Goal: Contribute content: Contribute content

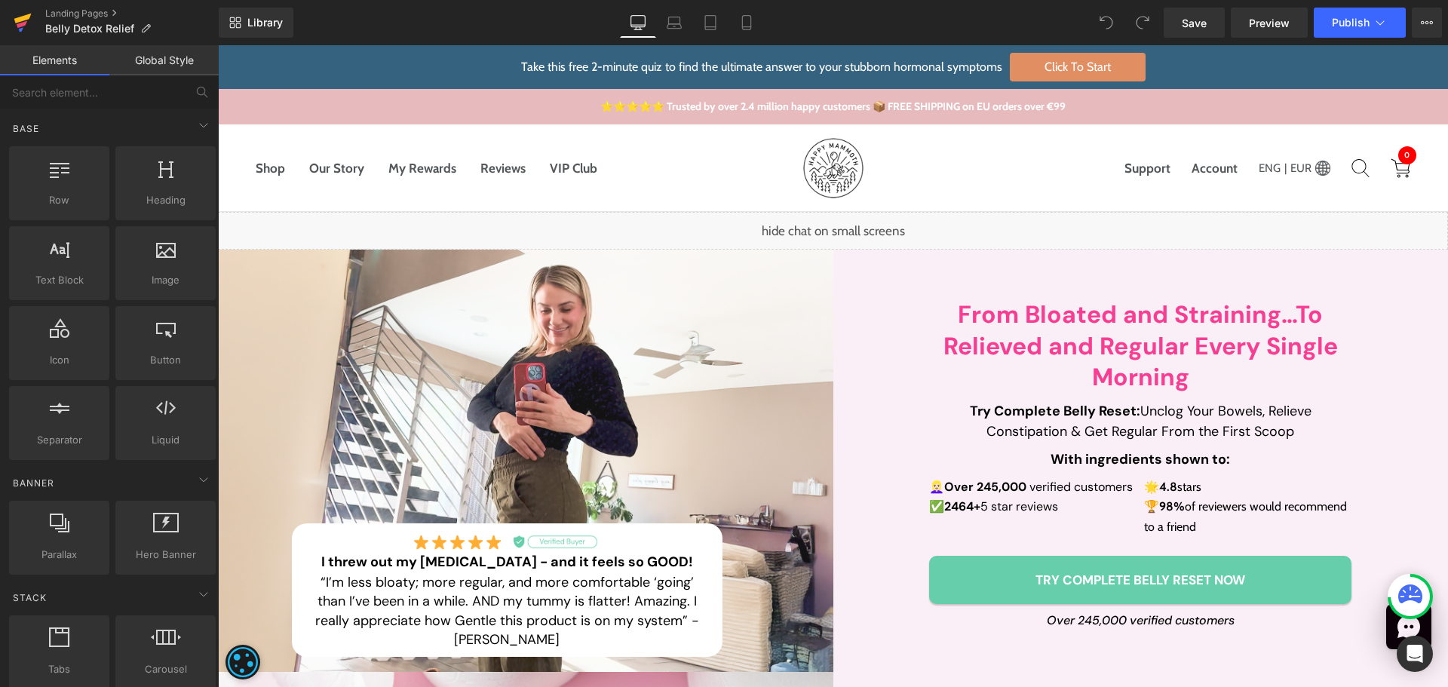
click at [27, 23] on icon at bounding box center [23, 23] width 18 height 38
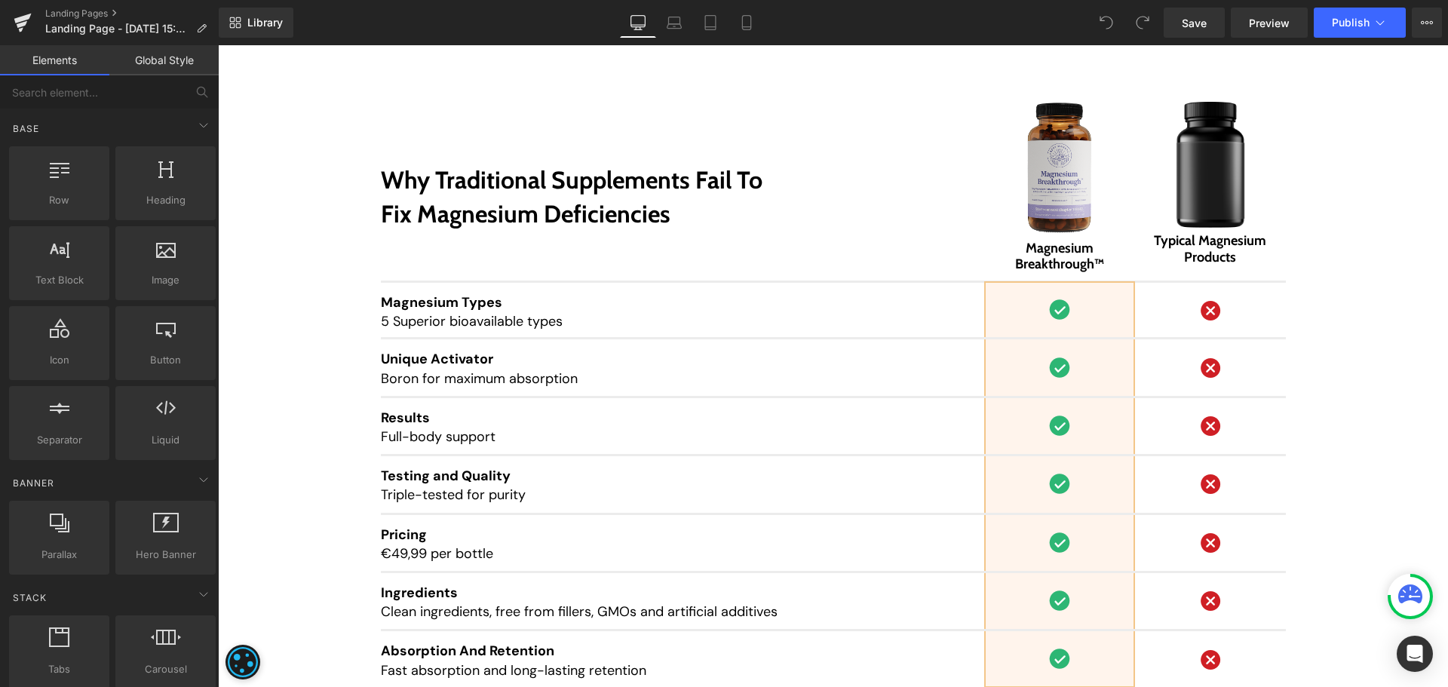
scroll to position [14860, 0]
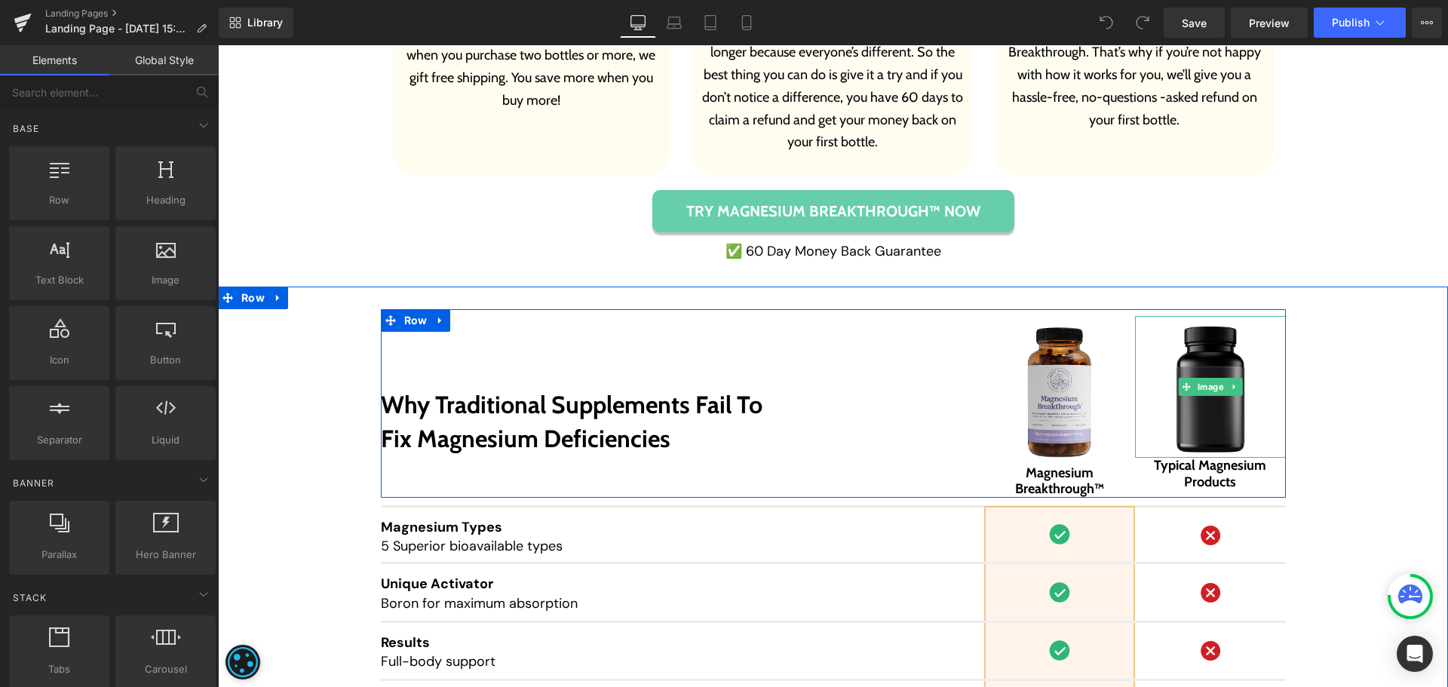
drag, startPoint x: 1197, startPoint y: 365, endPoint x: 1182, endPoint y: 362, distance: 15.4
click at [1197, 365] on img at bounding box center [1210, 387] width 118 height 142
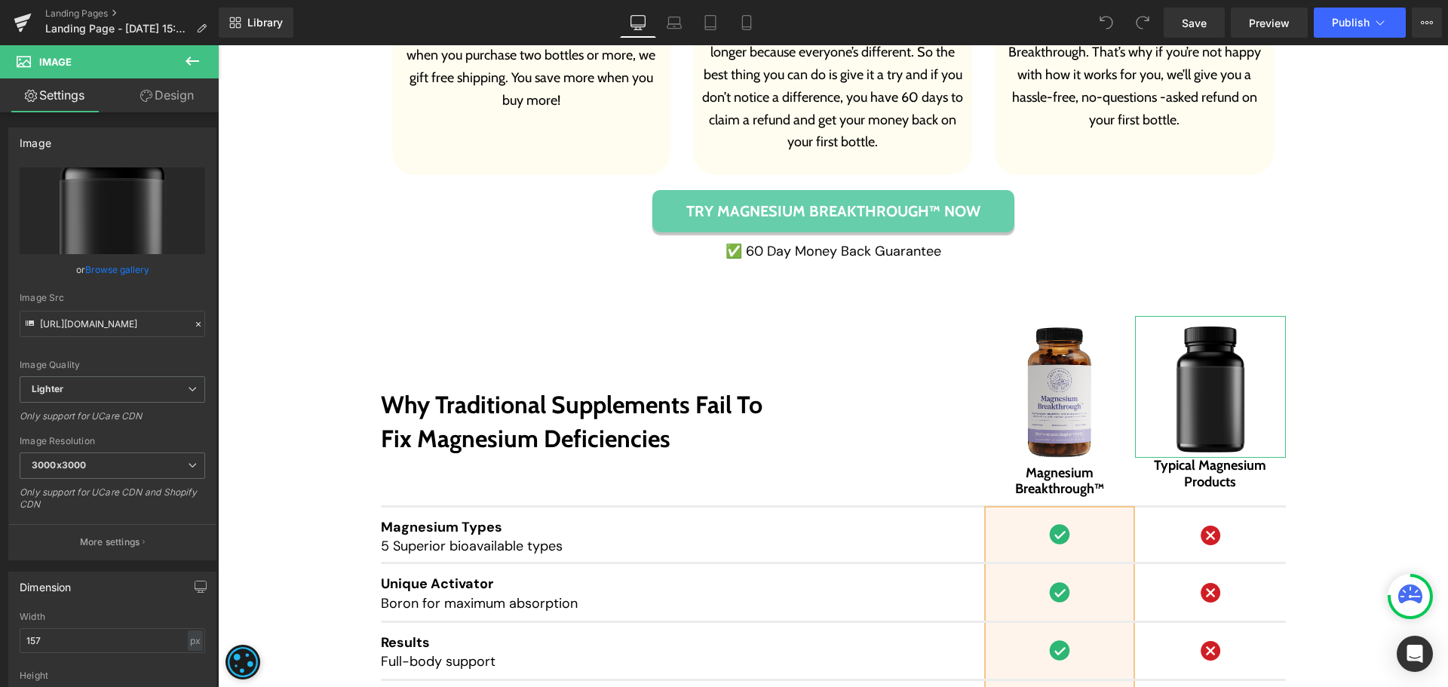
click at [143, 104] on link "Design" at bounding box center [166, 95] width 109 height 34
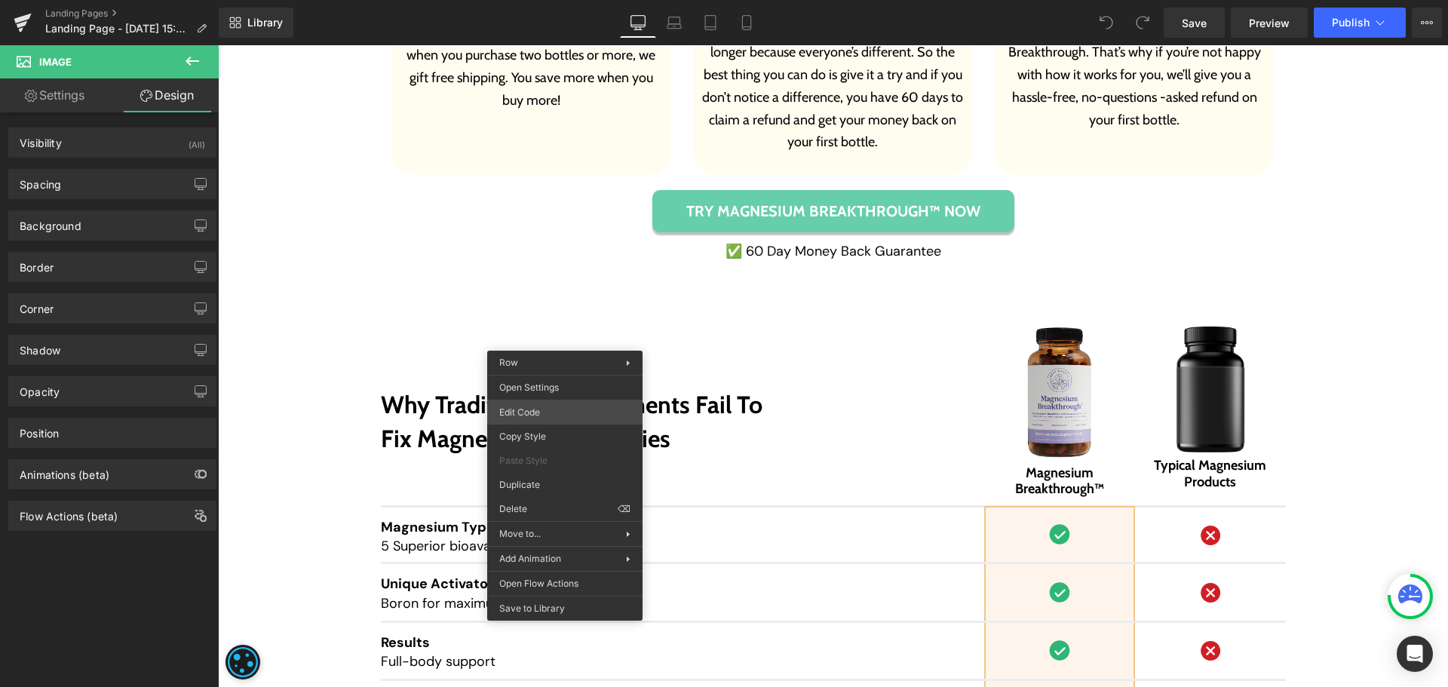
click at [581, 0] on div "You are previewing how the will restyle your page. You can not edit Elements in…" at bounding box center [724, 0] width 1448 height 0
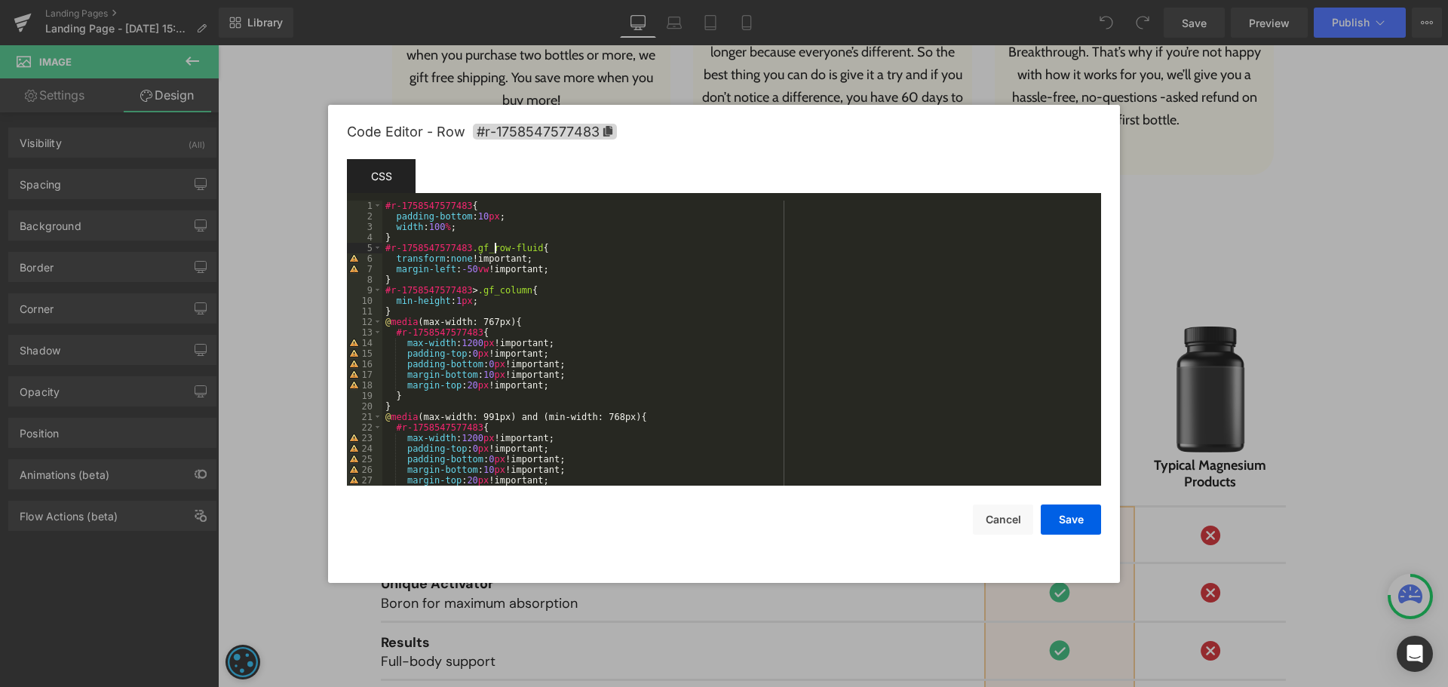
click at [493, 244] on div "#r-1758547577483 { padding-bottom : 10 px ; width : 100 % ; } #r-1758547577483 …" at bounding box center [738, 354] width 713 height 306
click at [462, 237] on div "#r-1758547577483 { padding-bottom : 10 px ; width : 100 % ; } #r-1758547577483 …" at bounding box center [738, 354] width 713 height 306
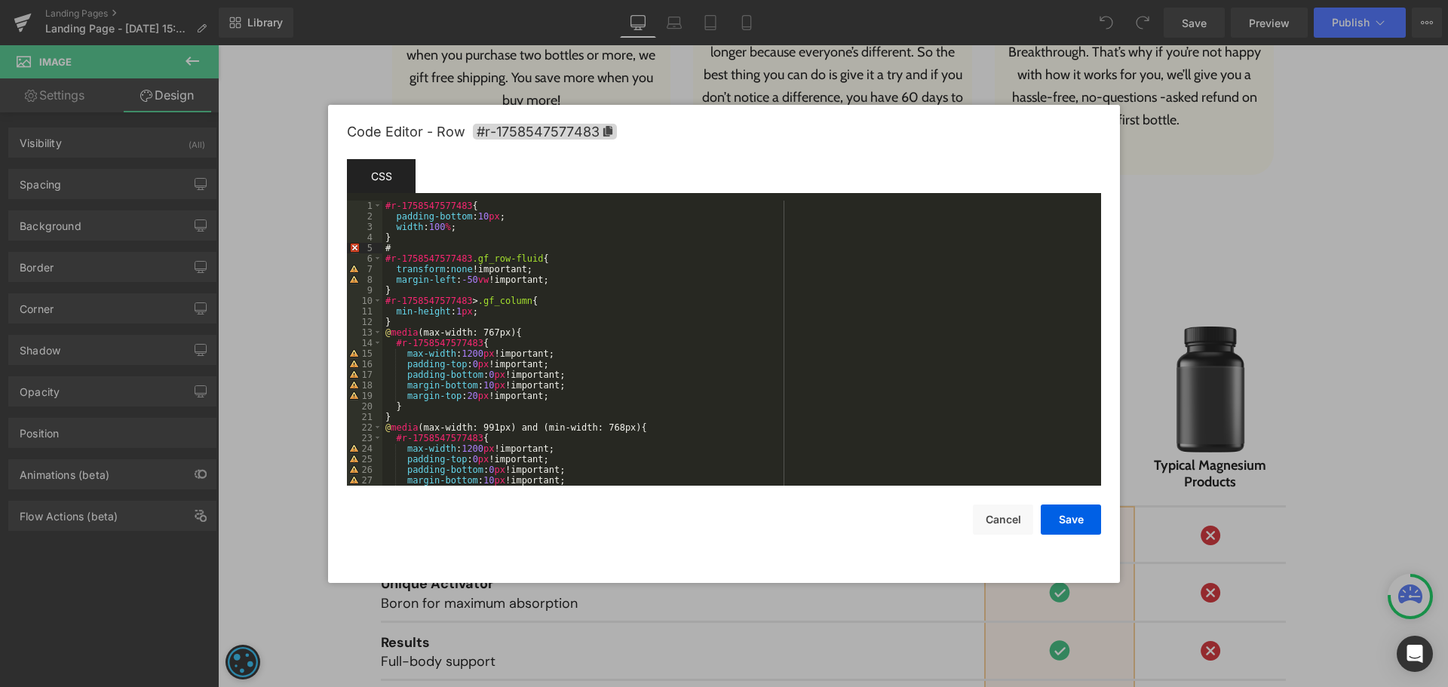
paste textarea
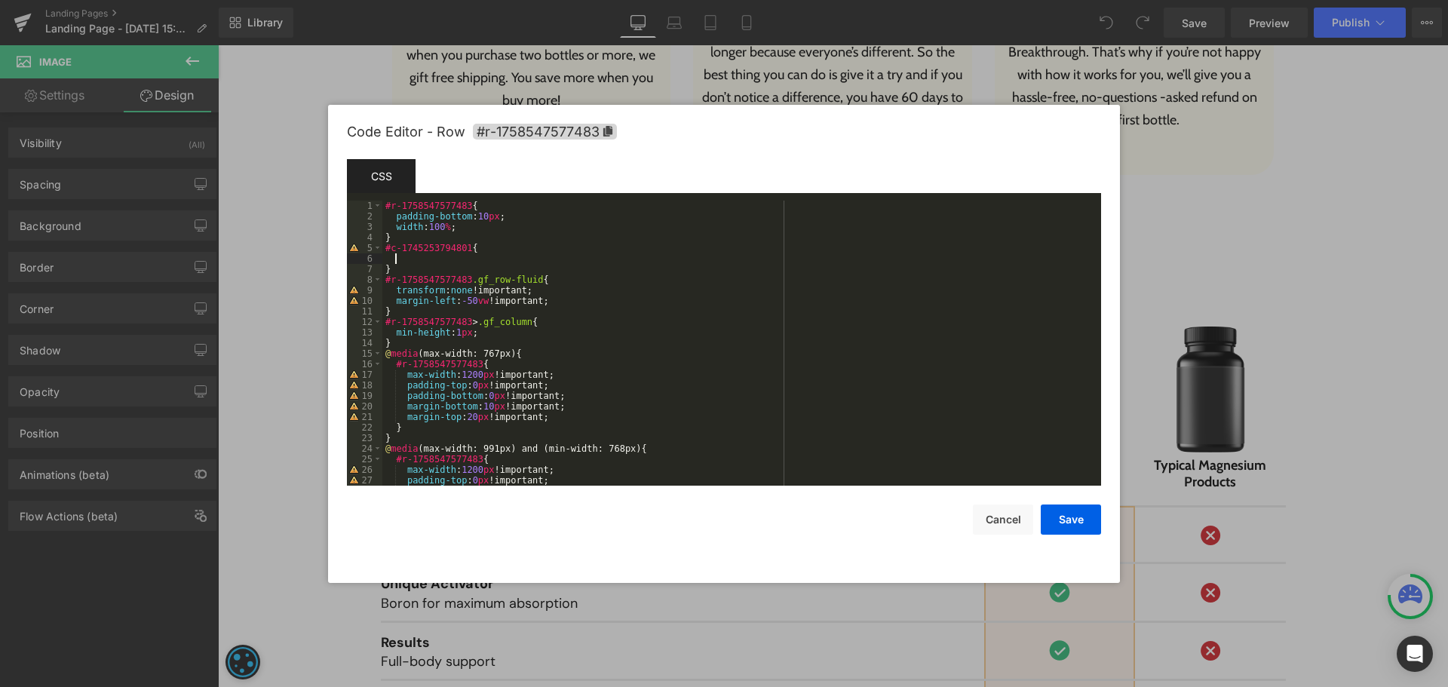
click at [475, 263] on div "#r-1758547577483 { padding-bottom : 10 px ; width : 100 % ; } #c-1745253794801 …" at bounding box center [738, 354] width 713 height 306
paste textarea
click at [1070, 530] on button "Save" at bounding box center [1071, 520] width 60 height 30
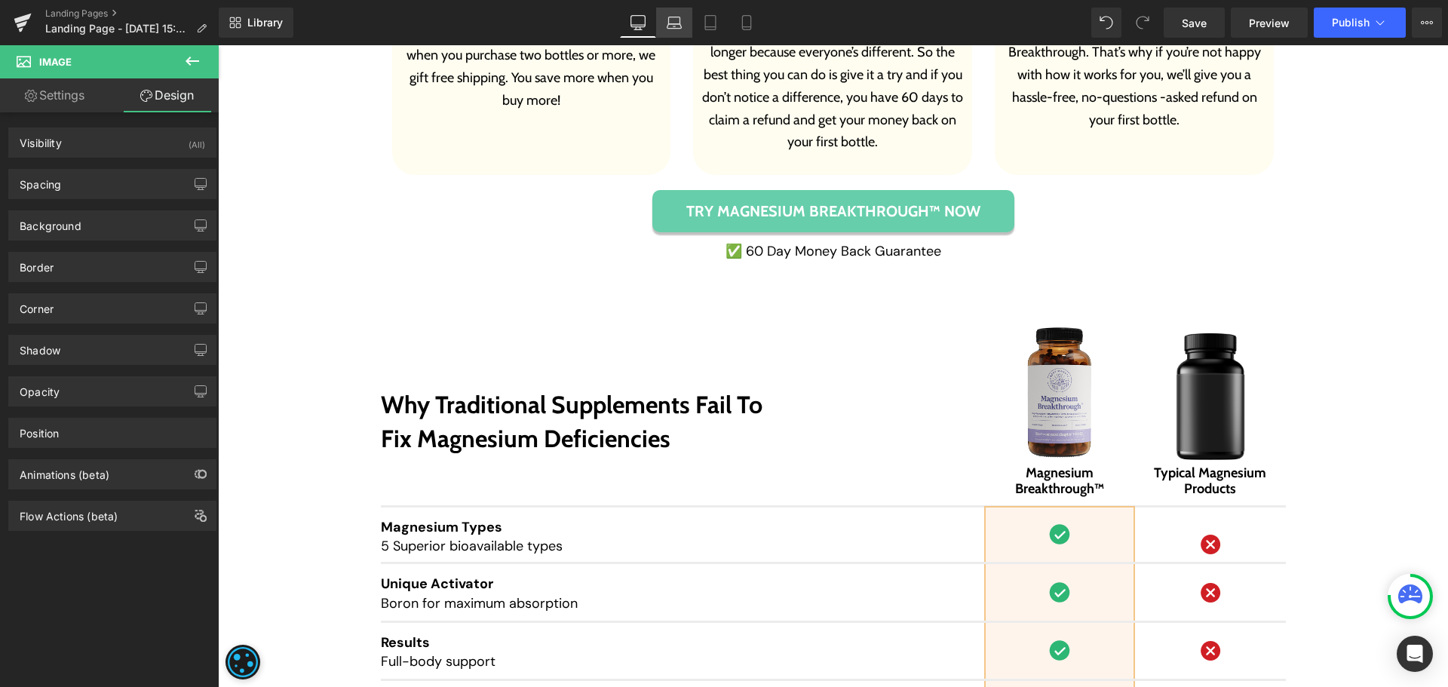
click at [668, 29] on icon at bounding box center [674, 22] width 15 height 15
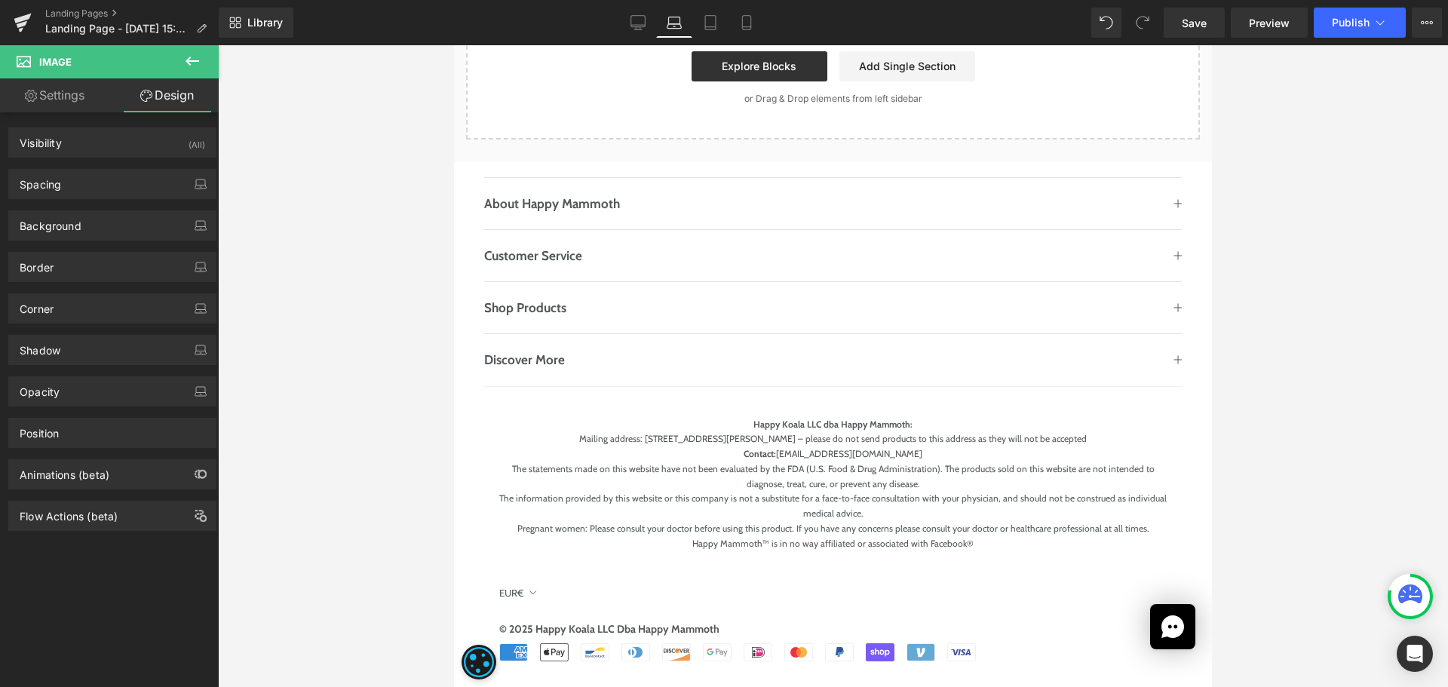
scroll to position [14337, 0]
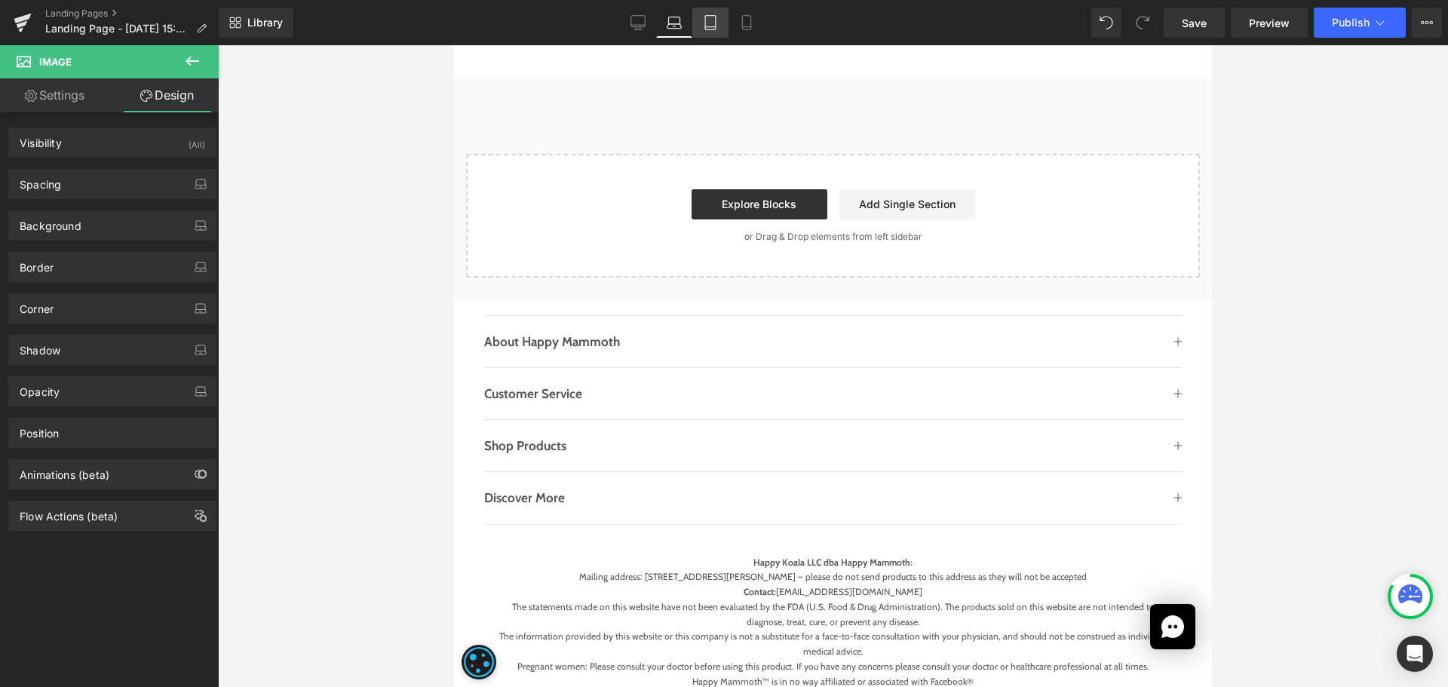
drag, startPoint x: 700, startPoint y: 26, endPoint x: 281, endPoint y: 151, distance: 436.7
click at [700, 26] on link "Tablet" at bounding box center [710, 23] width 36 height 30
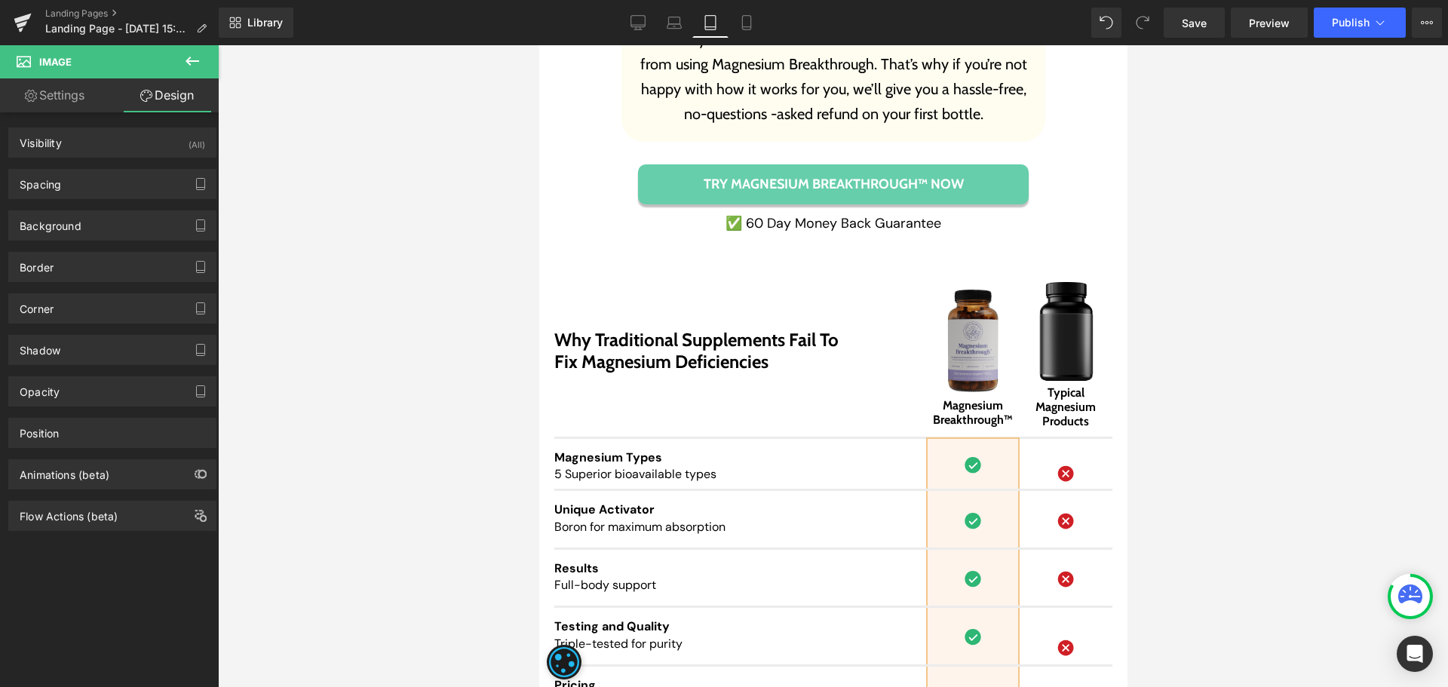
scroll to position [13155, 0]
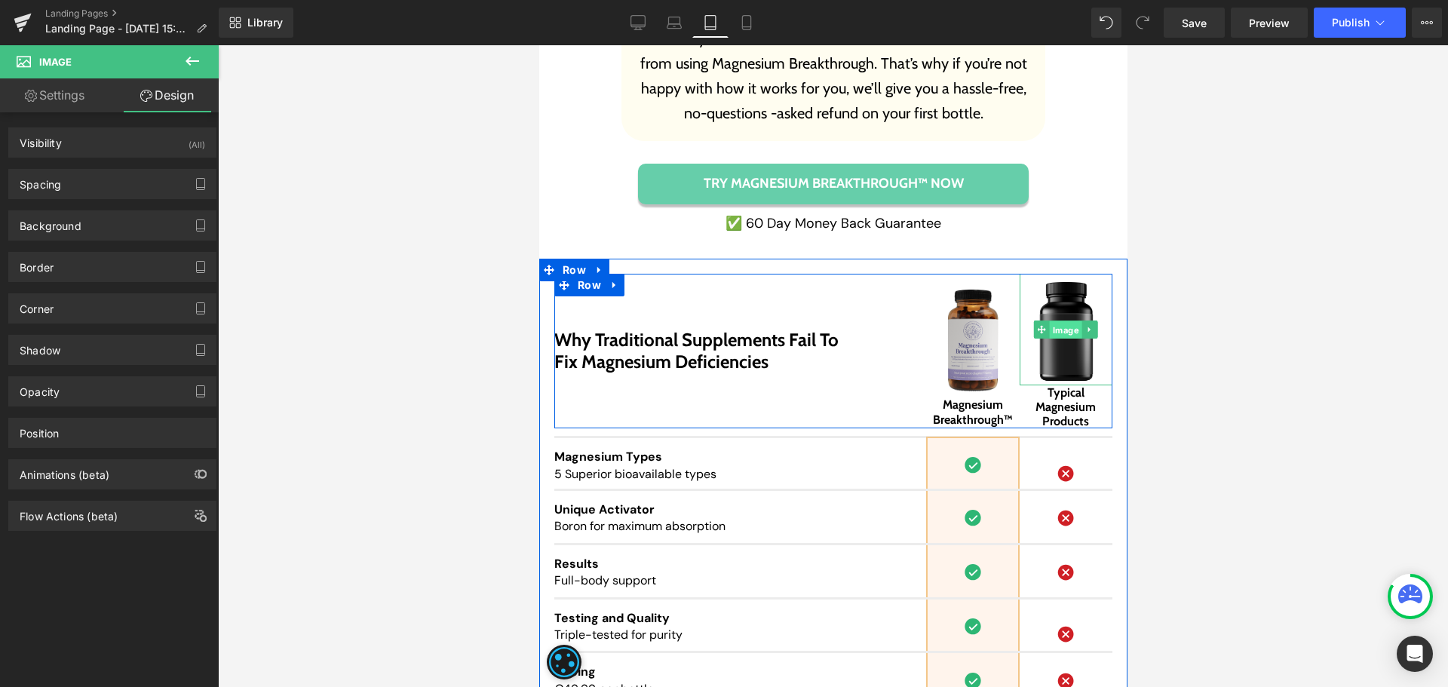
click at [1060, 321] on span "Image" at bounding box center [1065, 330] width 32 height 18
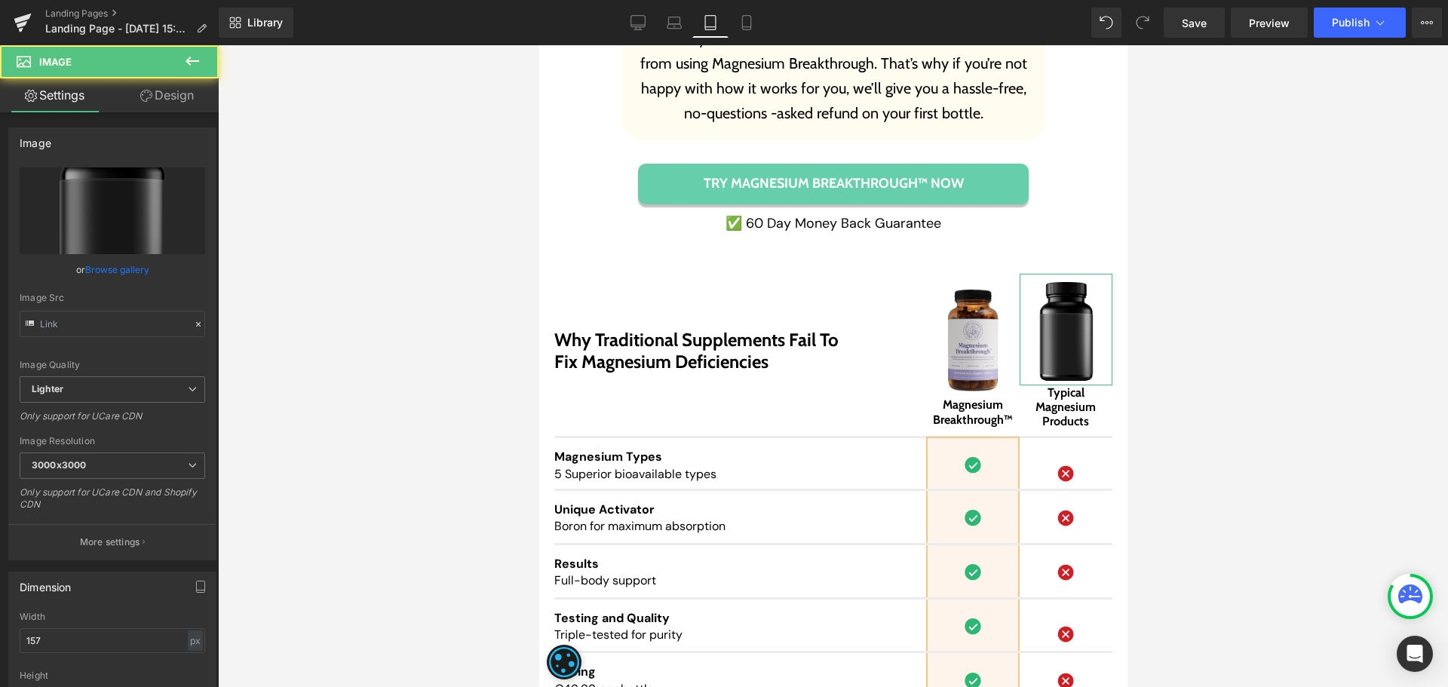
click at [140, 86] on link "Design" at bounding box center [166, 95] width 109 height 34
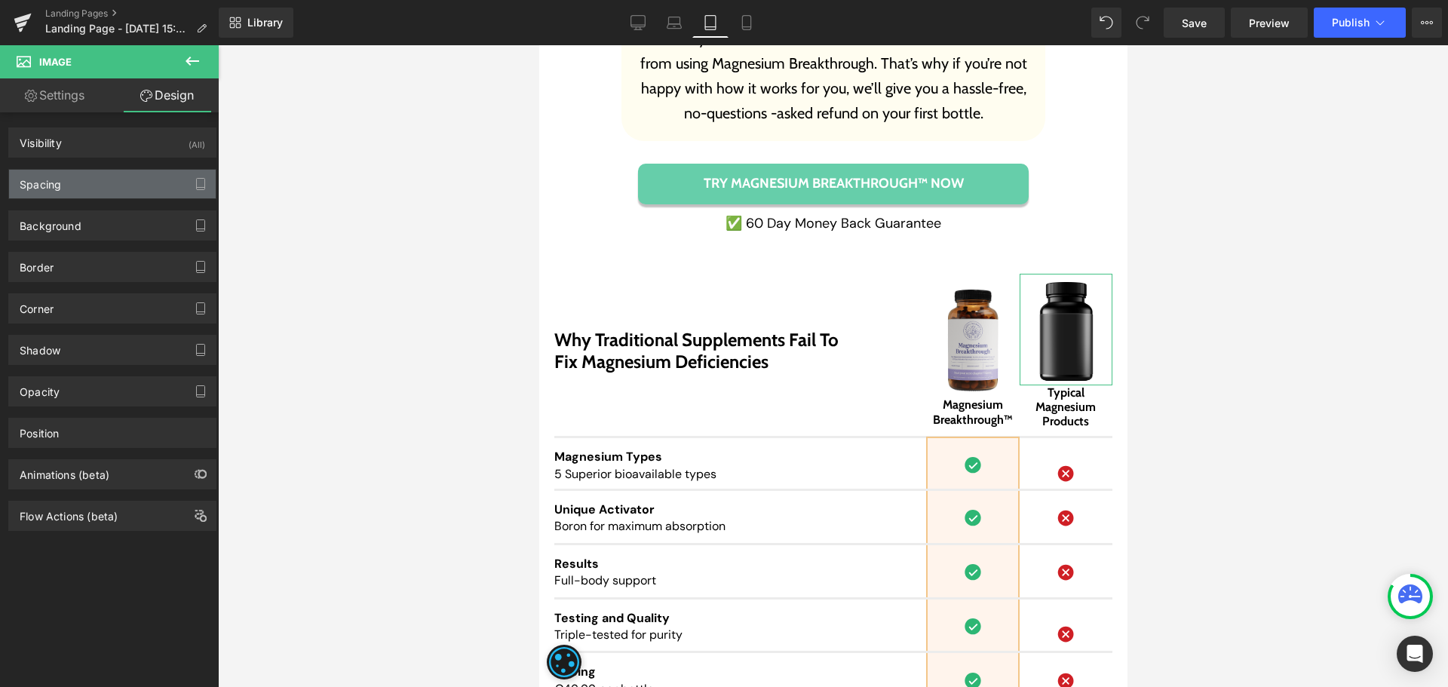
click at [68, 181] on div "Spacing" at bounding box center [112, 184] width 207 height 29
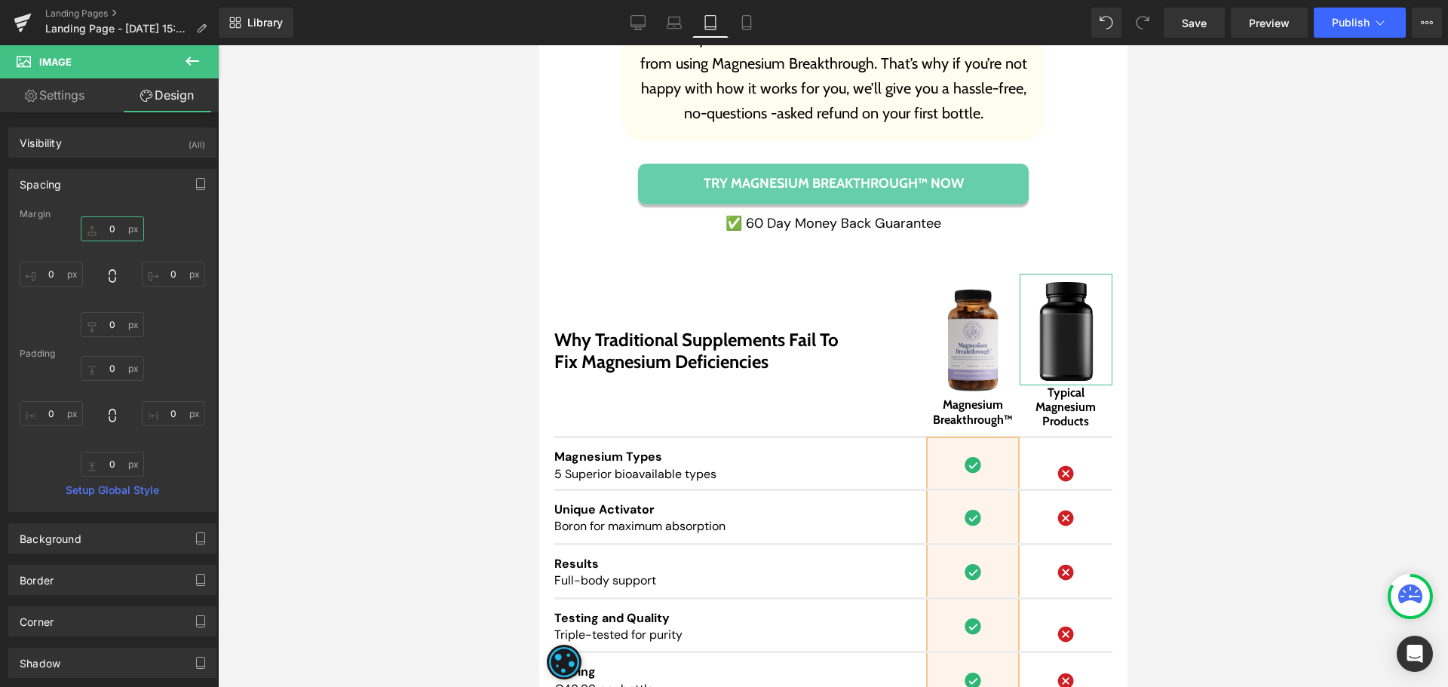
click at [128, 233] on input "text" at bounding box center [112, 228] width 63 height 25
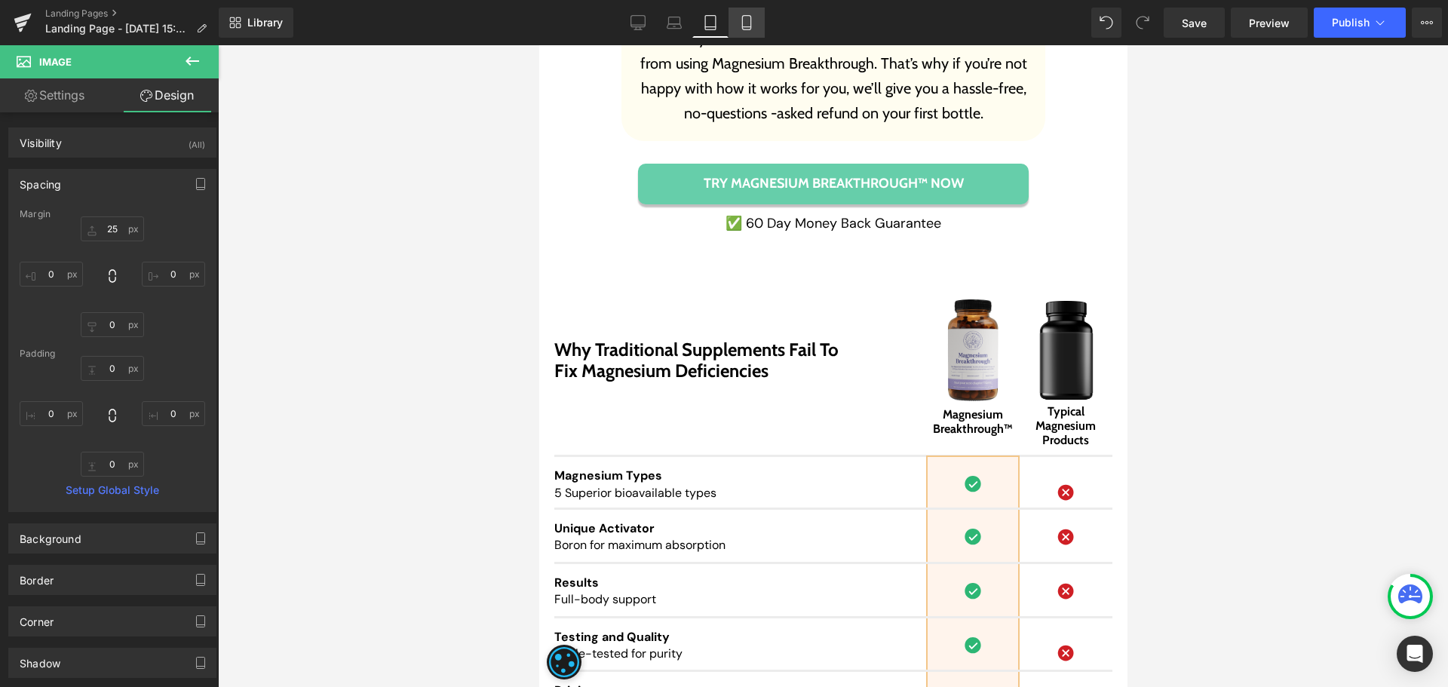
click at [750, 19] on icon at bounding box center [746, 22] width 15 height 15
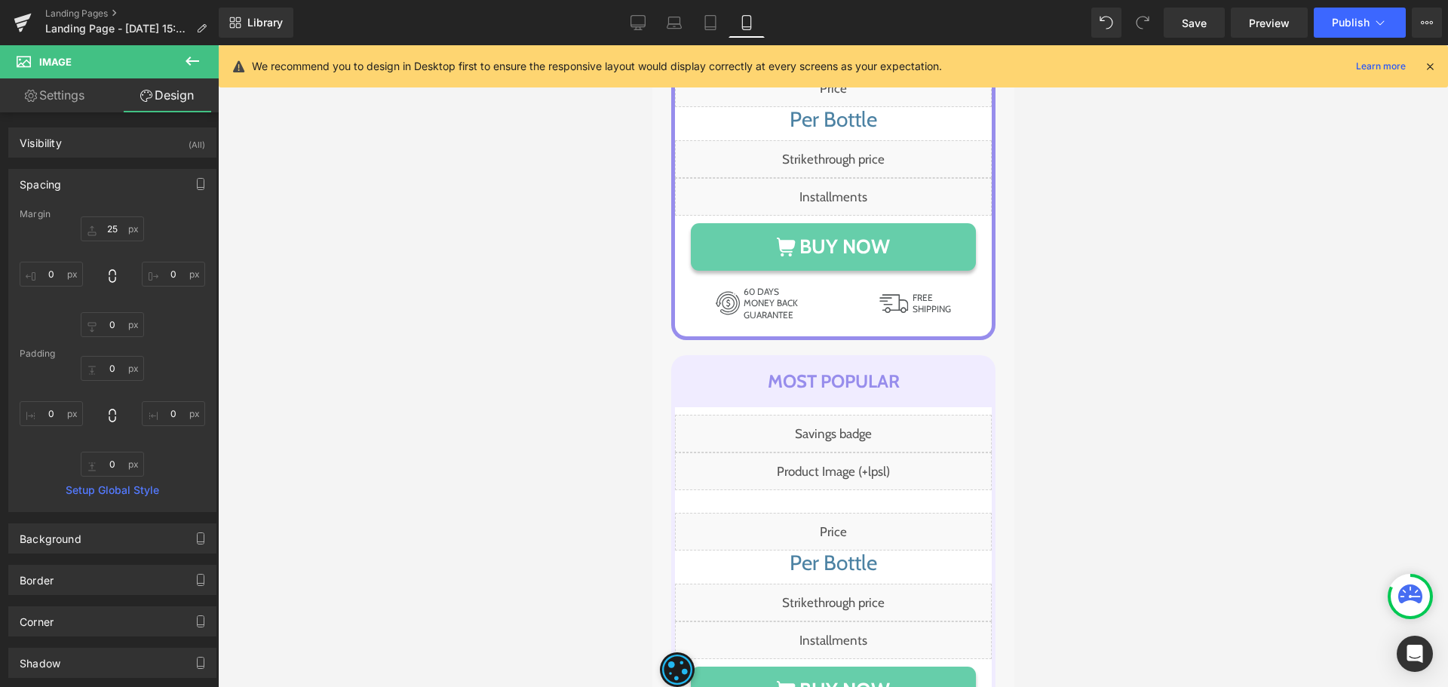
scroll to position [15092, 0]
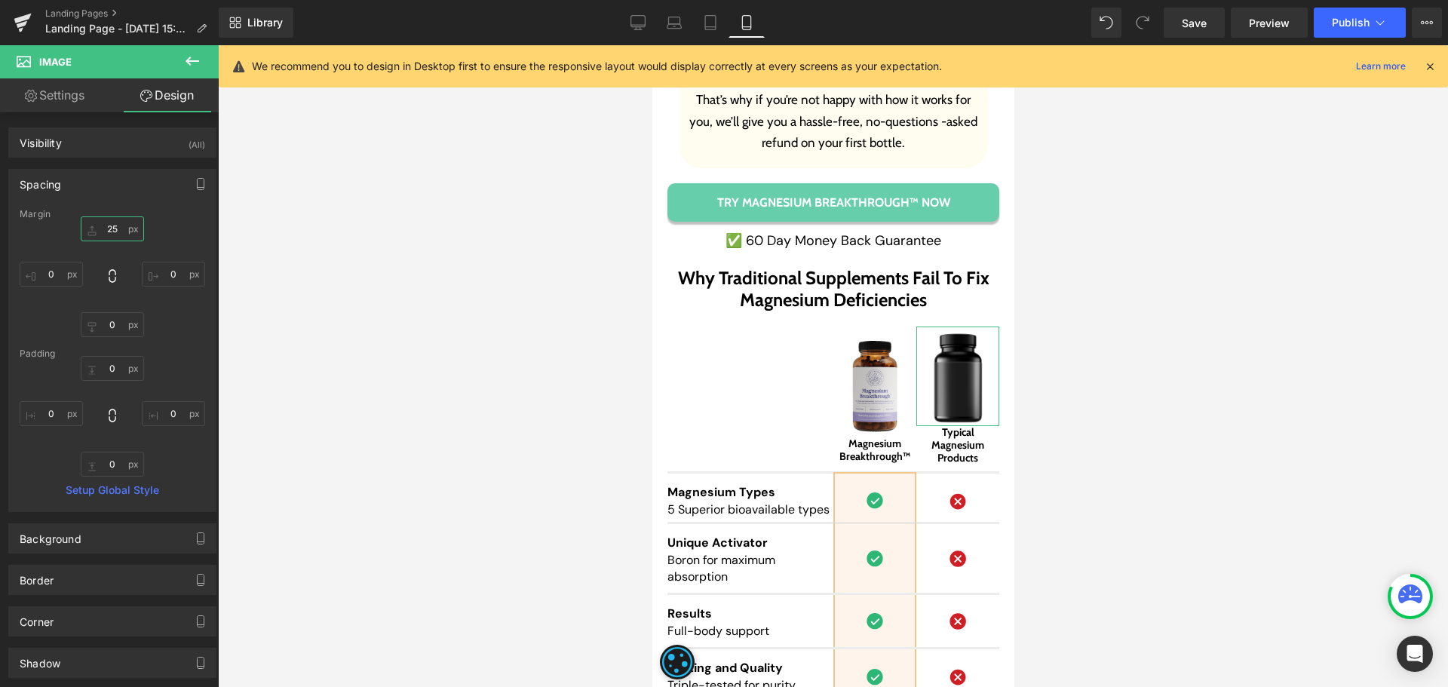
click at [106, 228] on input "25" at bounding box center [112, 228] width 63 height 25
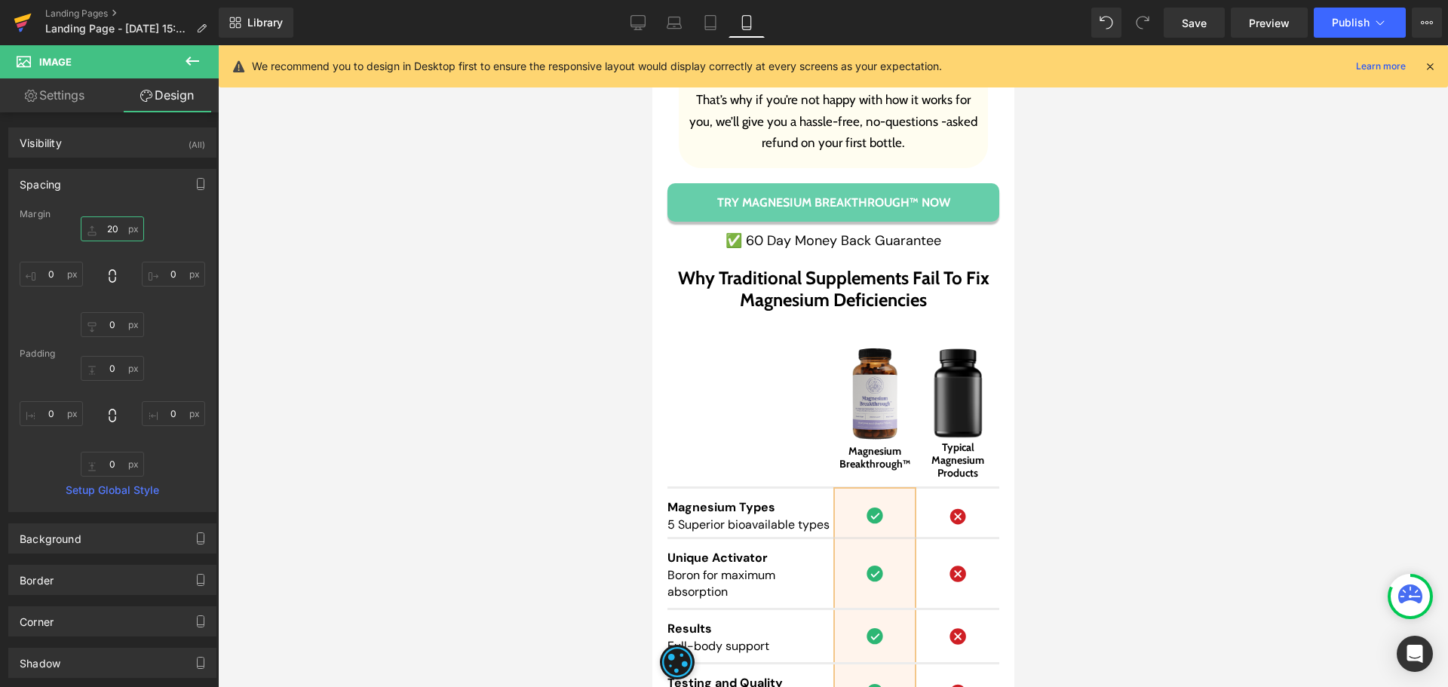
type input "20"
click at [1132, 593] on div at bounding box center [833, 366] width 1230 height 642
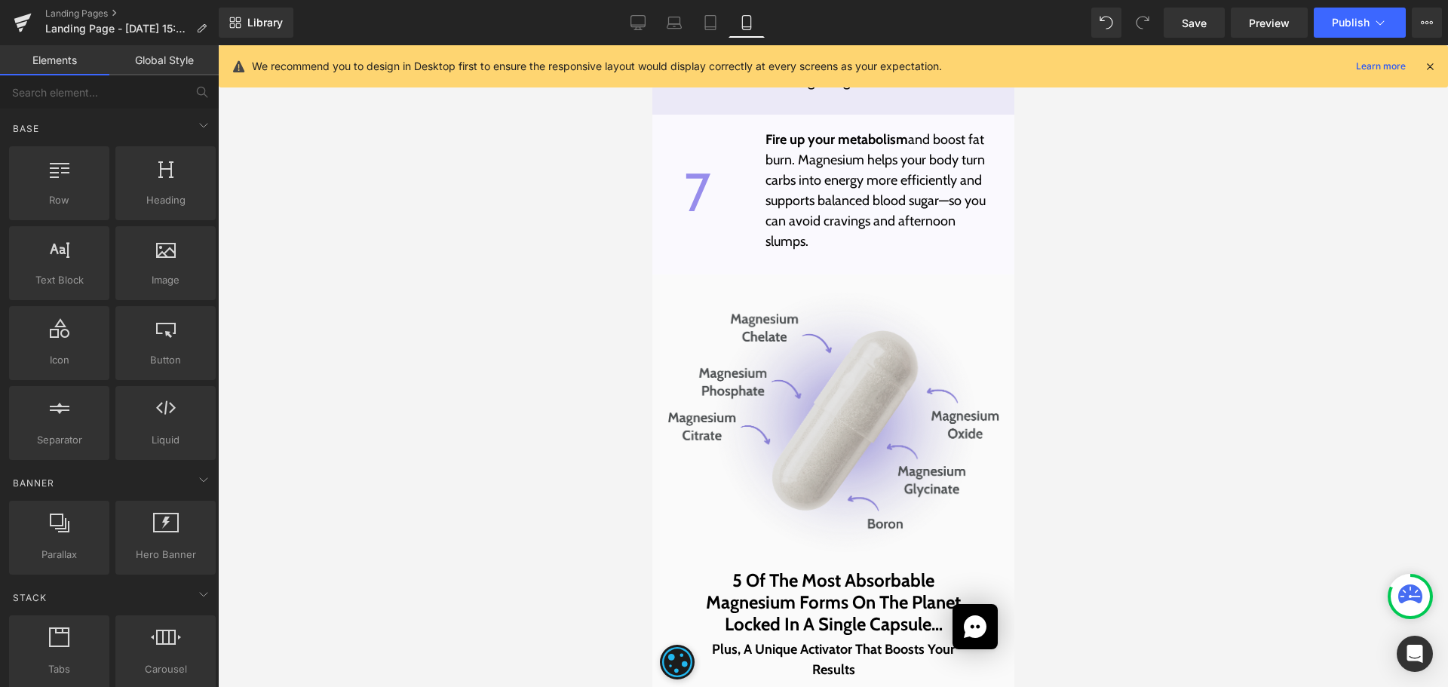
scroll to position [7549, 0]
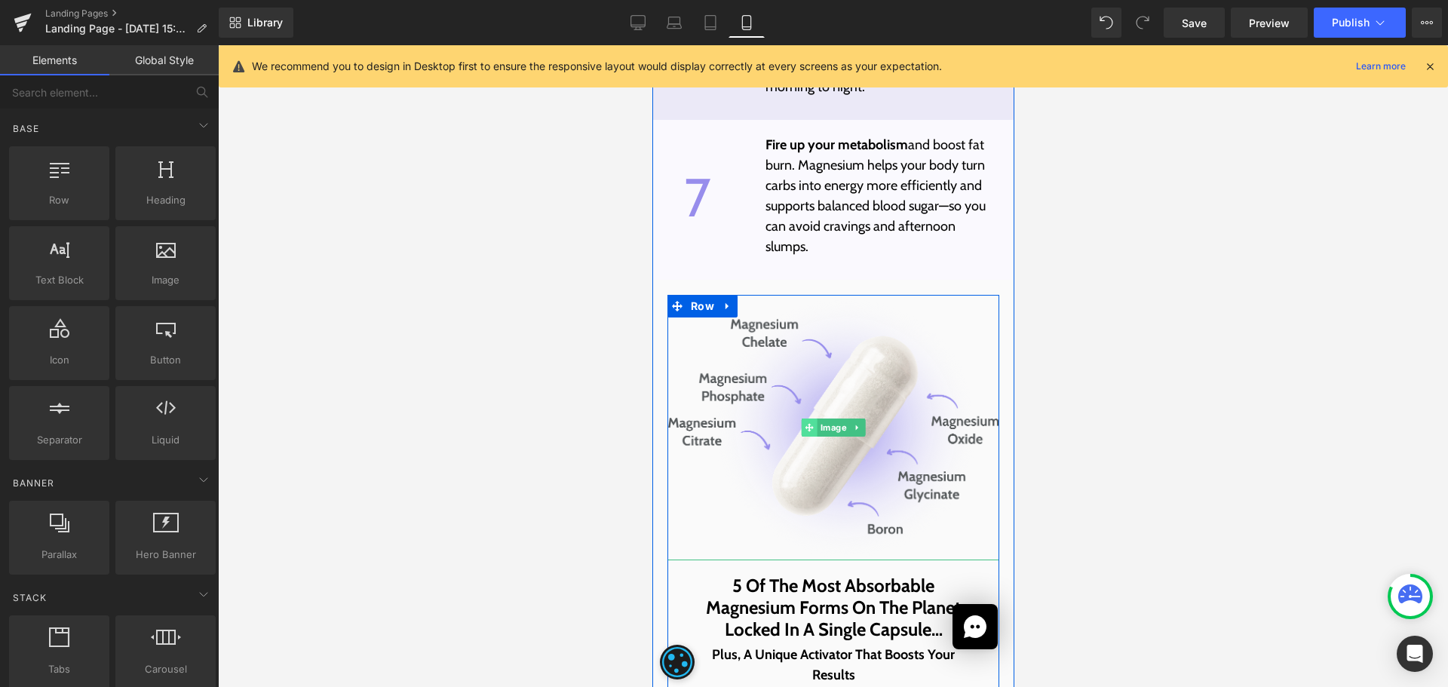
drag, startPoint x: 830, startPoint y: 412, endPoint x: 805, endPoint y: 410, distance: 25.7
click at [830, 419] on span "Image" at bounding box center [833, 428] width 32 height 18
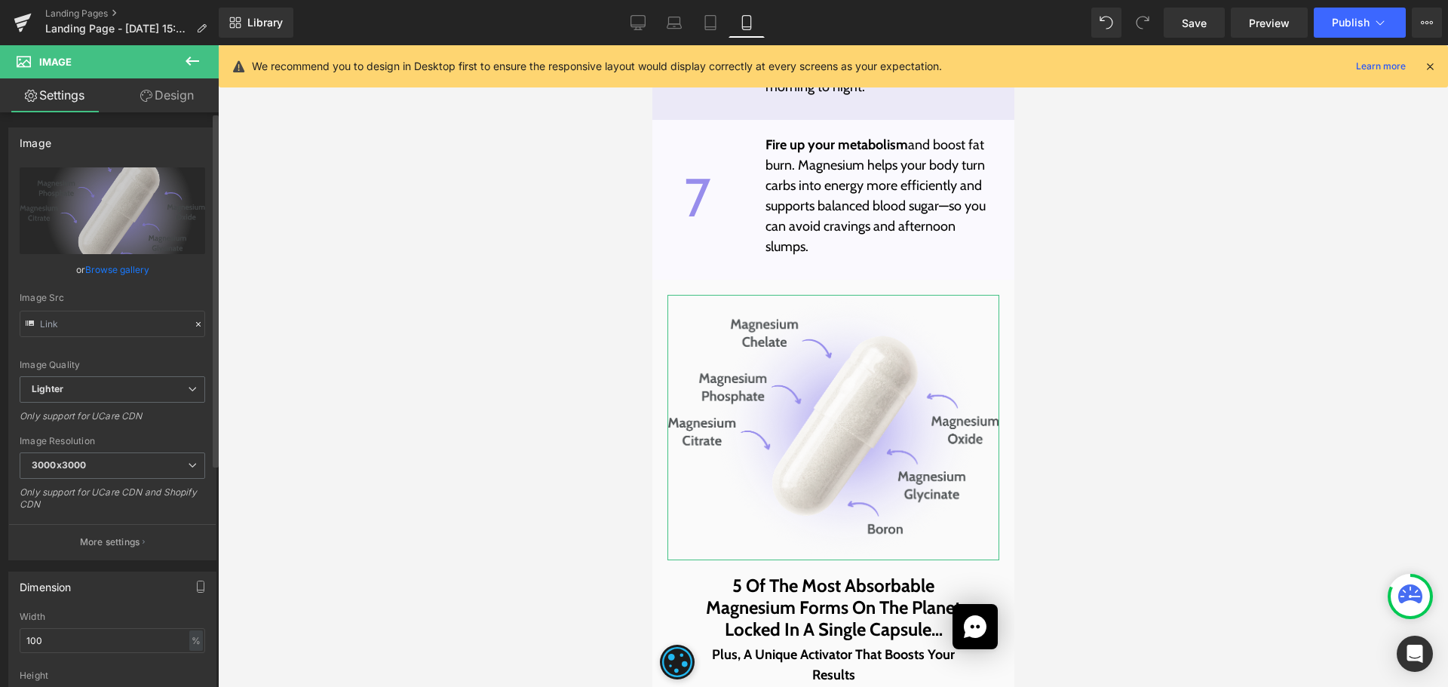
click at [126, 266] on link "Browse gallery" at bounding box center [117, 269] width 64 height 26
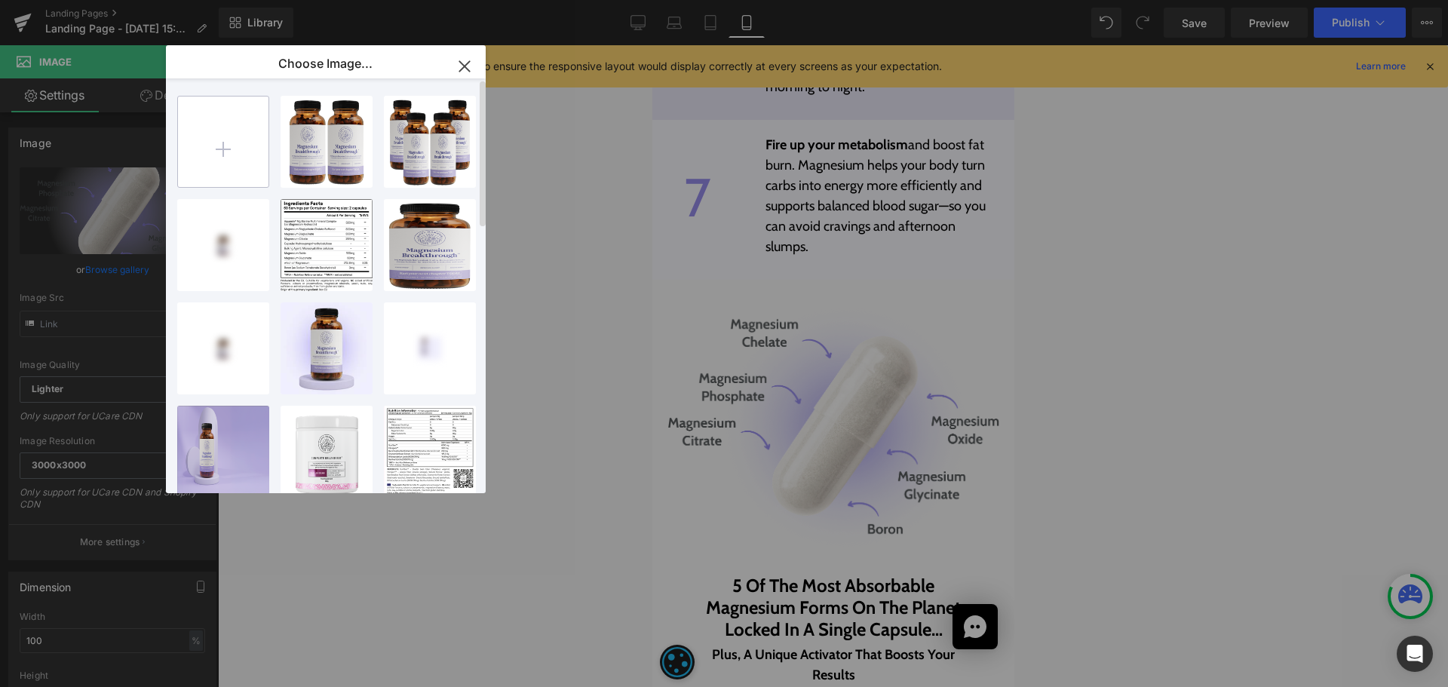
click at [211, 149] on input "file" at bounding box center [223, 142] width 91 height 91
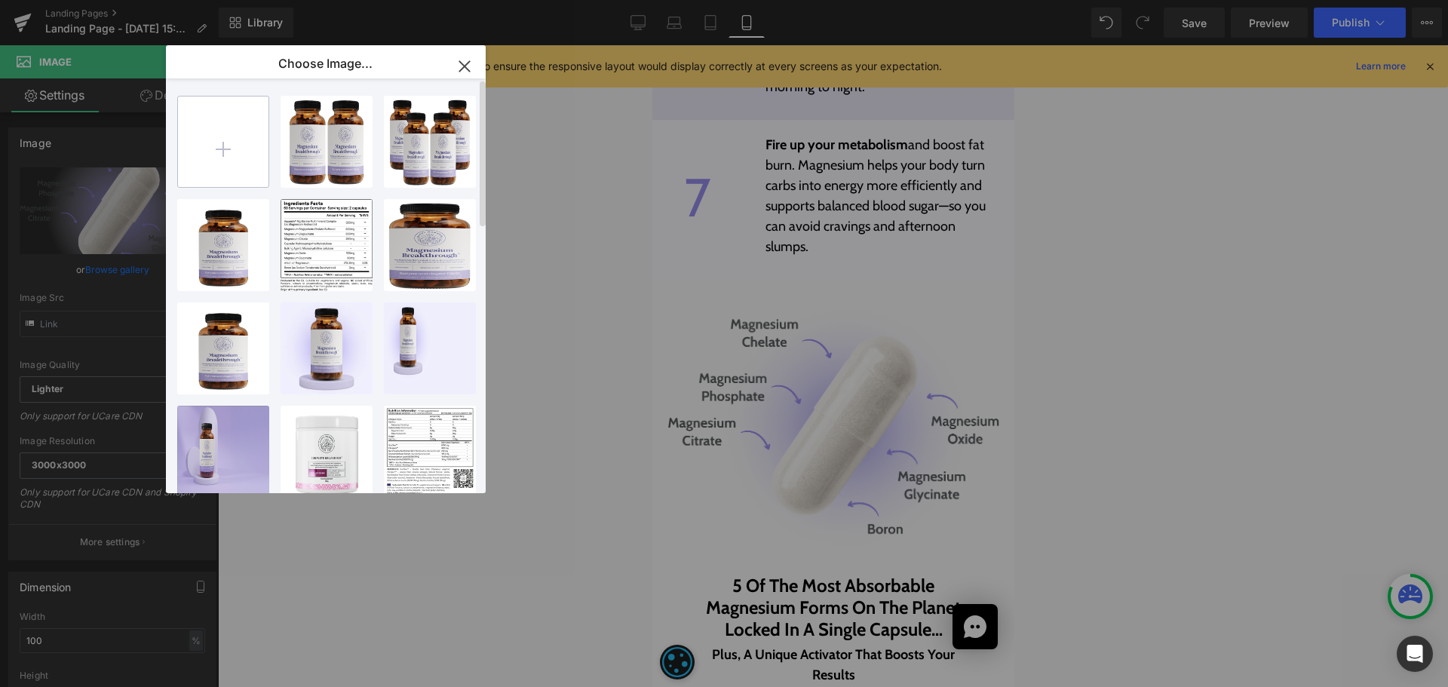
type input "C:\fakepath\Group 1000003125 (1).png"
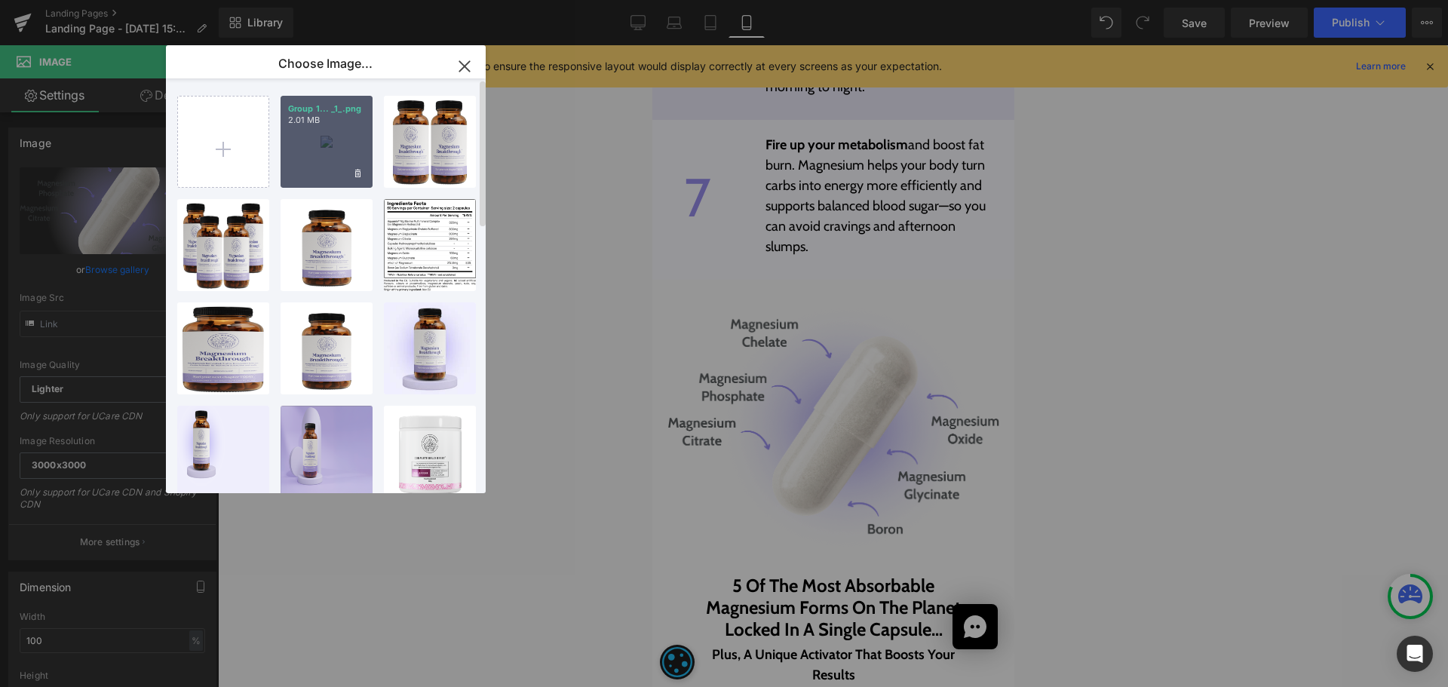
click at [330, 157] on div "Group 1... _1_.png 2.01 MB" at bounding box center [327, 142] width 92 height 92
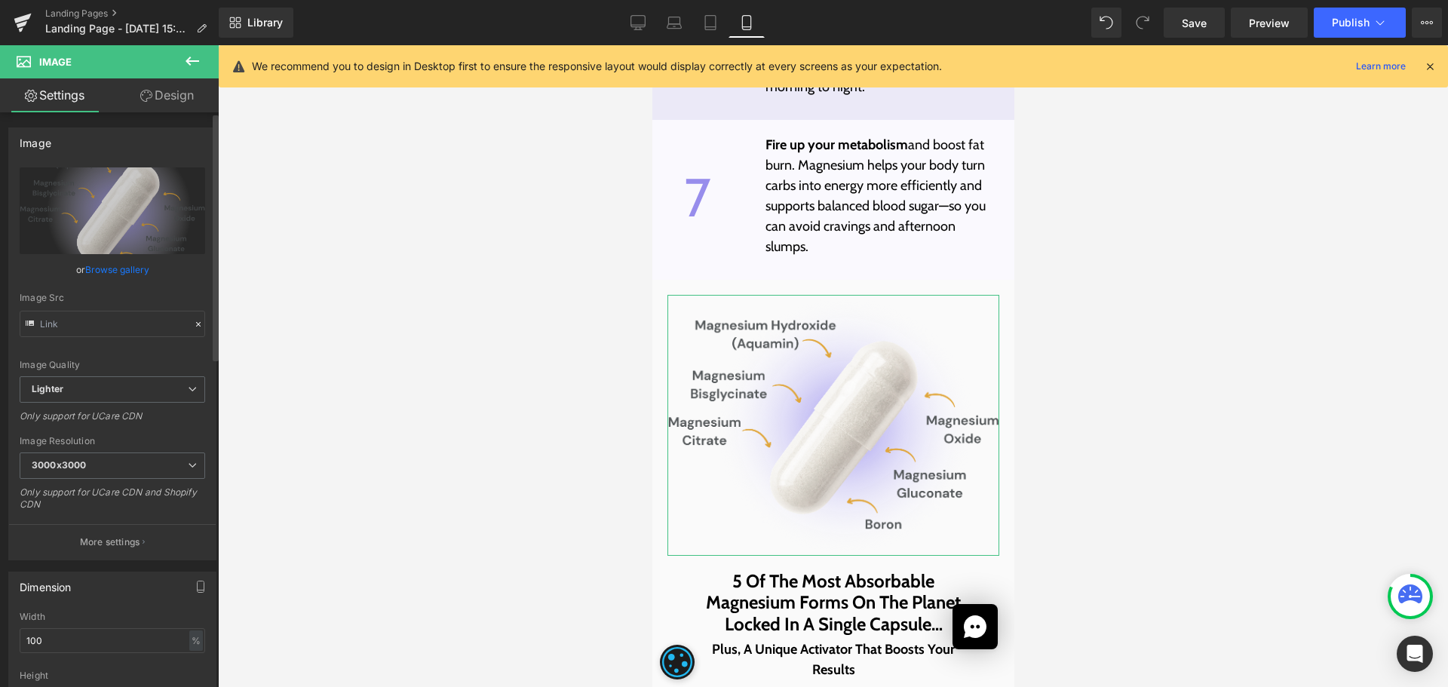
click at [127, 270] on link "Browse gallery" at bounding box center [117, 269] width 64 height 26
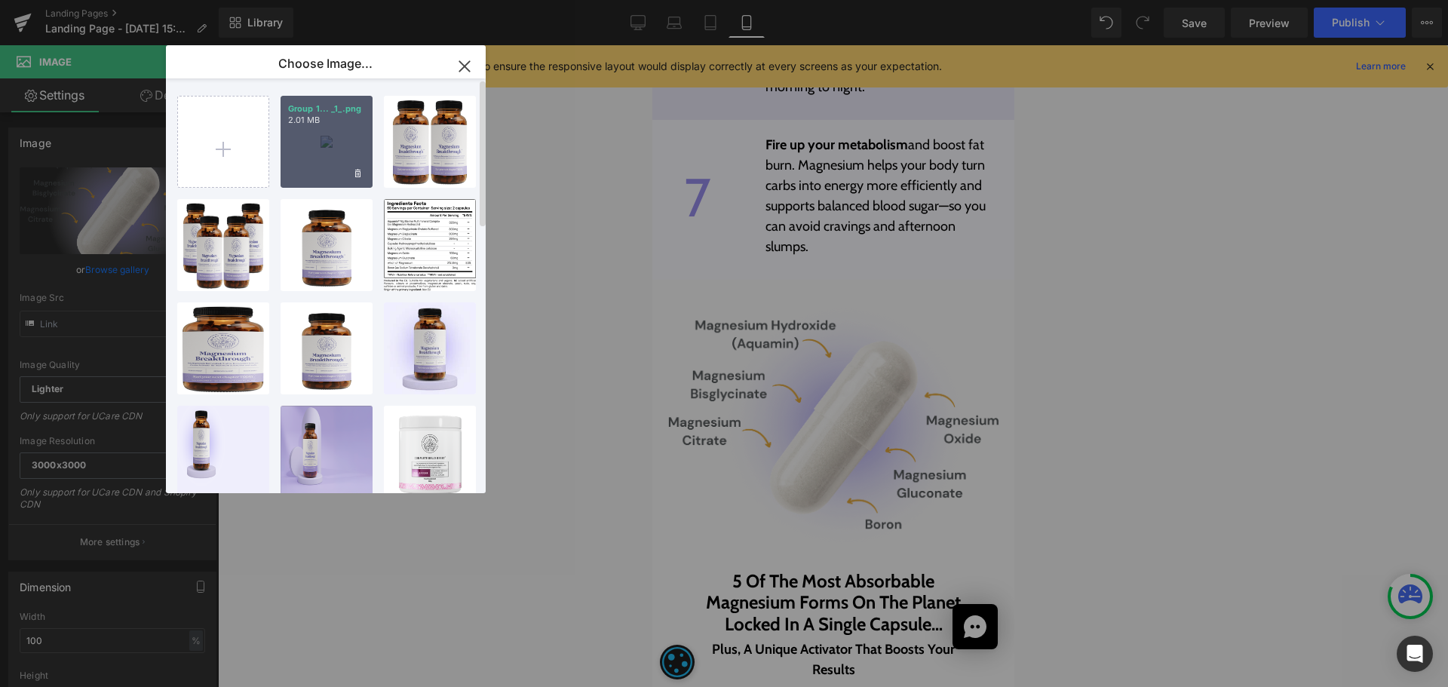
click at [325, 149] on div "Group 1... _1_.png 2.01 MB" at bounding box center [327, 142] width 92 height 92
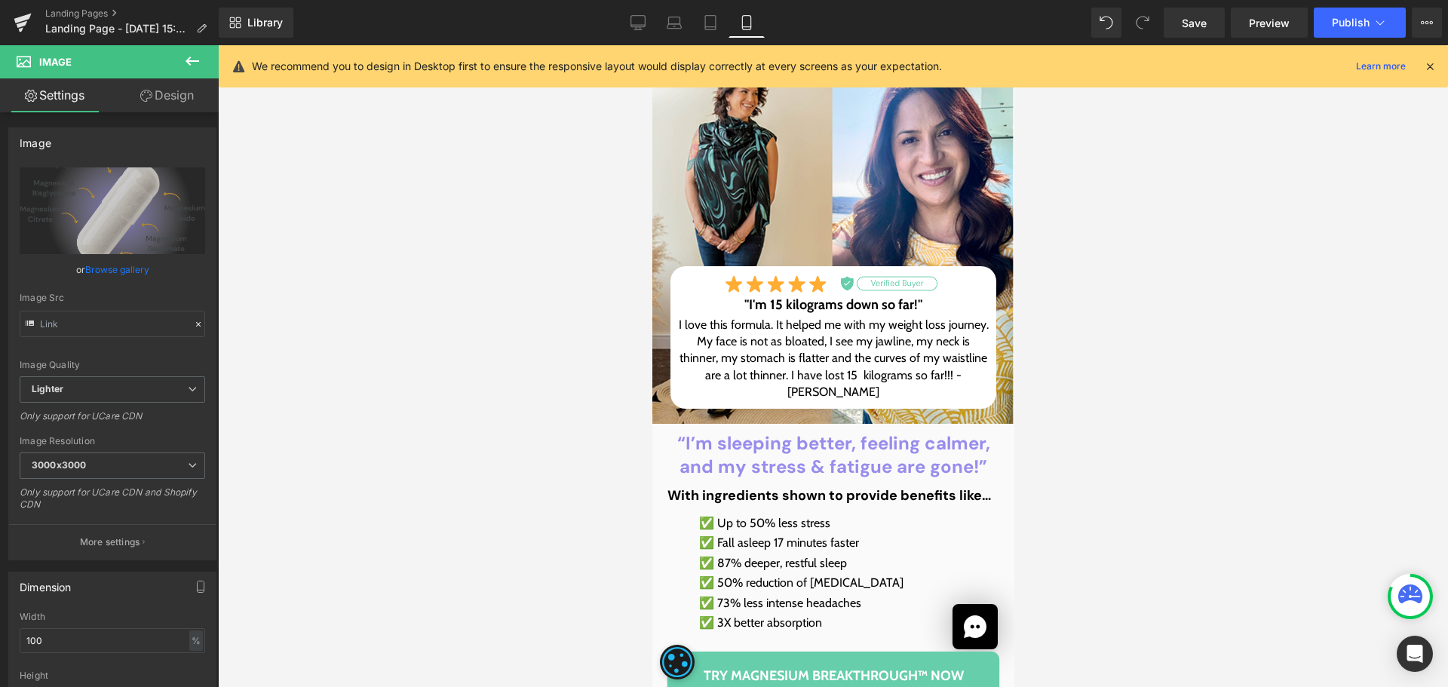
scroll to position [0, 0]
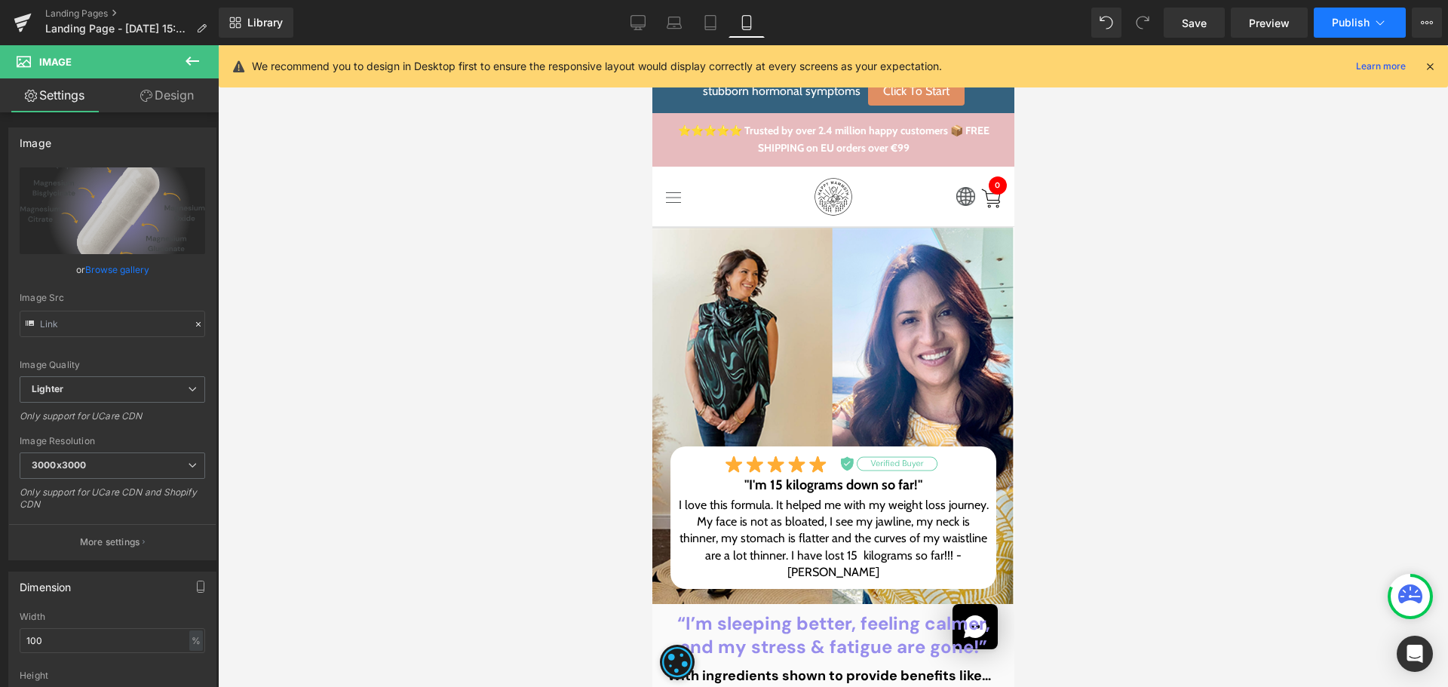
click at [1340, 26] on span "Publish" at bounding box center [1351, 23] width 38 height 12
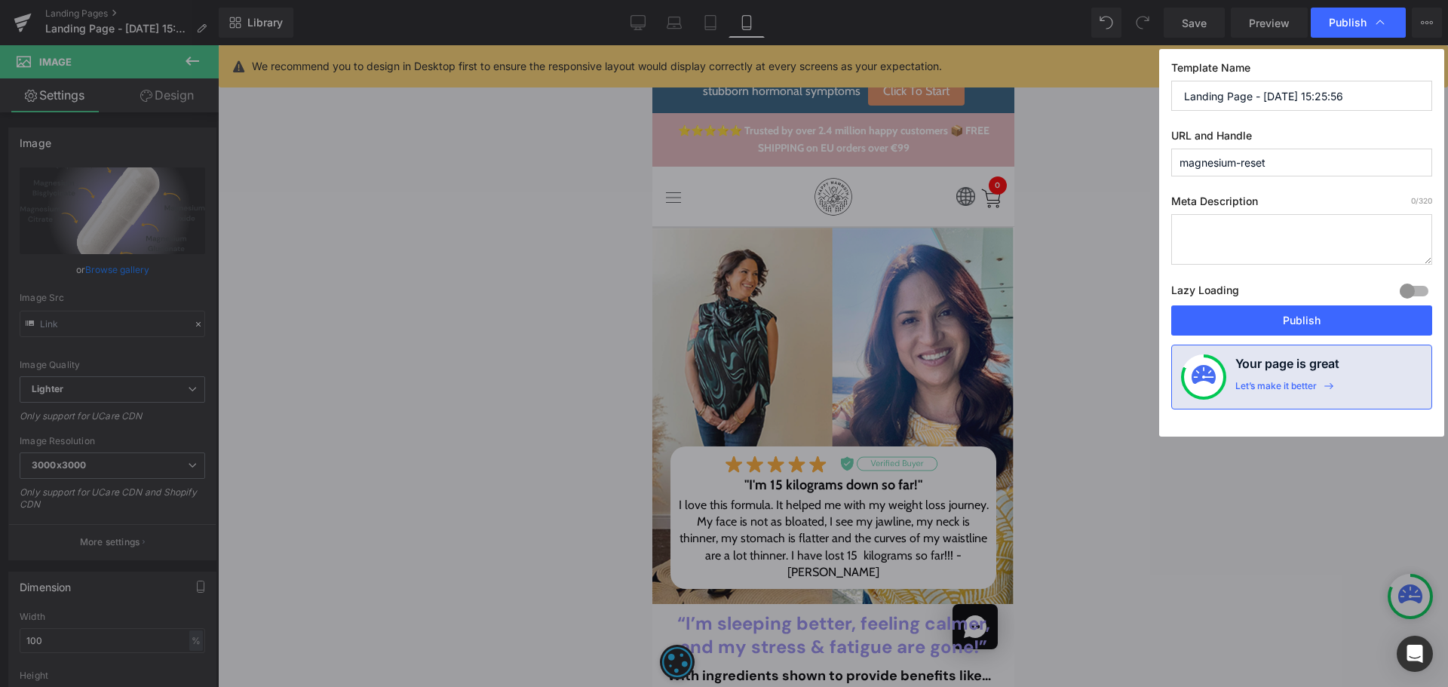
click at [1234, 165] on input "magnesium-reset" at bounding box center [1301, 163] width 261 height 28
click at [1279, 103] on input "Landing Page - [DATE] 15:25:56" at bounding box center [1301, 96] width 261 height 30
paste input "All-in-One Magnesium Breakthrough™ Reset"
type input "All-in-One Magnesium Breakthrough™ Reset"
click at [1312, 314] on button "Publish" at bounding box center [1301, 320] width 261 height 30
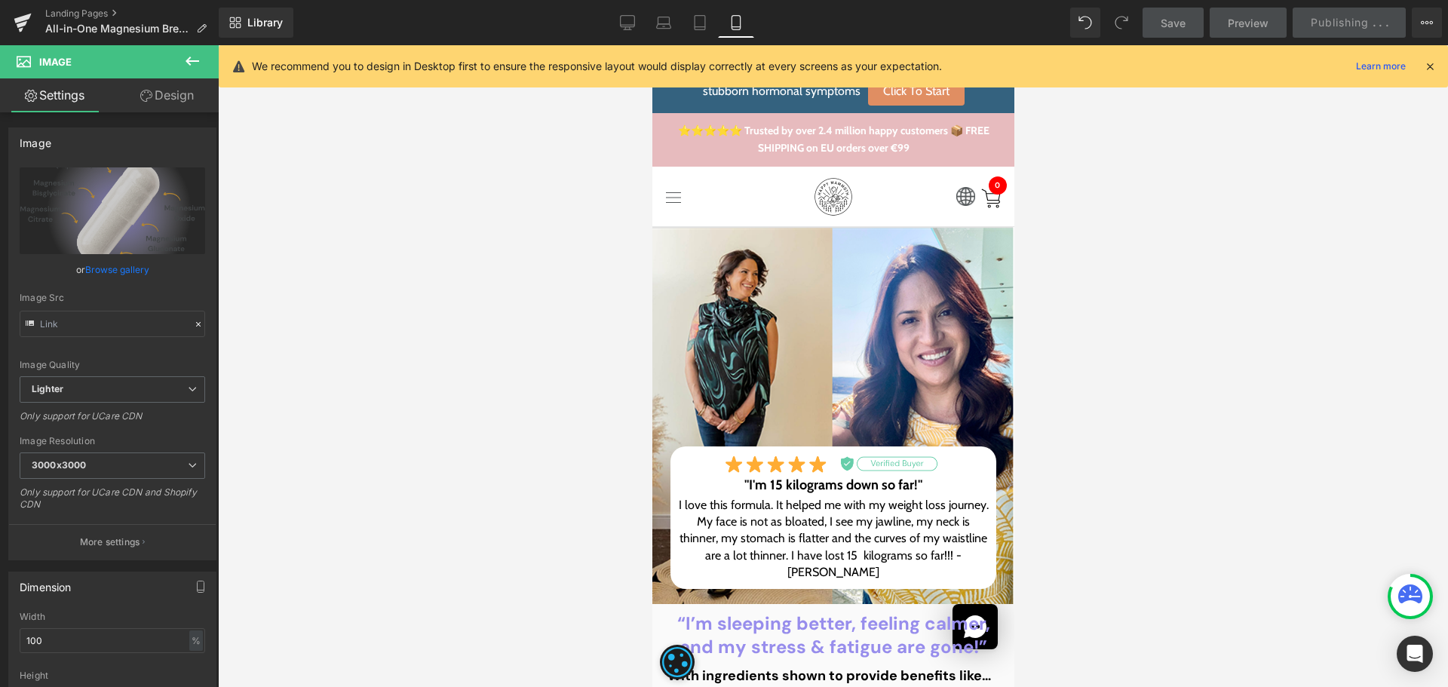
click at [1352, 280] on div at bounding box center [833, 366] width 1230 height 642
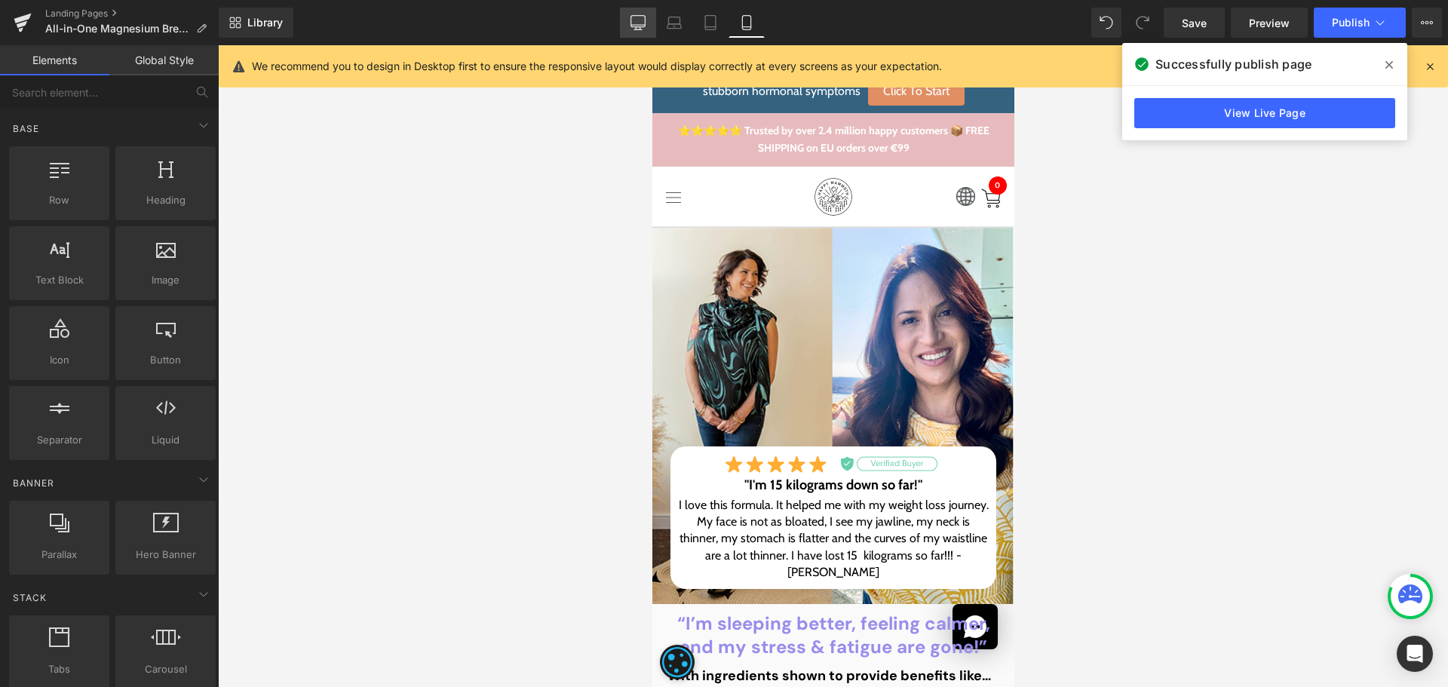
click at [649, 27] on link "Desktop" at bounding box center [638, 23] width 36 height 30
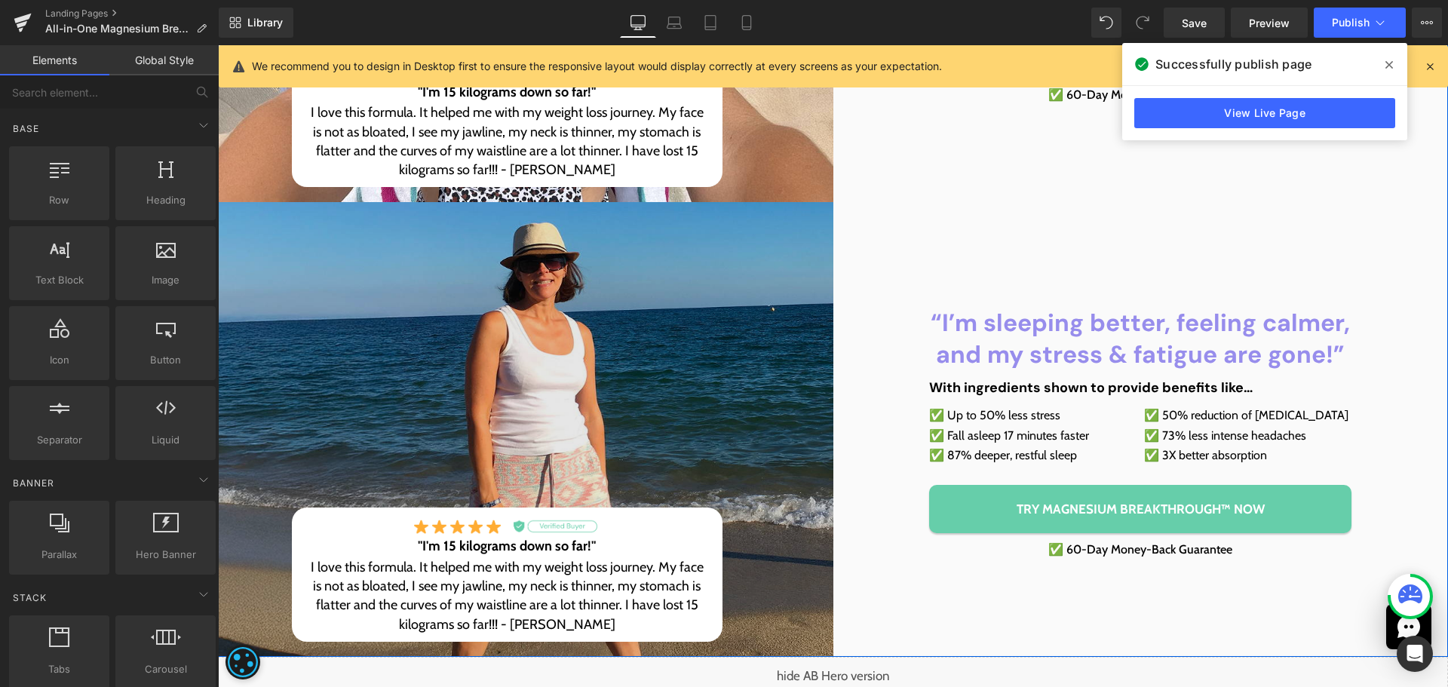
scroll to position [921, 0]
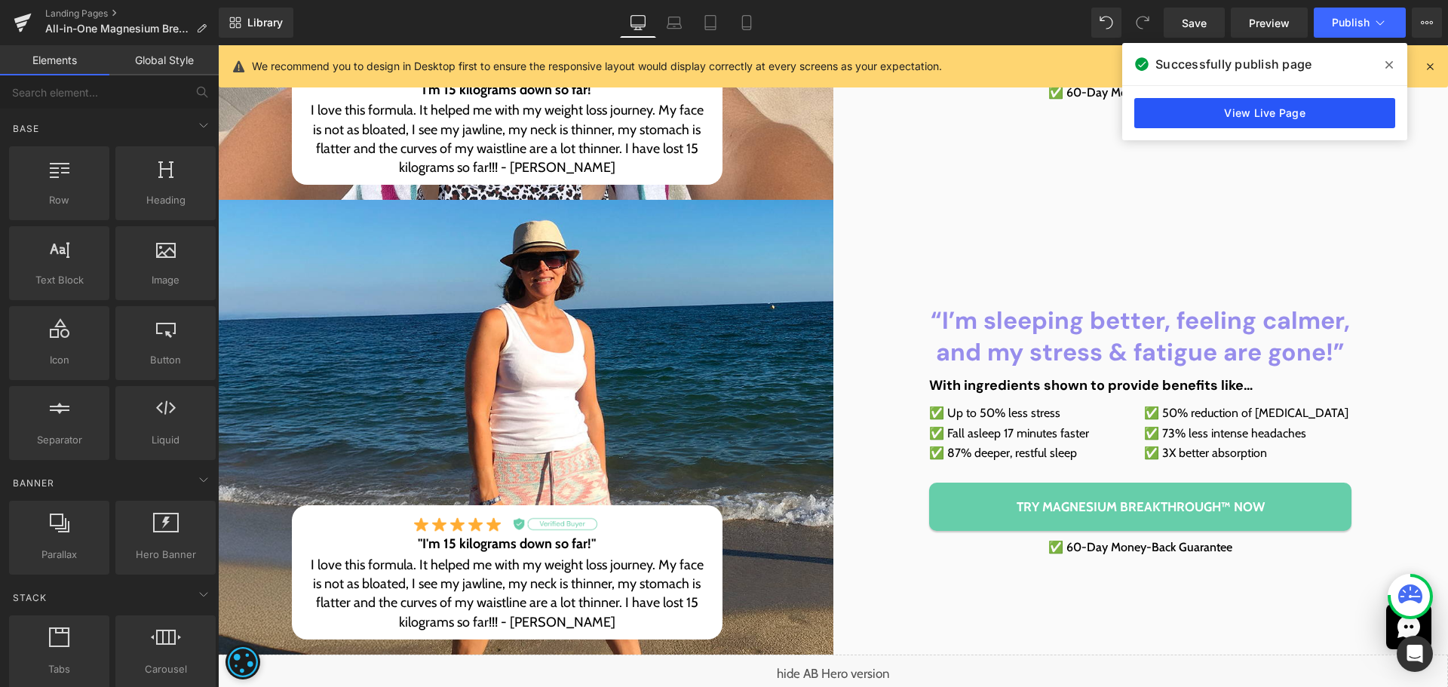
click at [1336, 110] on link "View Live Page" at bounding box center [1264, 113] width 261 height 30
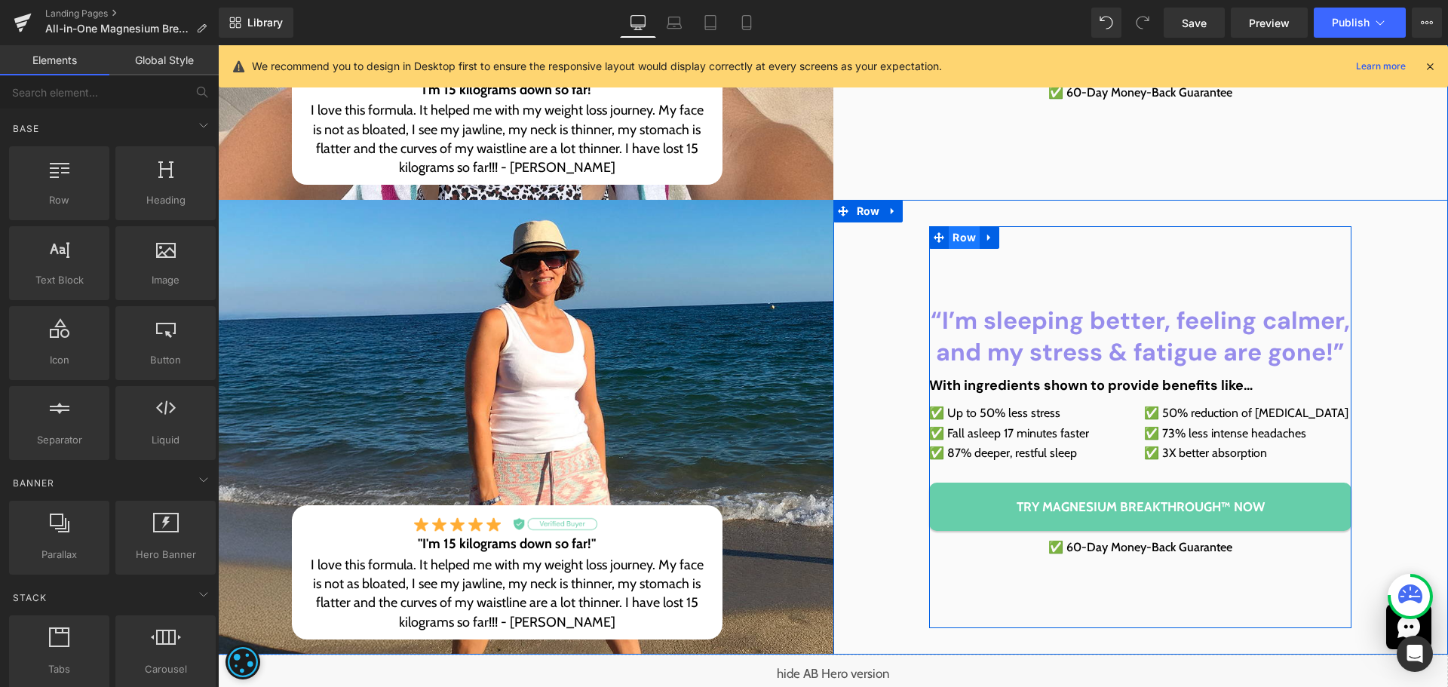
click at [951, 247] on span "Row" at bounding box center [964, 237] width 31 height 23
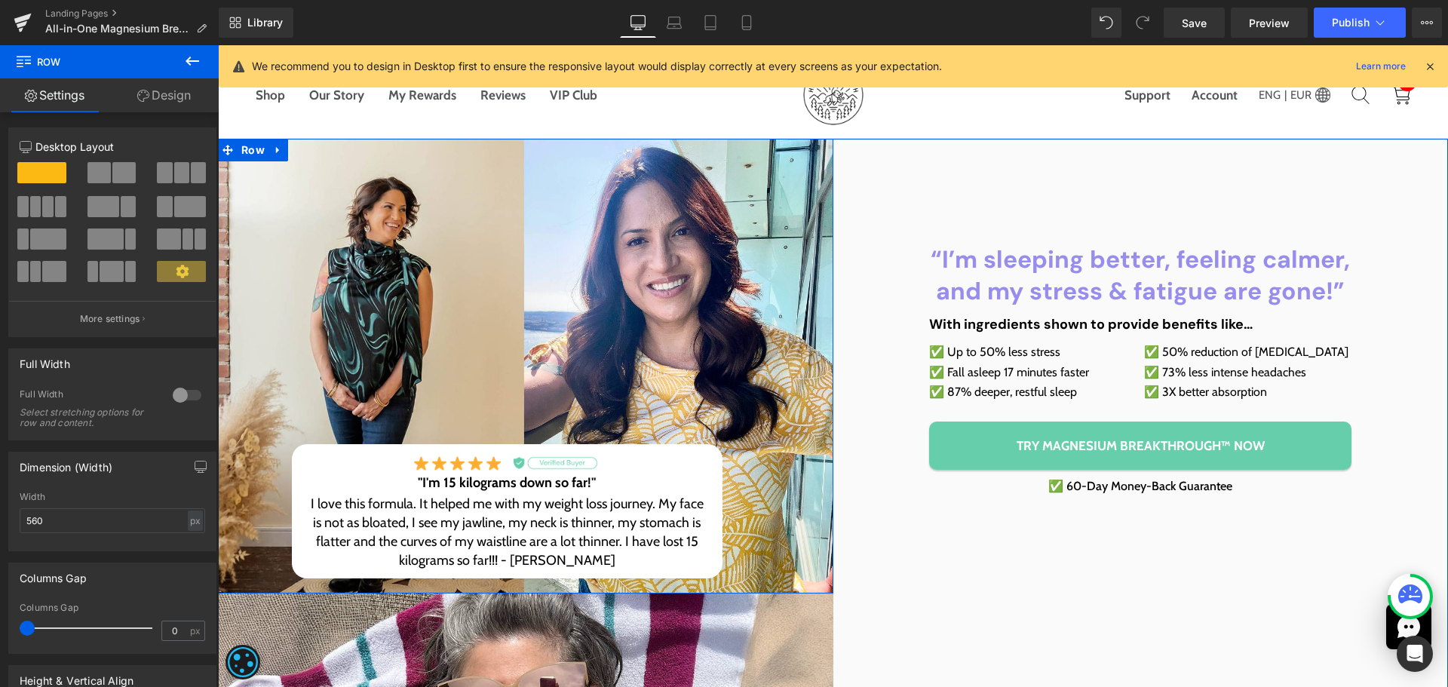
scroll to position [75, 0]
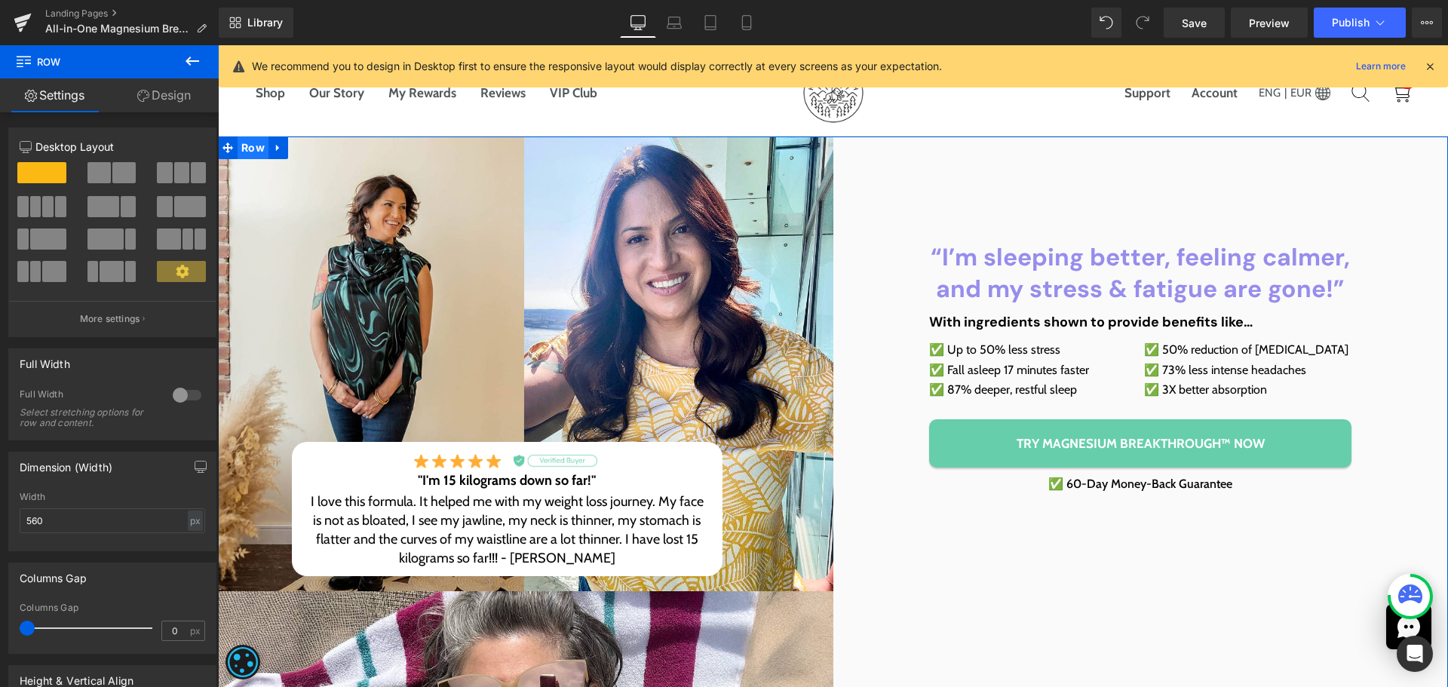
click at [250, 145] on span "Row" at bounding box center [253, 148] width 31 height 23
click at [157, 100] on link "Design" at bounding box center [163, 95] width 109 height 34
click at [0, 0] on div "Spacing" at bounding box center [0, 0] width 0 height 0
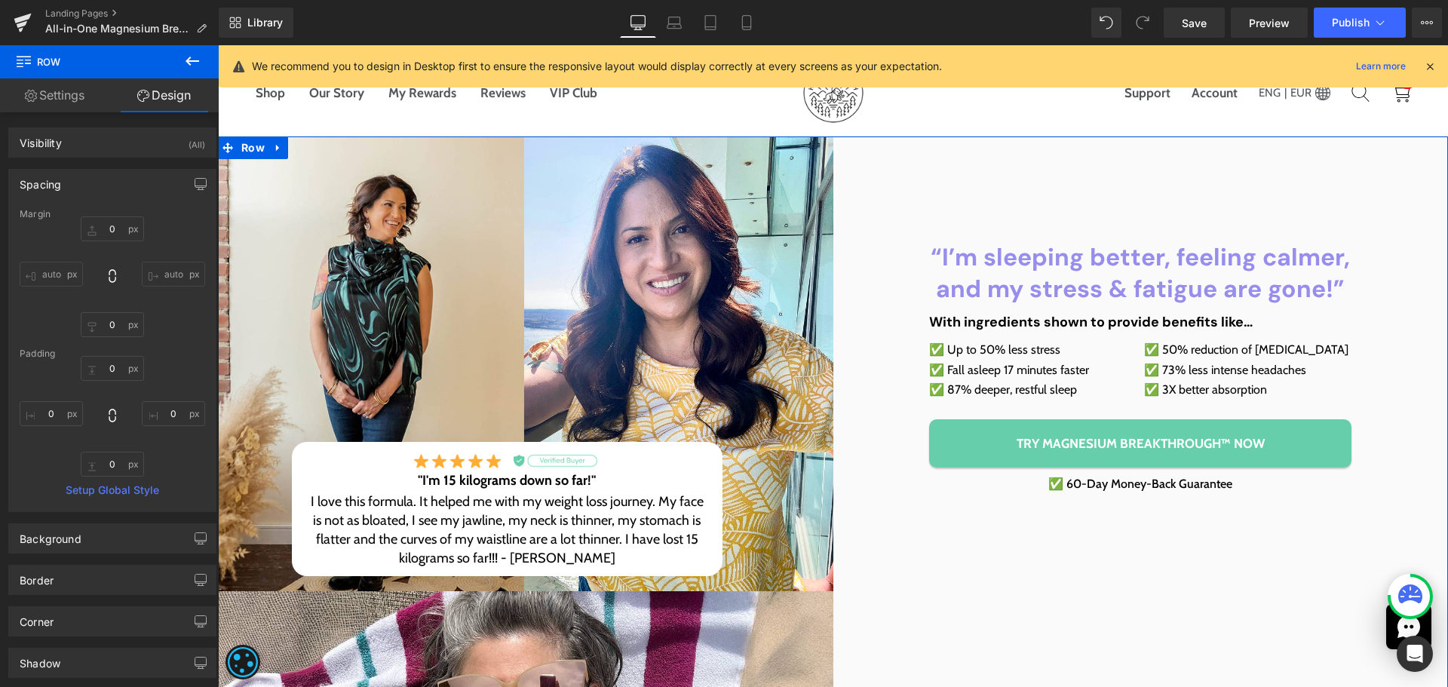
click at [107, 387] on div at bounding box center [113, 416] width 186 height 121
click at [112, 369] on input "text" at bounding box center [112, 368] width 63 height 25
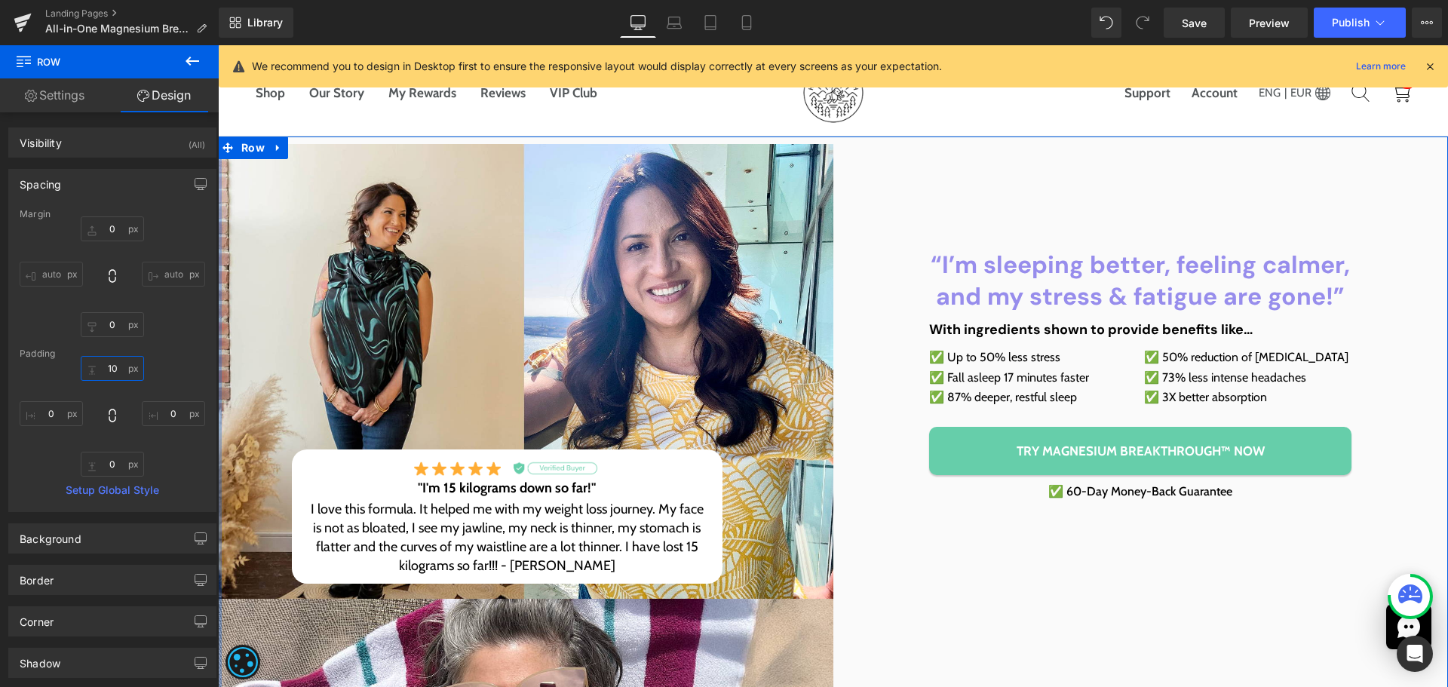
type input "100"
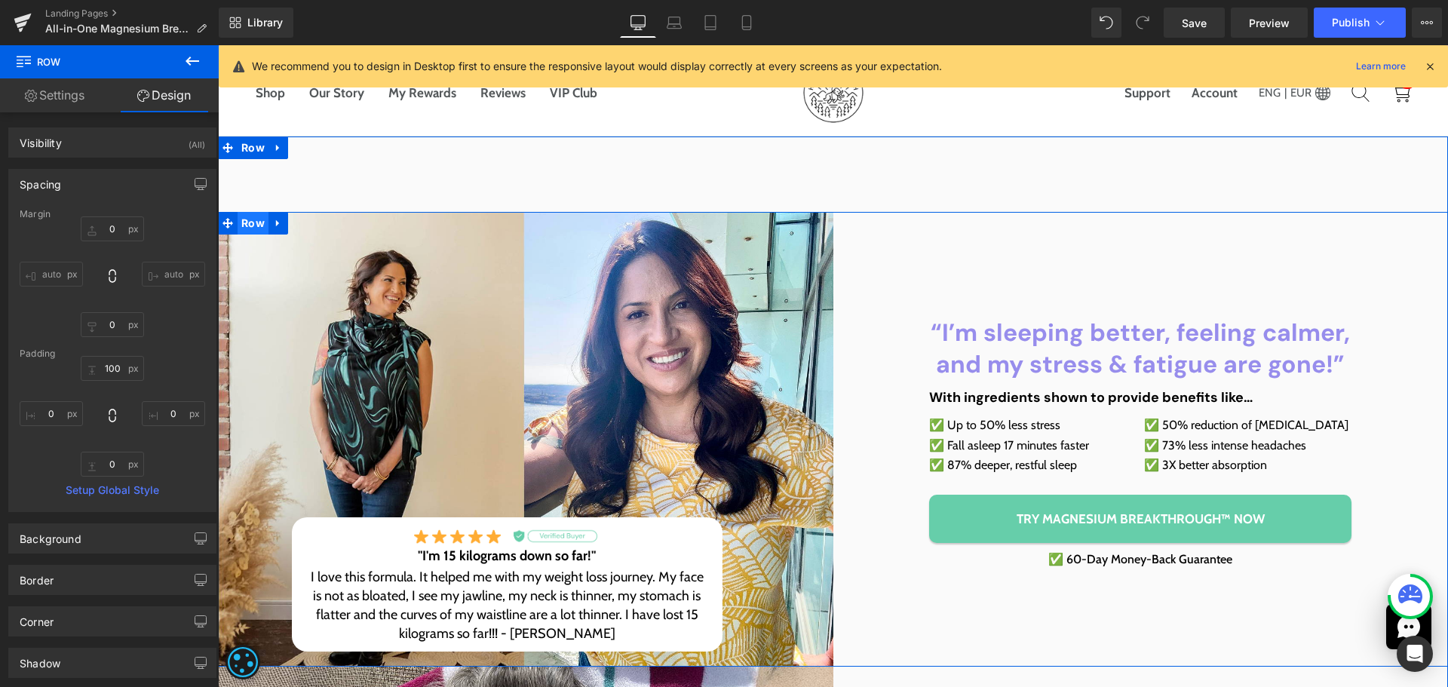
click at [241, 221] on span "Row" at bounding box center [253, 223] width 31 height 23
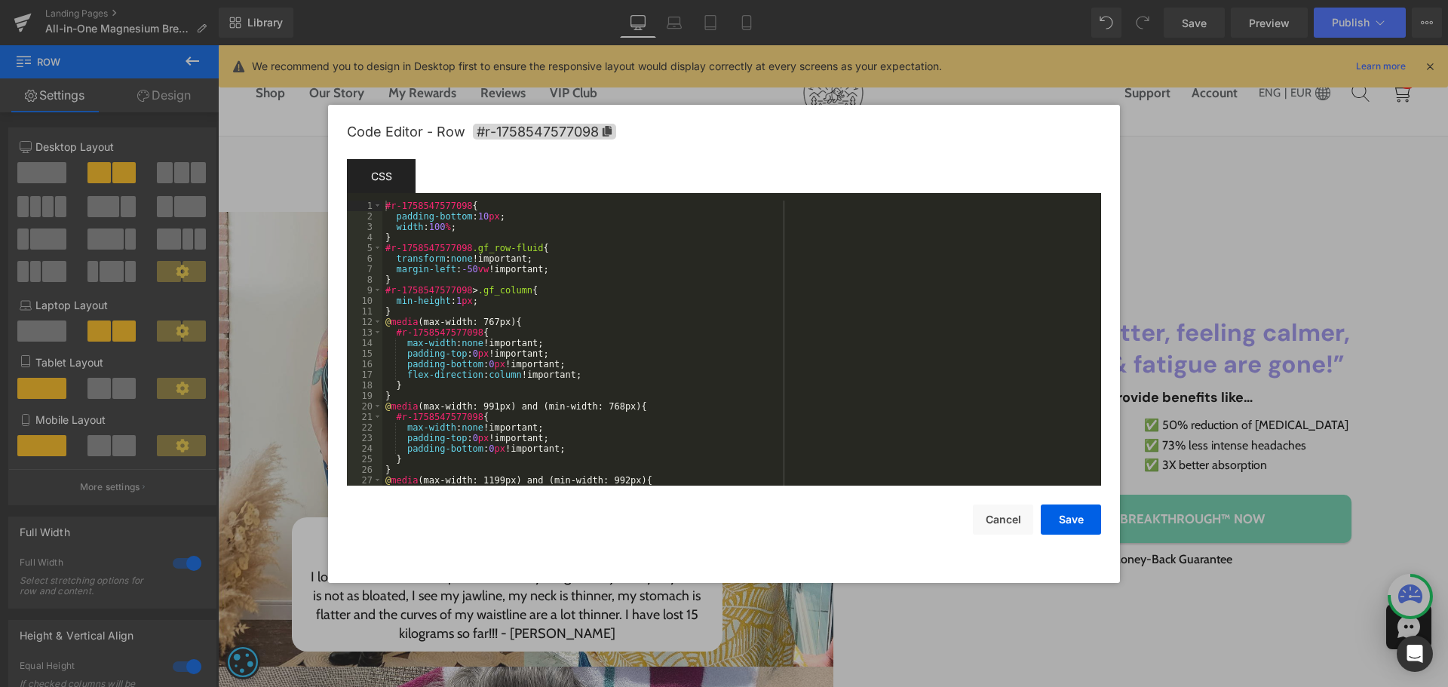
click at [229, 301] on body "Row You are previewing how the will restyle your page. You can not edit Element…" at bounding box center [724, 343] width 1448 height 687
click at [613, 127] on span "#r-1758547577098" at bounding box center [544, 132] width 143 height 16
drag, startPoint x: 999, startPoint y: 508, endPoint x: 752, endPoint y: 468, distance: 250.7
click at [999, 508] on button "Cancel" at bounding box center [1003, 520] width 60 height 30
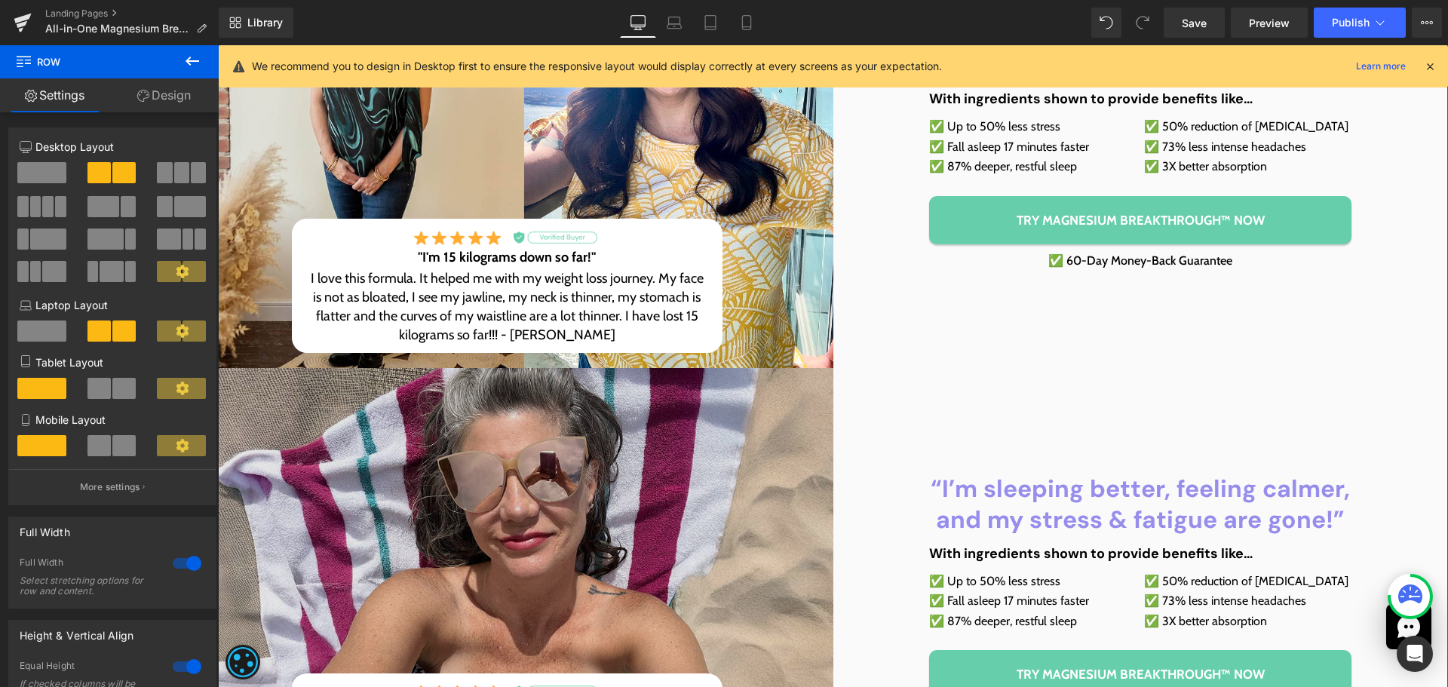
scroll to position [453, 0]
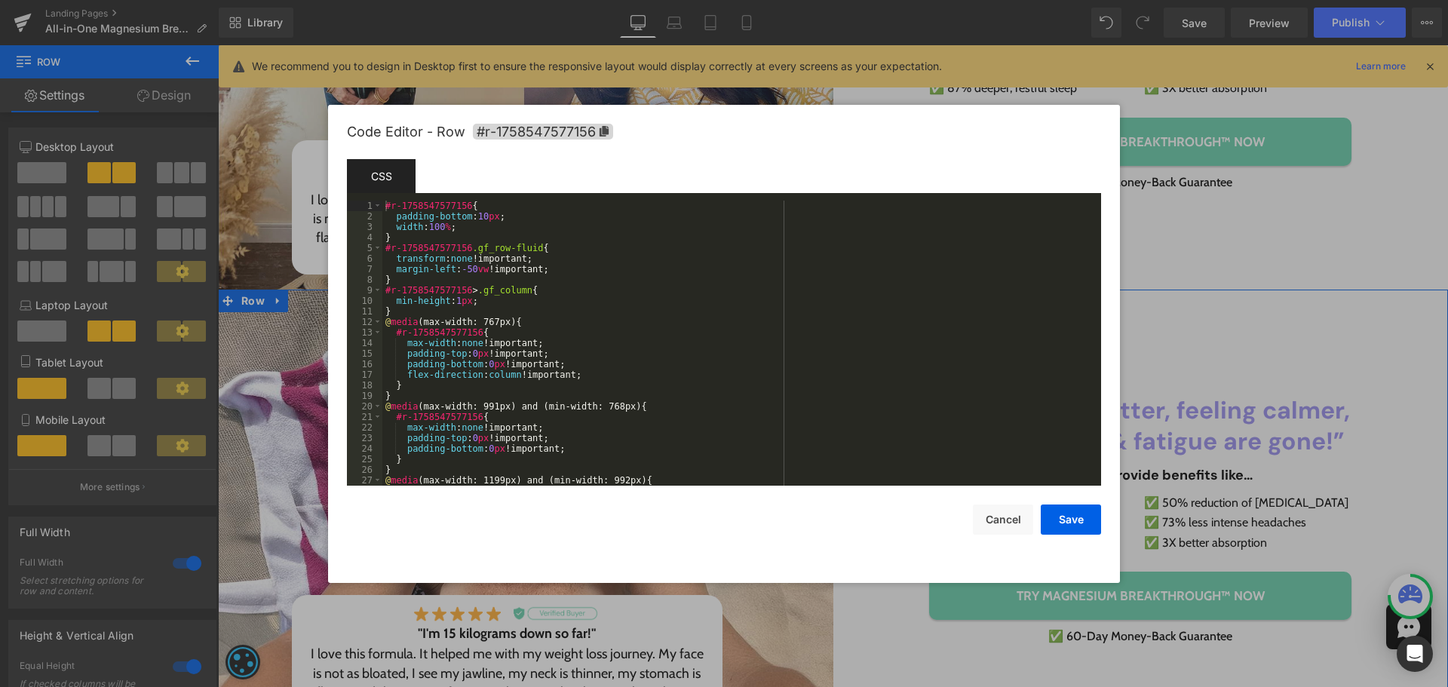
click at [223, 376] on body "Row You are previewing how the will restyle your page. You can not edit Element…" at bounding box center [724, 343] width 1448 height 687
click at [609, 130] on span "#r-1758547577156" at bounding box center [543, 132] width 140 height 16
click at [1007, 525] on button "Cancel" at bounding box center [1003, 520] width 60 height 30
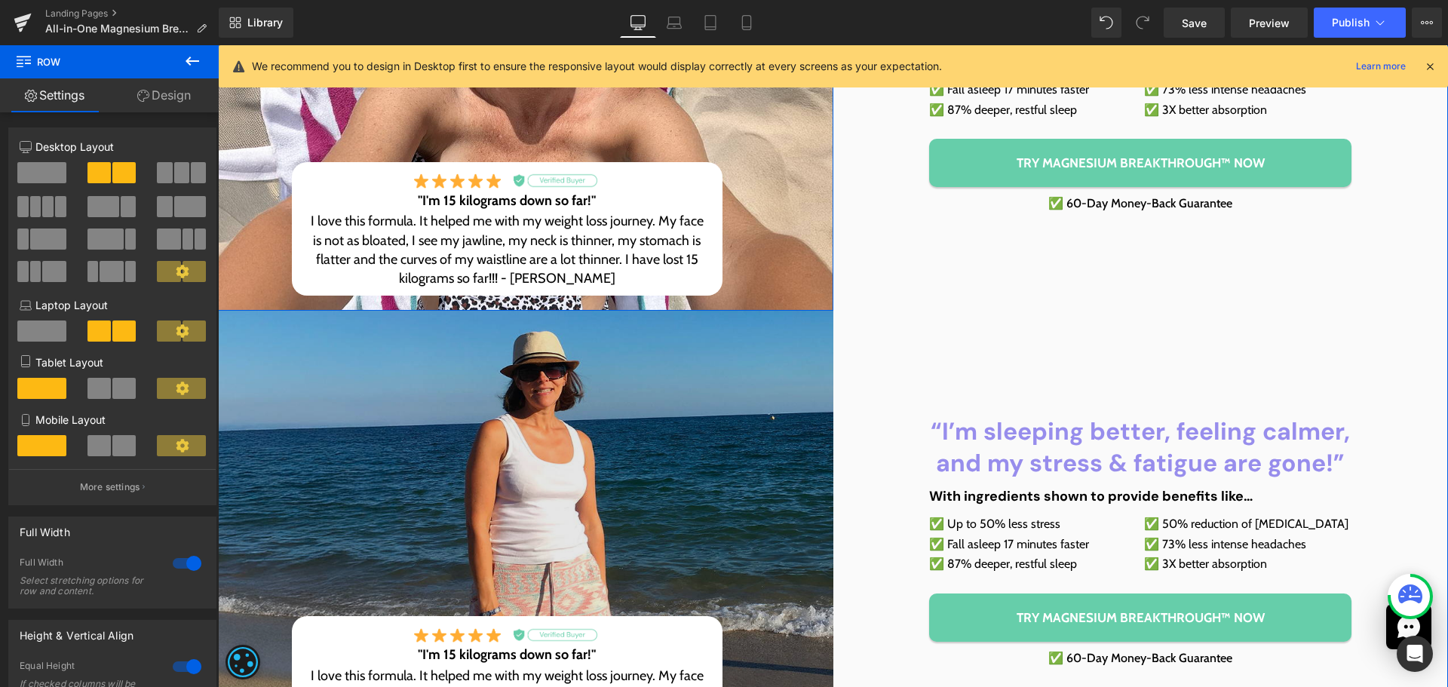
scroll to position [905, 0]
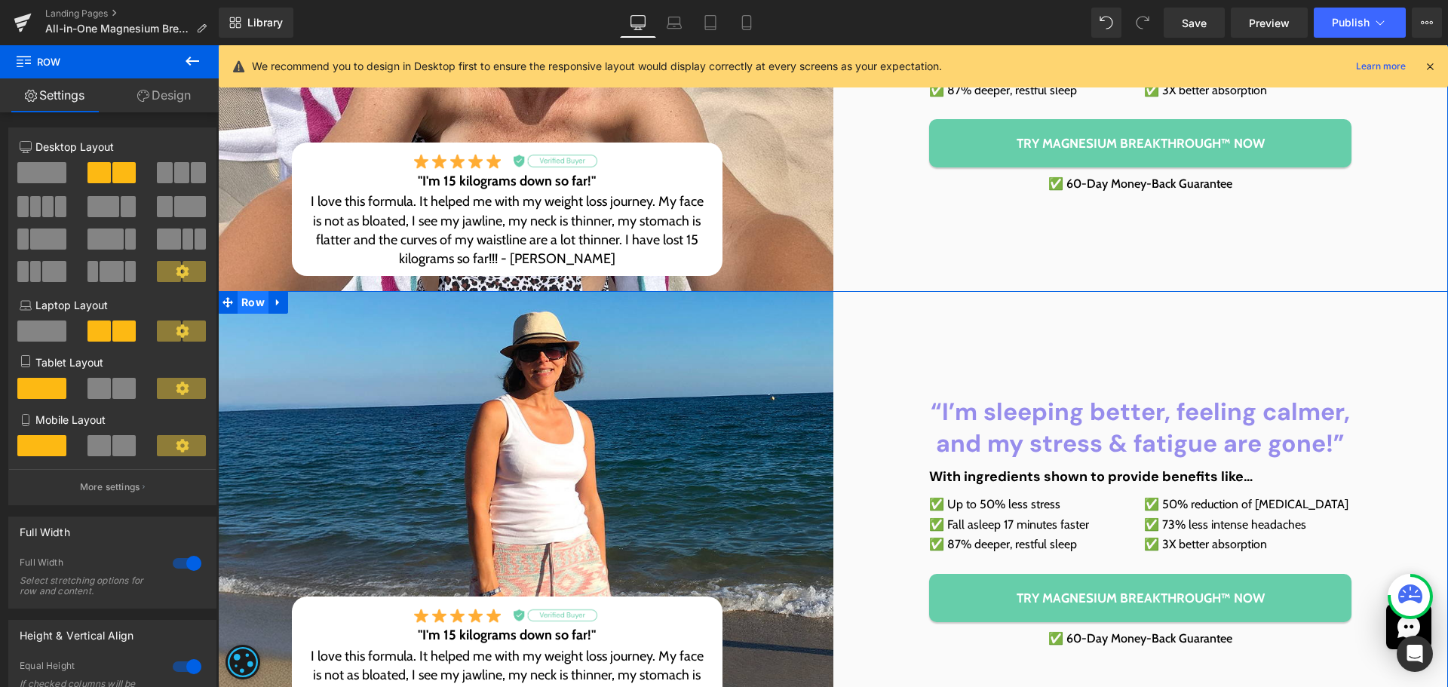
click at [247, 299] on span "Row" at bounding box center [253, 302] width 31 height 23
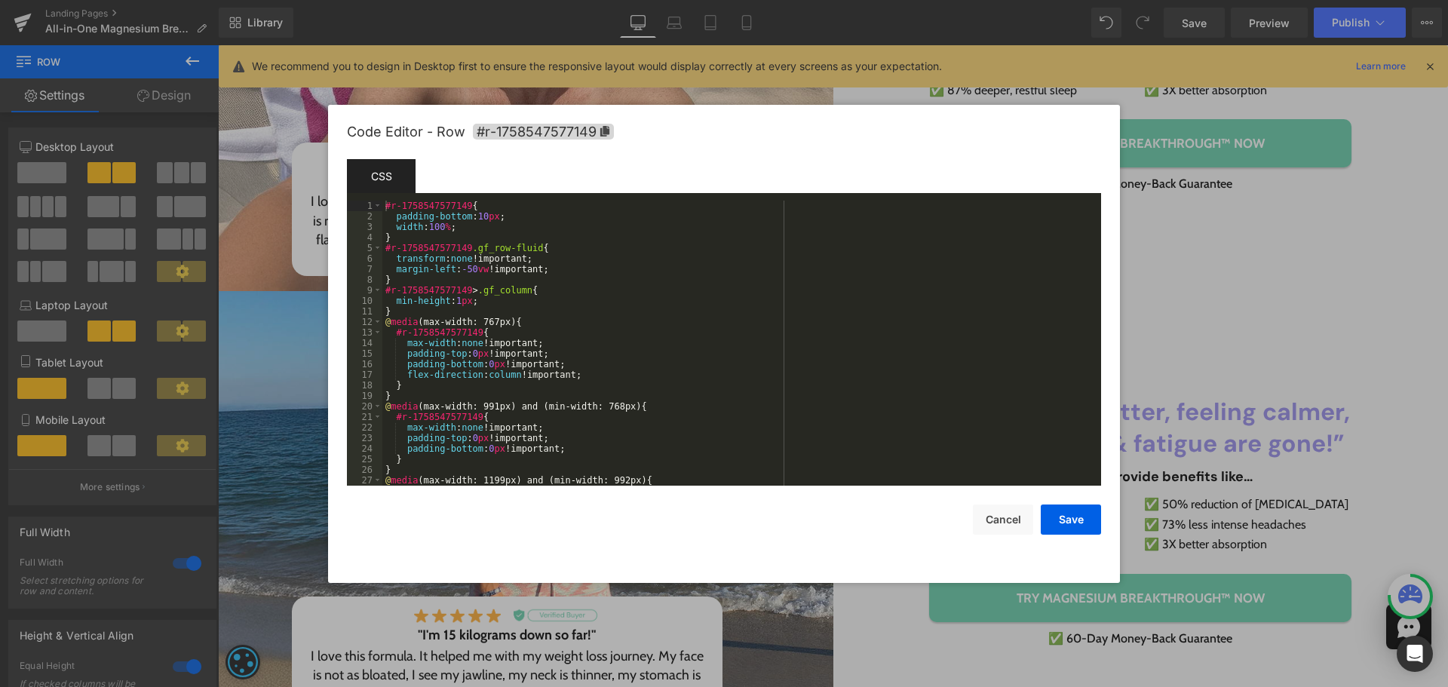
click at [232, 364] on body "Row You are previewing how the will restyle your page. You can not edit Element…" at bounding box center [724, 343] width 1448 height 687
click at [609, 135] on span "#r-1758547577149" at bounding box center [543, 132] width 141 height 16
drag, startPoint x: 1014, startPoint y: 523, endPoint x: 807, endPoint y: 407, distance: 237.5
click at [1014, 523] on button "Cancel" at bounding box center [1003, 520] width 60 height 30
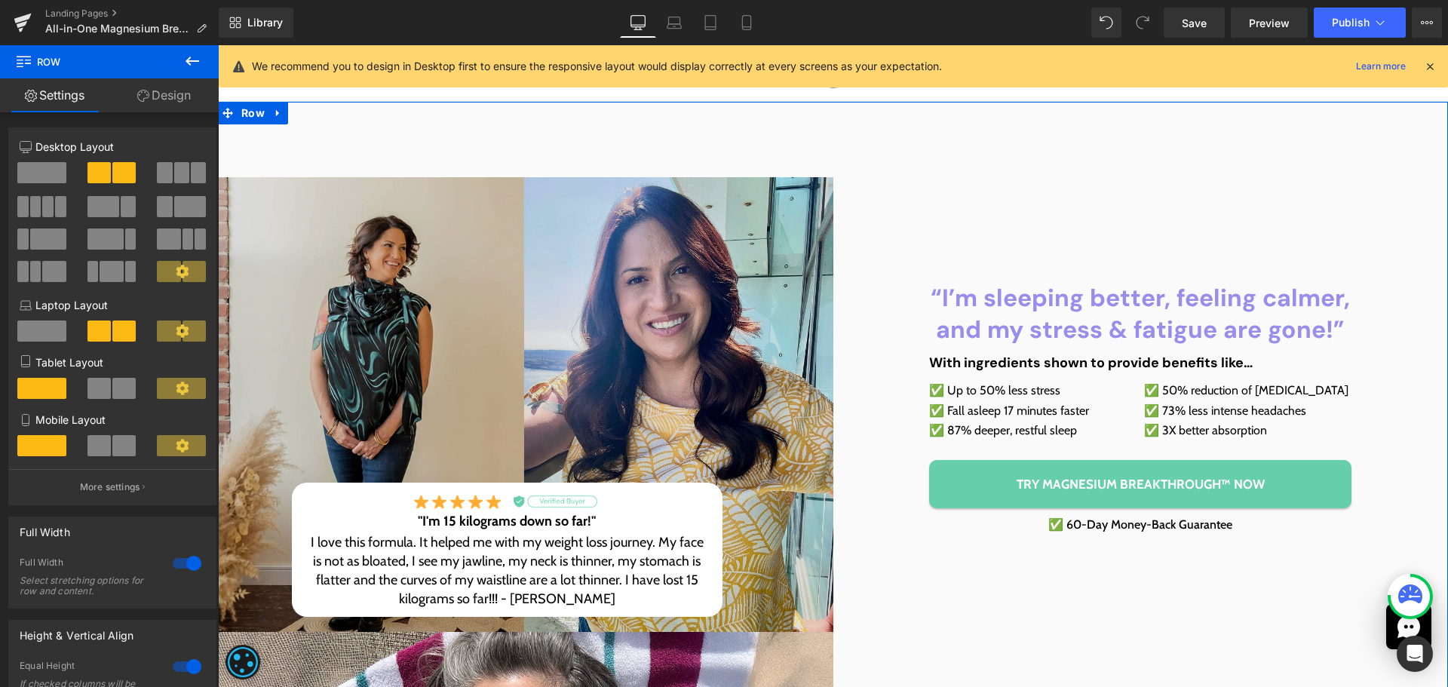
scroll to position [75, 0]
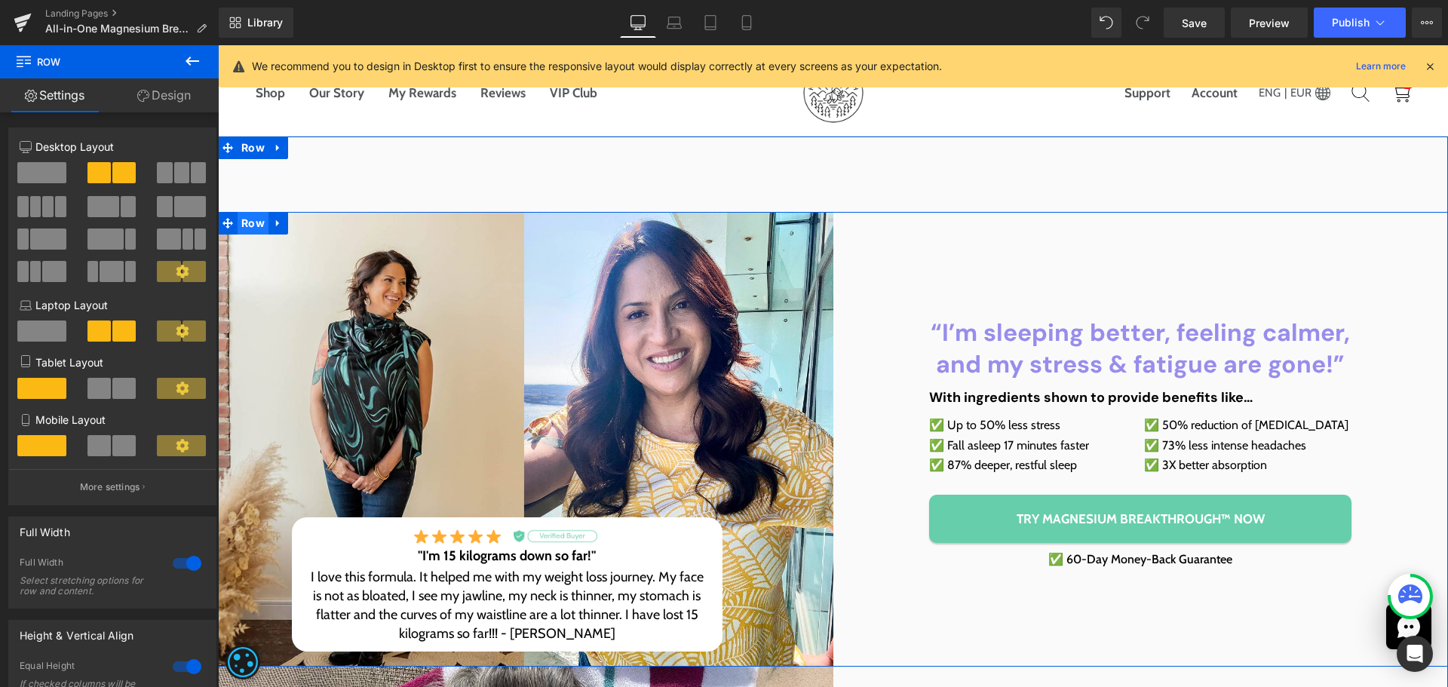
click at [240, 224] on span "Row" at bounding box center [253, 223] width 31 height 23
click at [245, 221] on span "Row" at bounding box center [253, 223] width 31 height 23
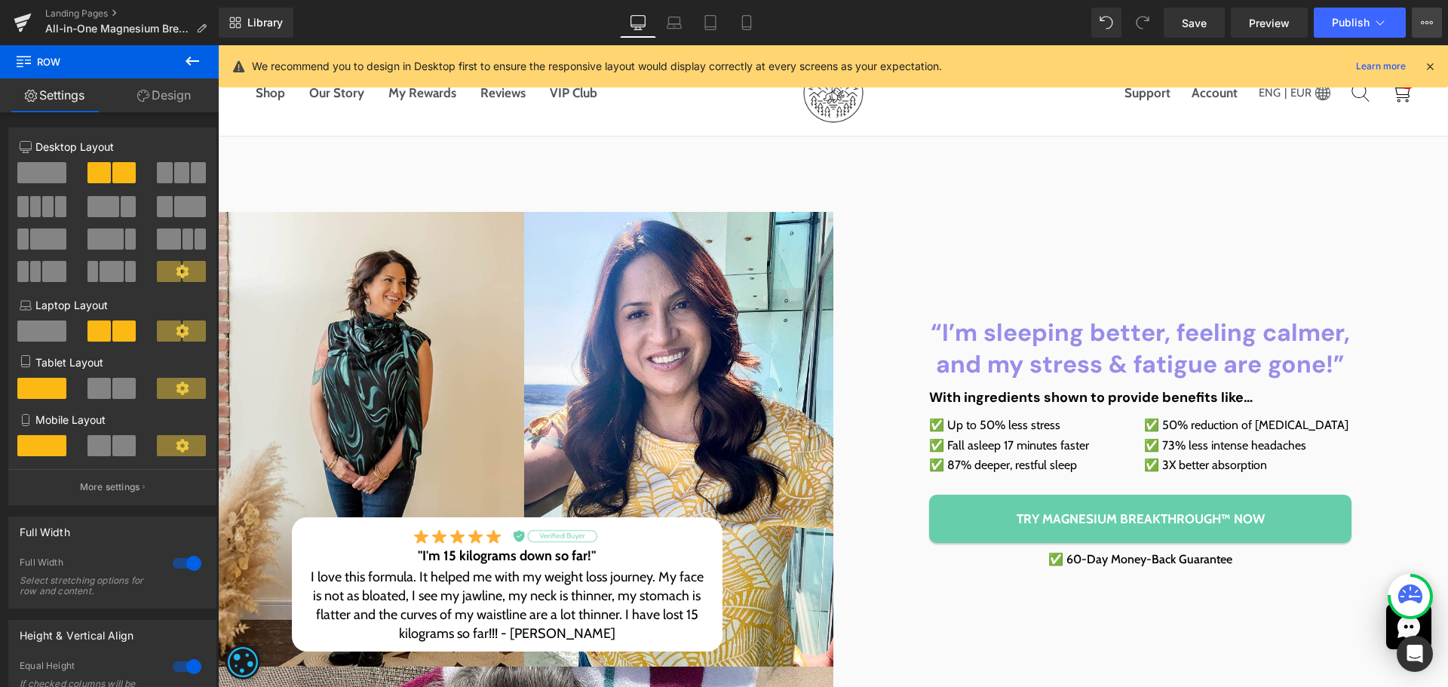
click at [1421, 20] on icon at bounding box center [1427, 23] width 12 height 12
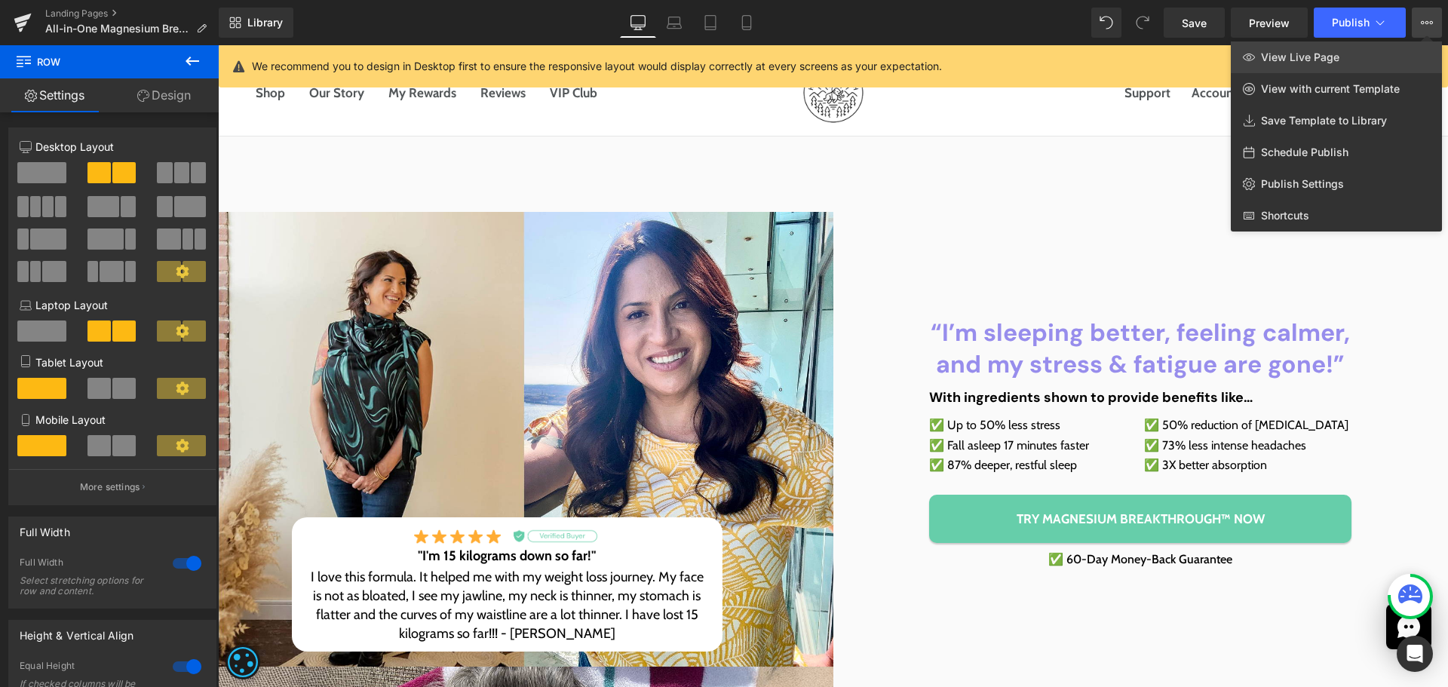
click at [1355, 63] on link "View Live Page" at bounding box center [1336, 57] width 211 height 32
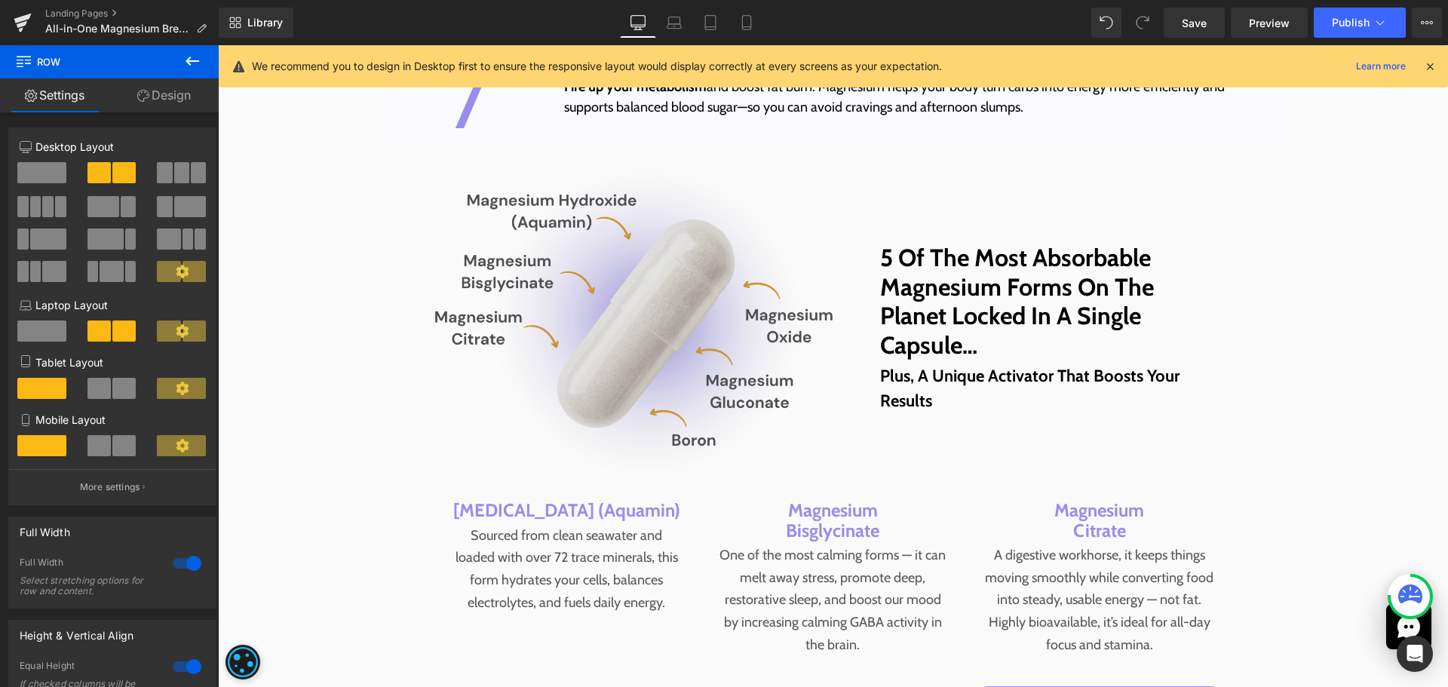
scroll to position [5884, 0]
click at [639, 305] on img at bounding box center [634, 321] width 400 height 315
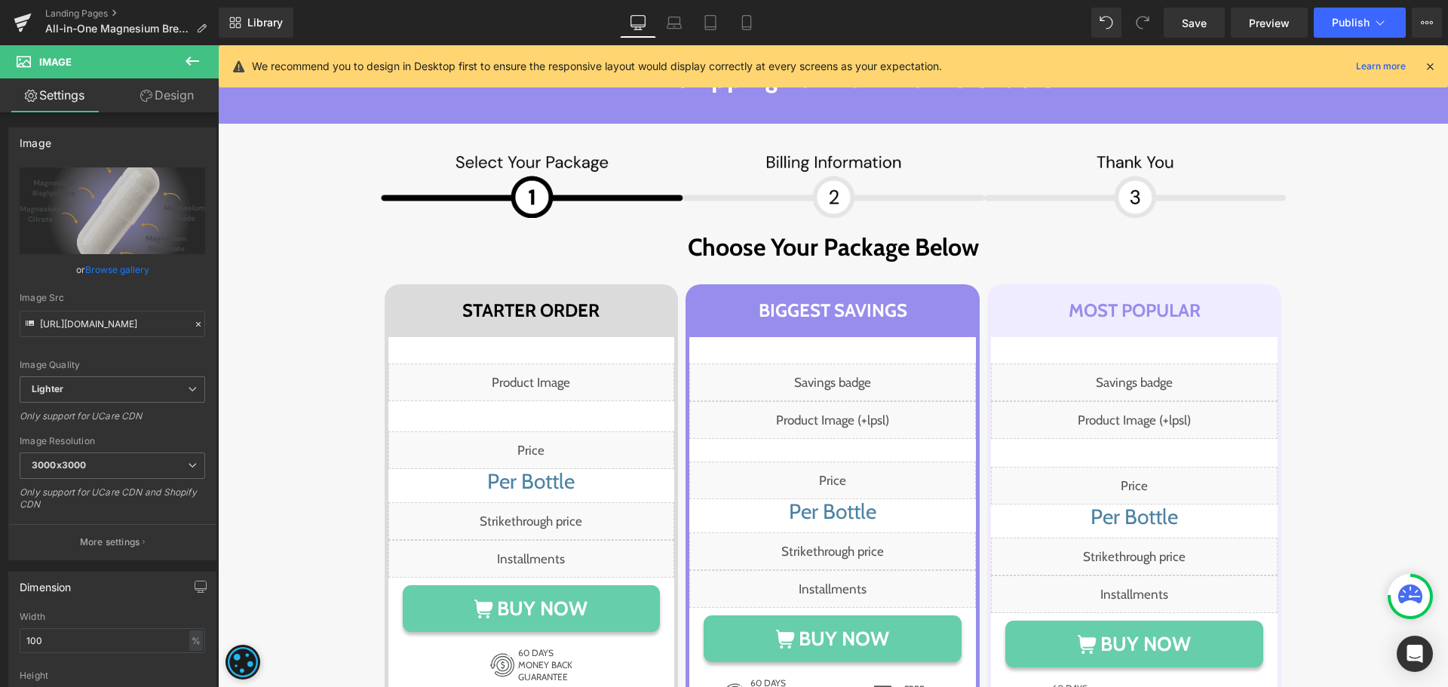
scroll to position [9353, 0]
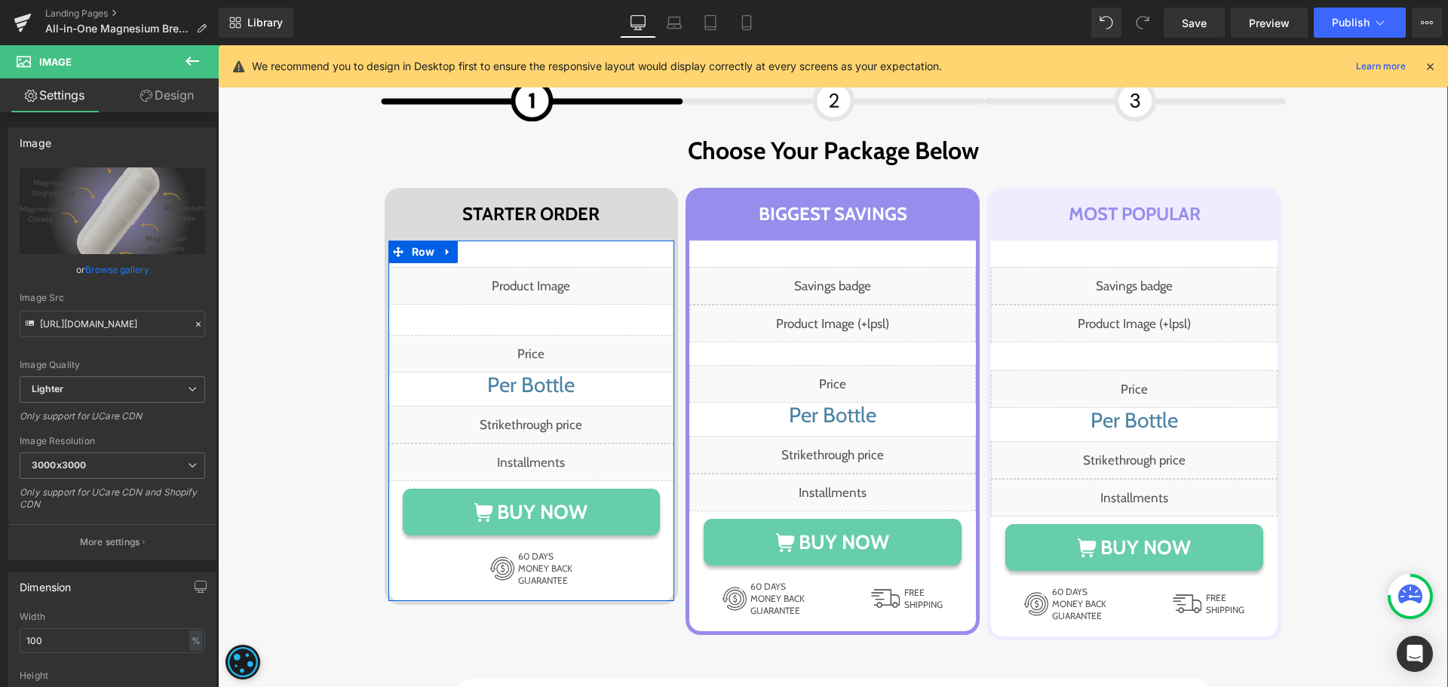
click at [577, 340] on div "Liquid" at bounding box center [531, 354] width 287 height 38
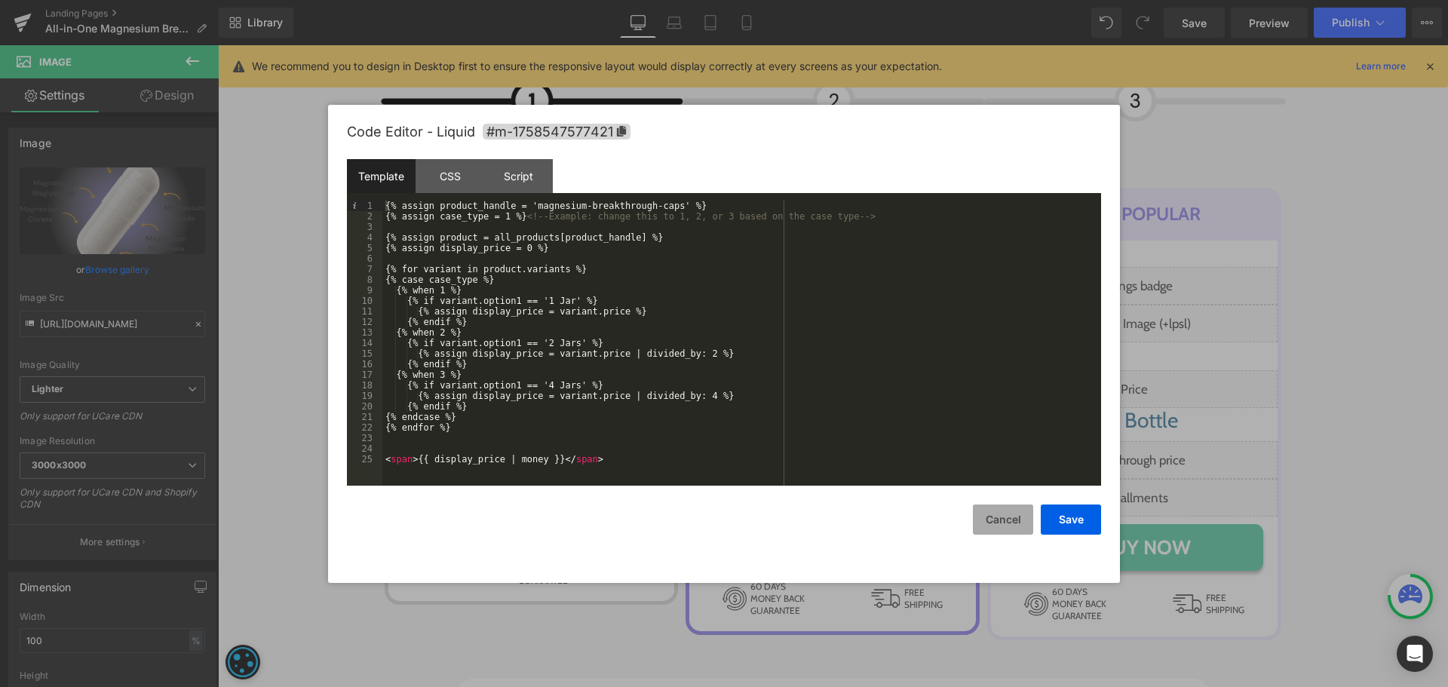
click at [989, 530] on button "Cancel" at bounding box center [1003, 520] width 60 height 30
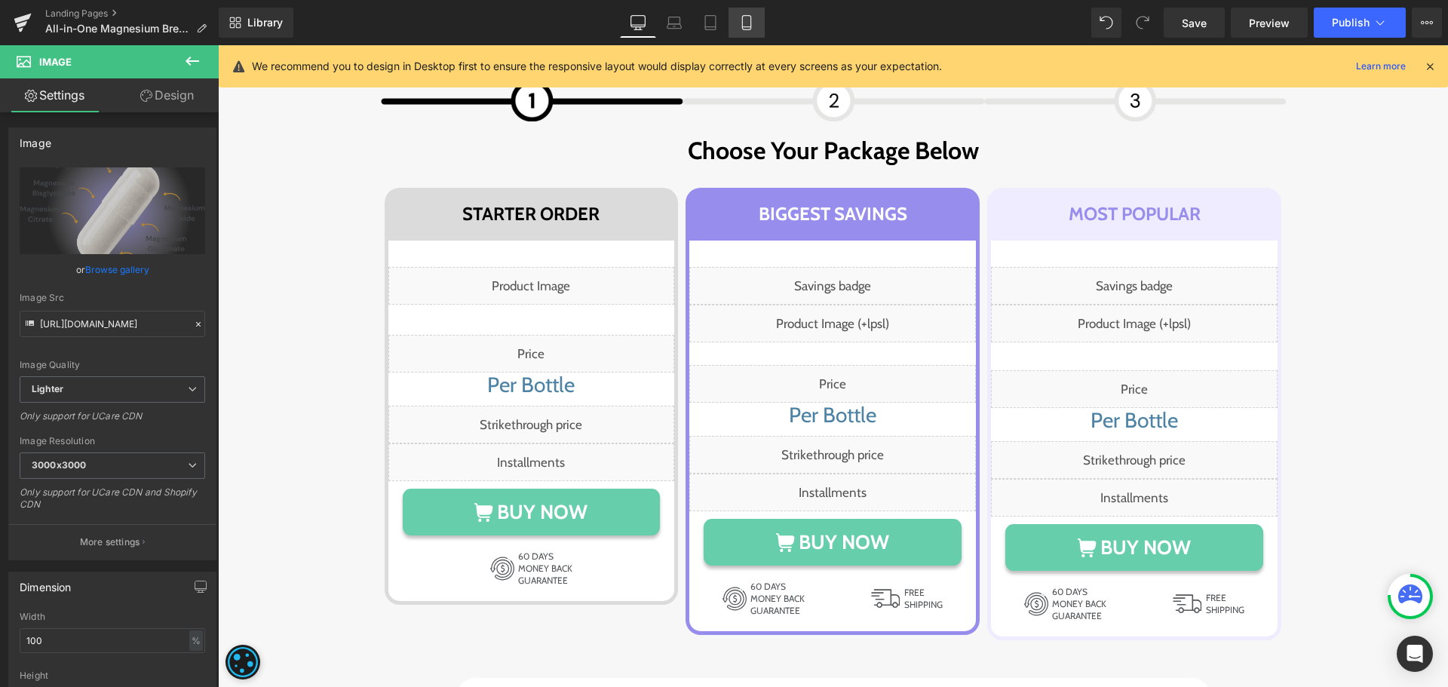
click at [738, 22] on link "Mobile" at bounding box center [747, 23] width 36 height 30
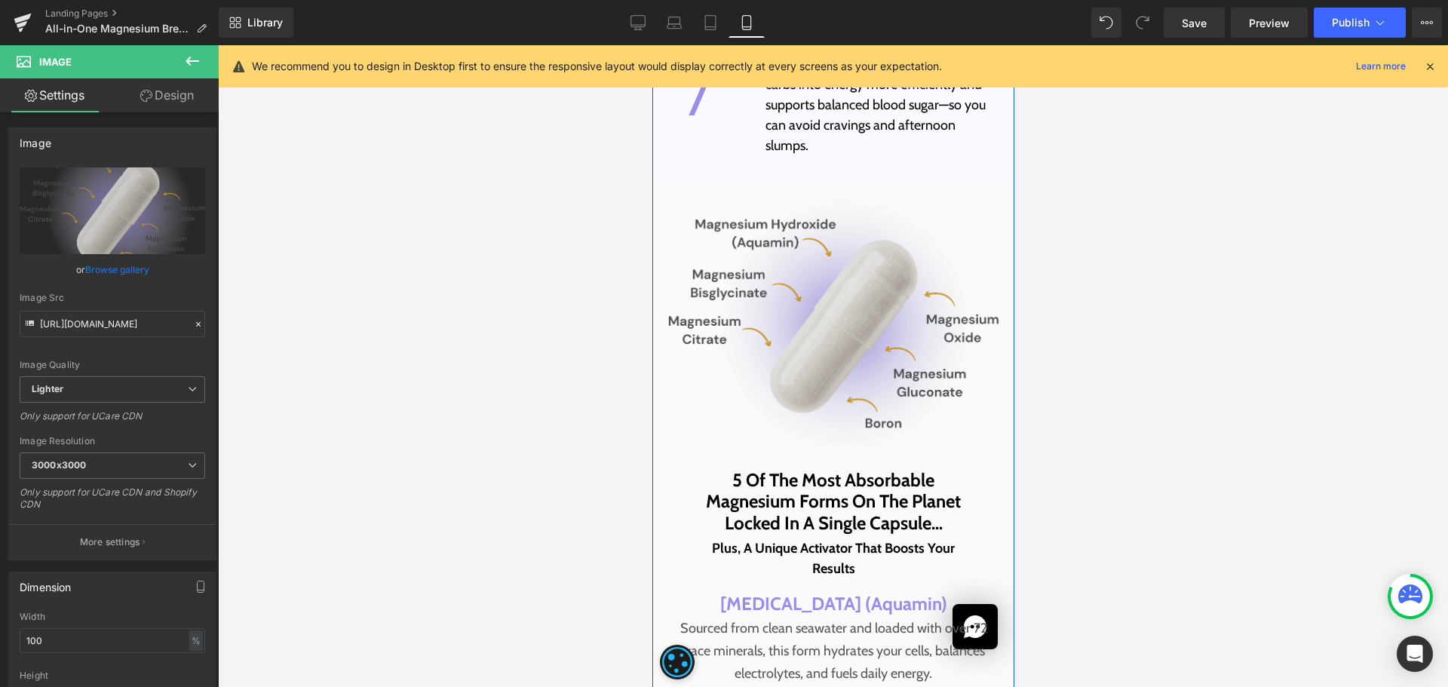
scroll to position [7717, 0]
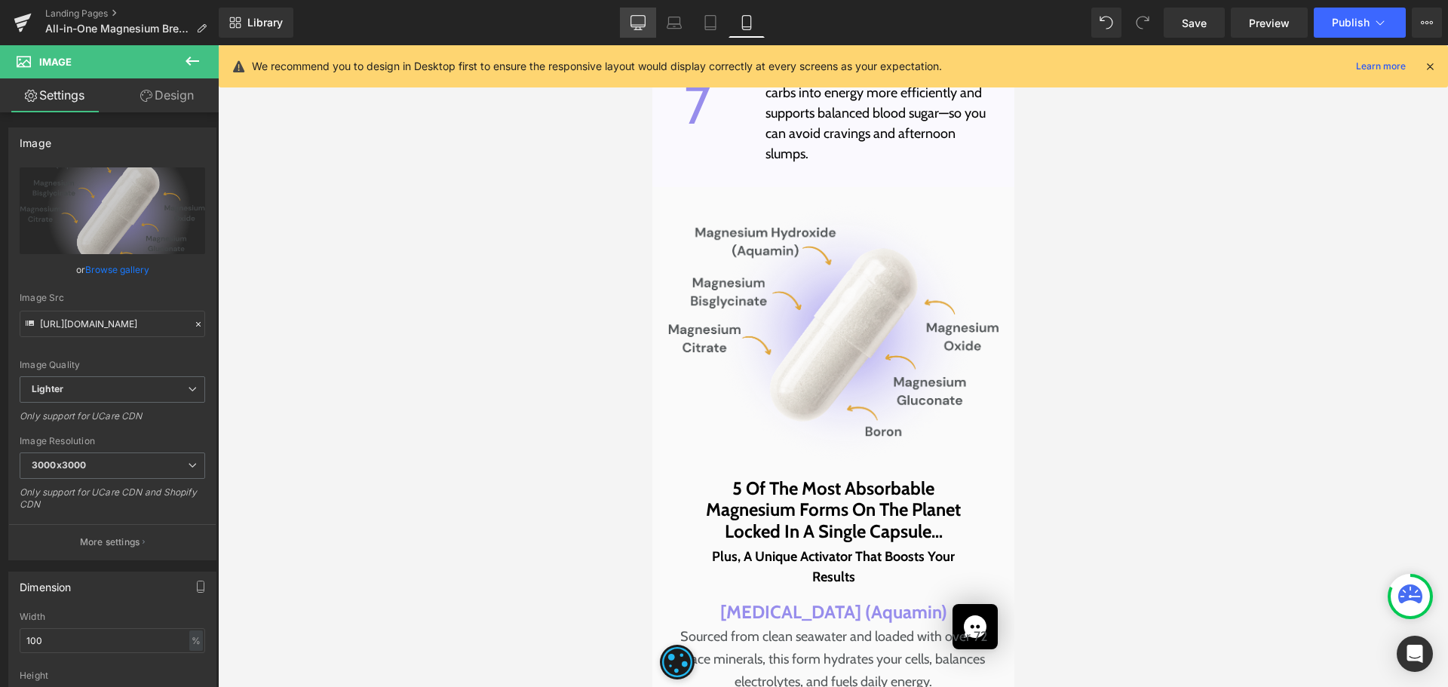
drag, startPoint x: 637, startPoint y: 27, endPoint x: 623, endPoint y: 197, distance: 170.3
click at [637, 27] on icon at bounding box center [638, 21] width 14 height 11
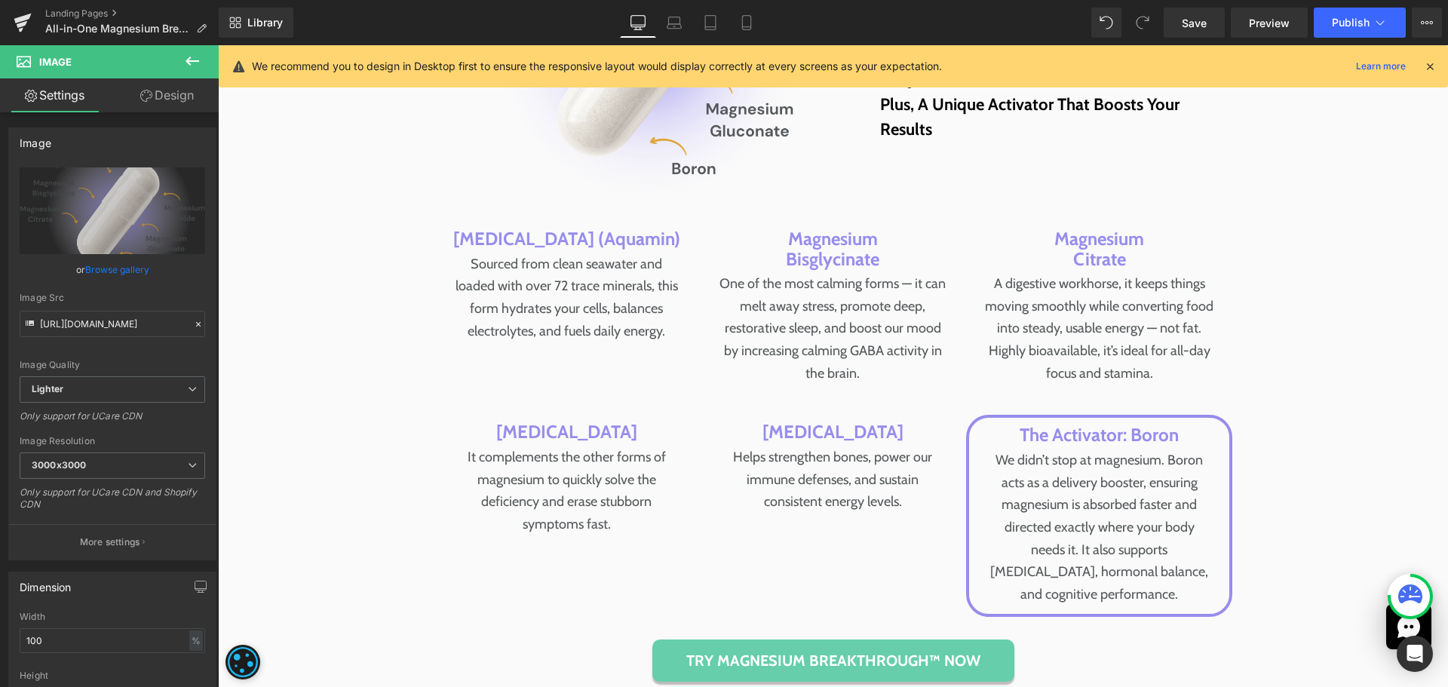
scroll to position [6178, 0]
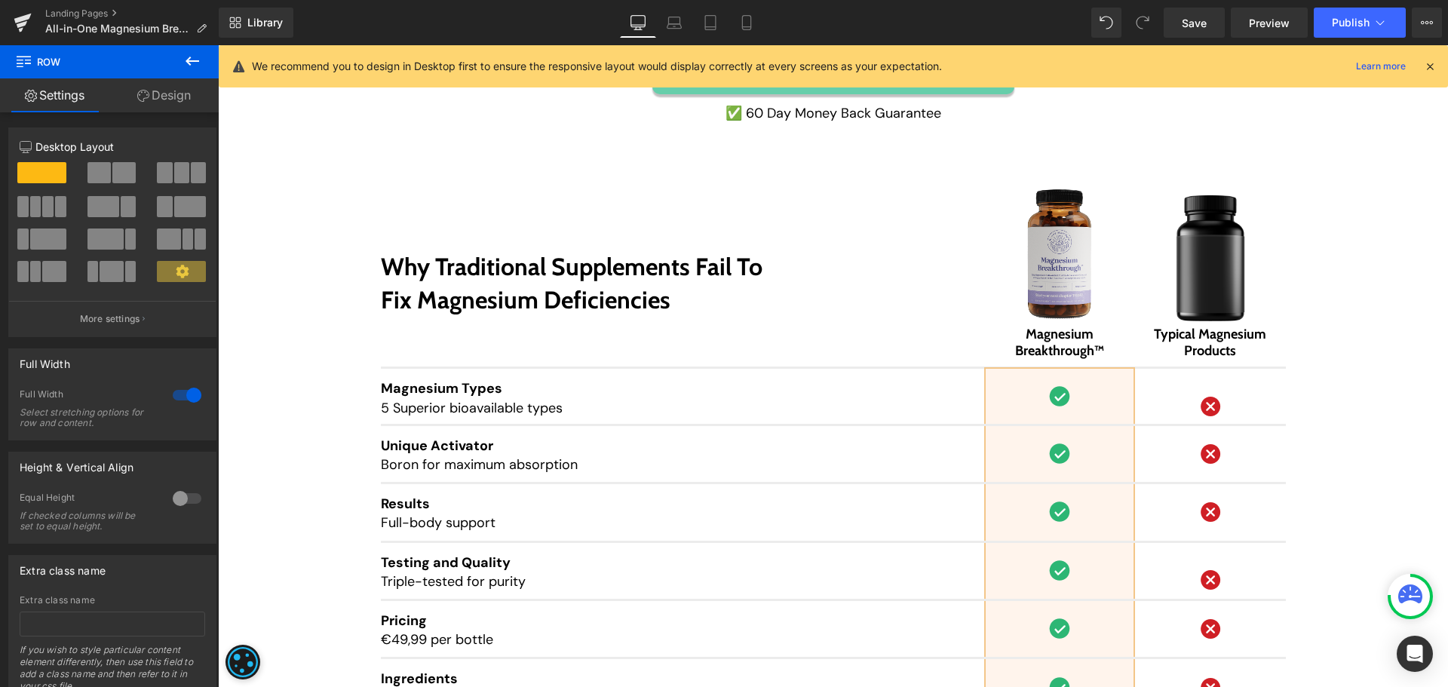
scroll to position [10704, 0]
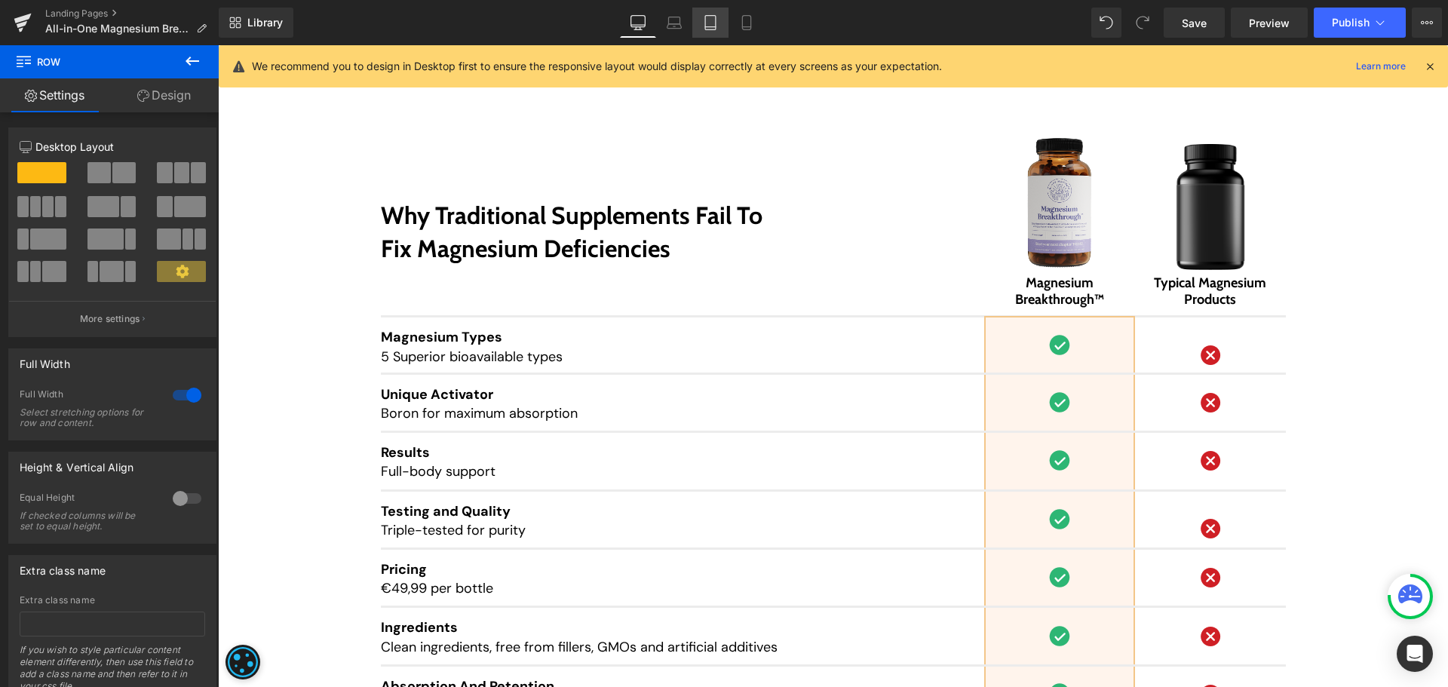
drag, startPoint x: 588, startPoint y: 219, endPoint x: 717, endPoint y: 20, distance: 237.3
click at [716, 20] on icon at bounding box center [710, 23] width 11 height 14
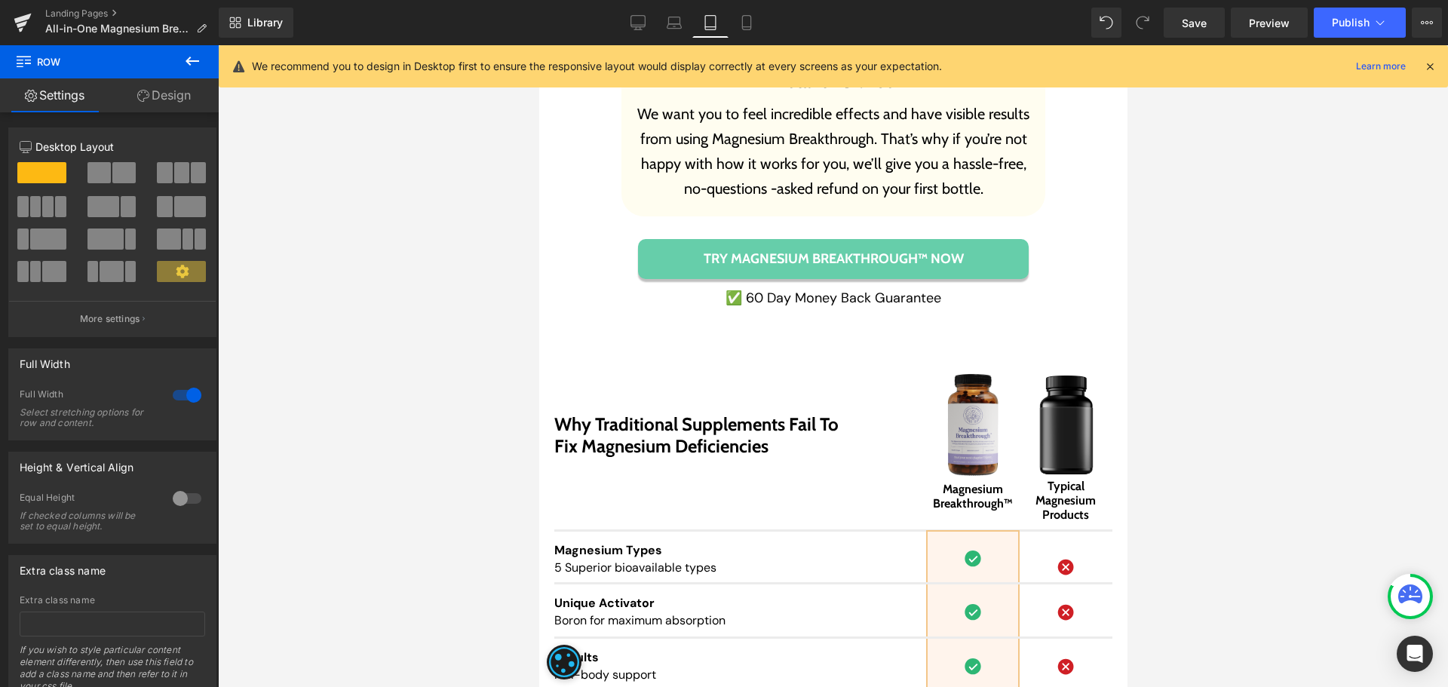
scroll to position [13160, 0]
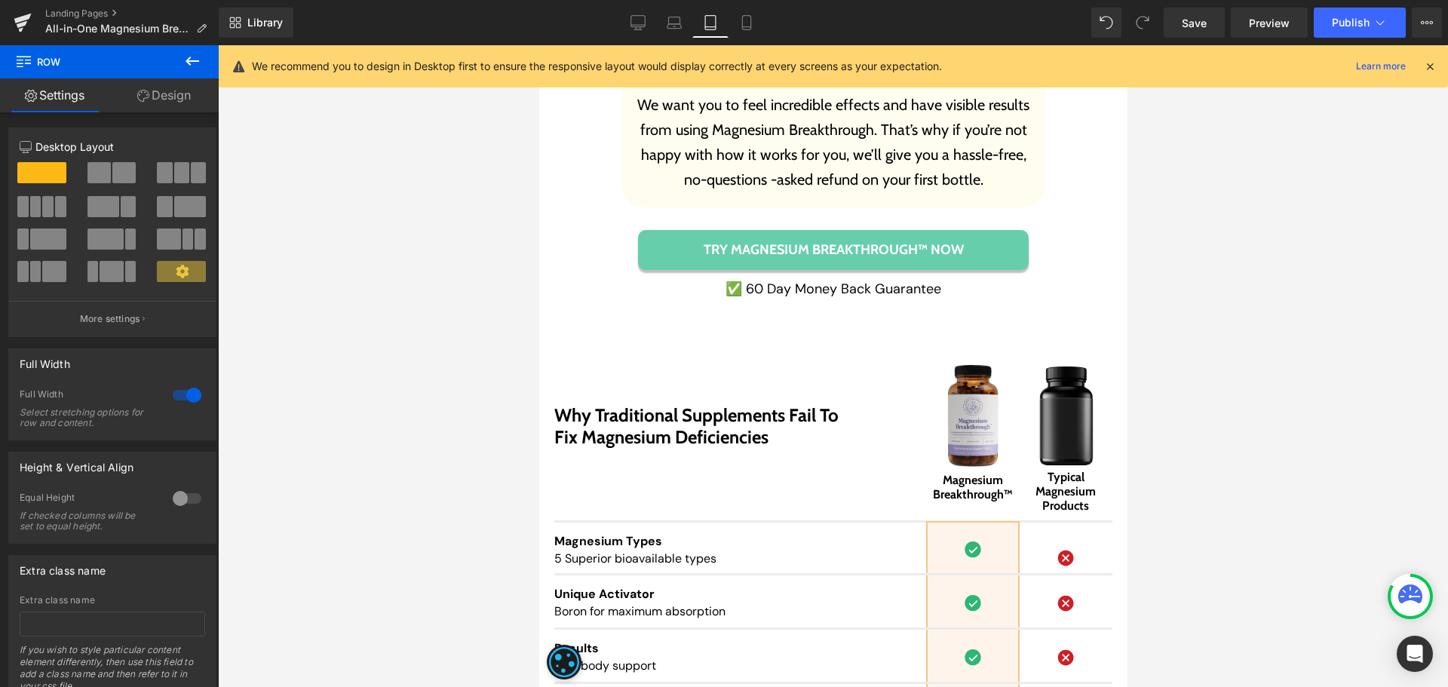
click at [1048, 404] on div "Image" at bounding box center [1065, 414] width 93 height 112
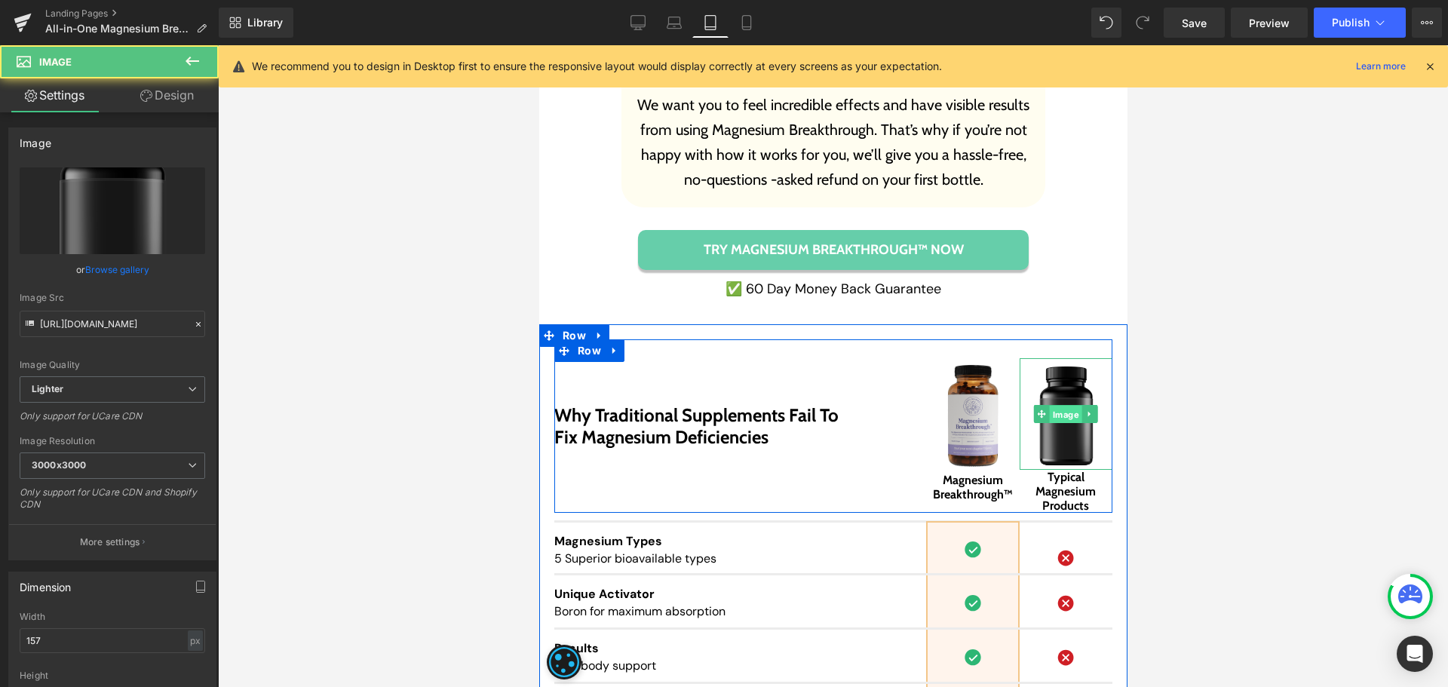
click at [1063, 406] on span "Image" at bounding box center [1065, 415] width 32 height 18
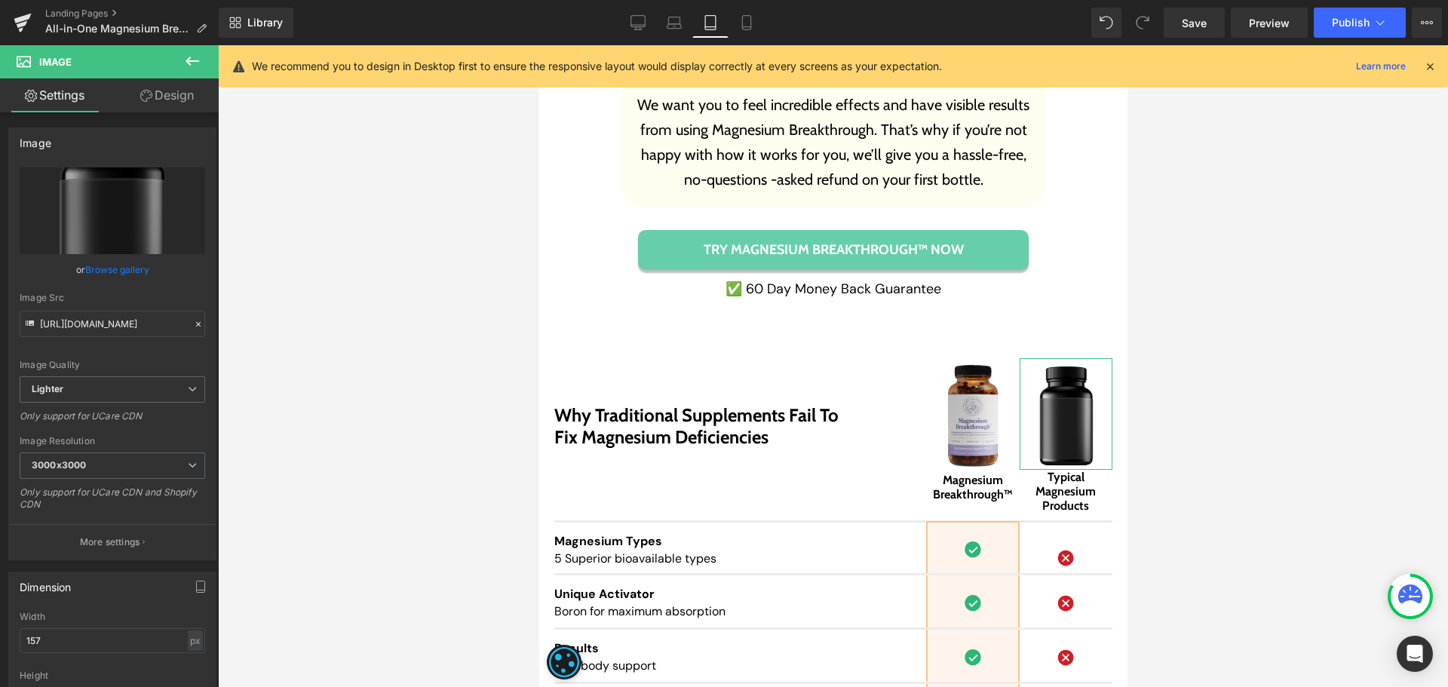
click at [173, 94] on link "Design" at bounding box center [166, 95] width 109 height 34
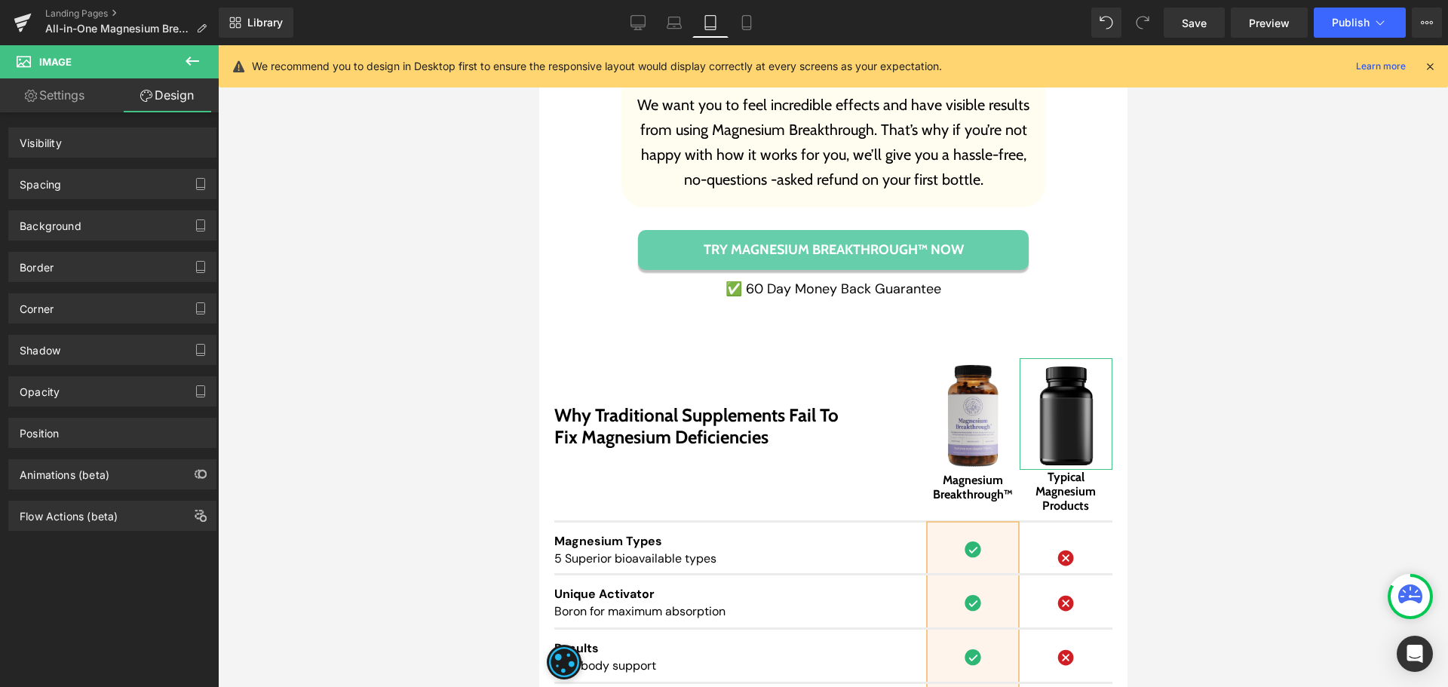
click at [75, 189] on div "Spacing" at bounding box center [112, 184] width 207 height 29
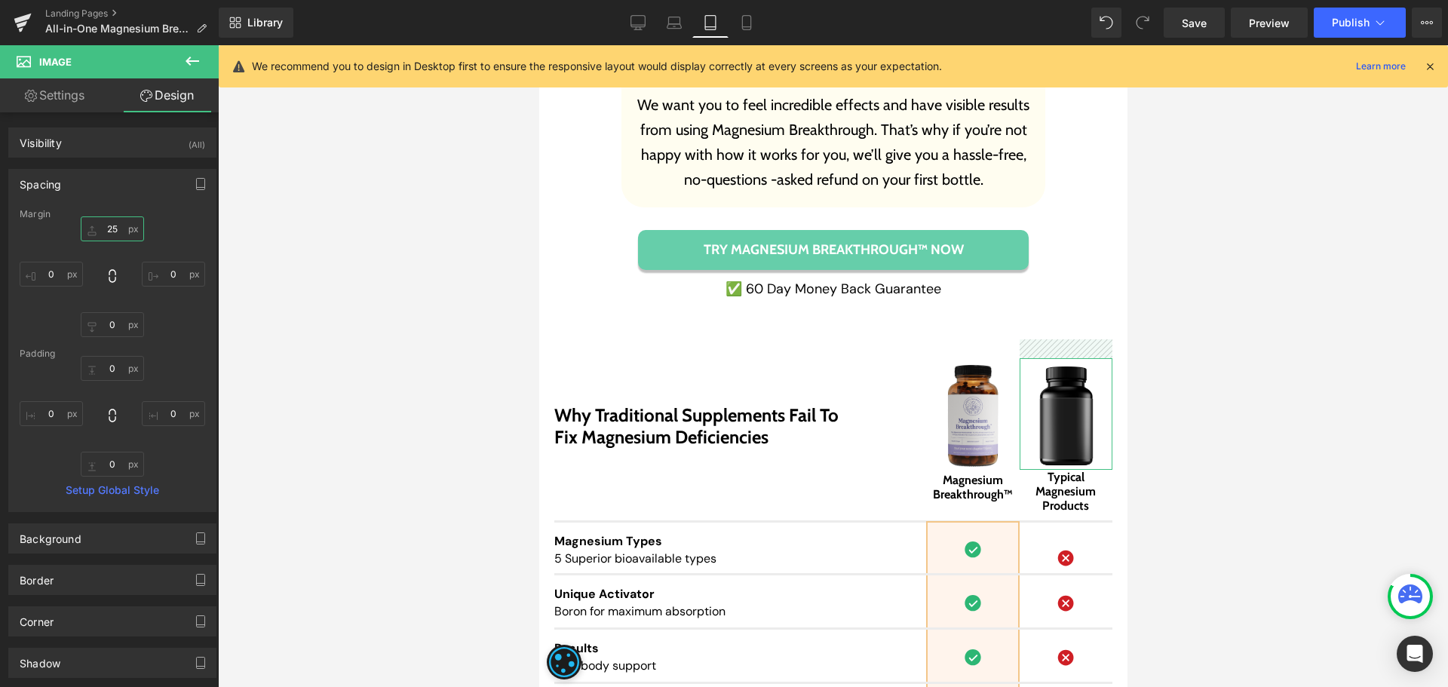
click at [106, 230] on input "text" at bounding box center [112, 228] width 63 height 25
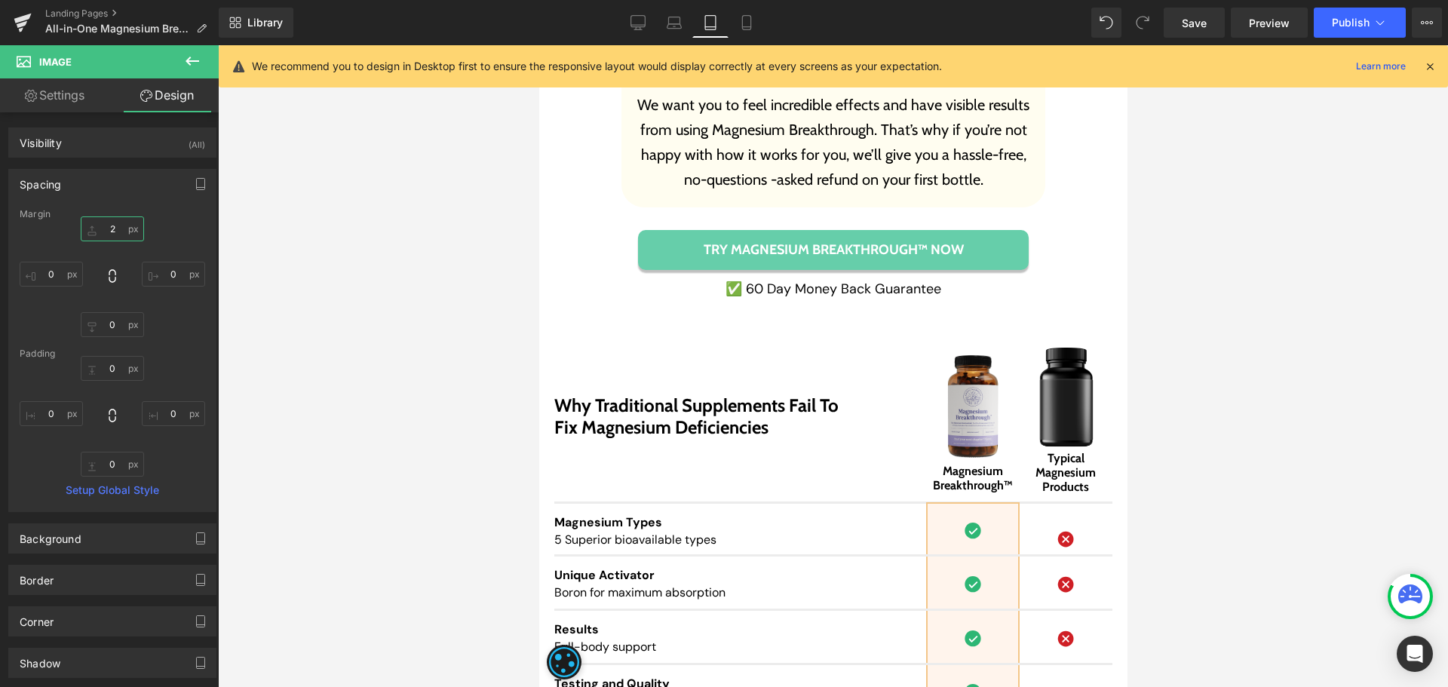
type input "25"
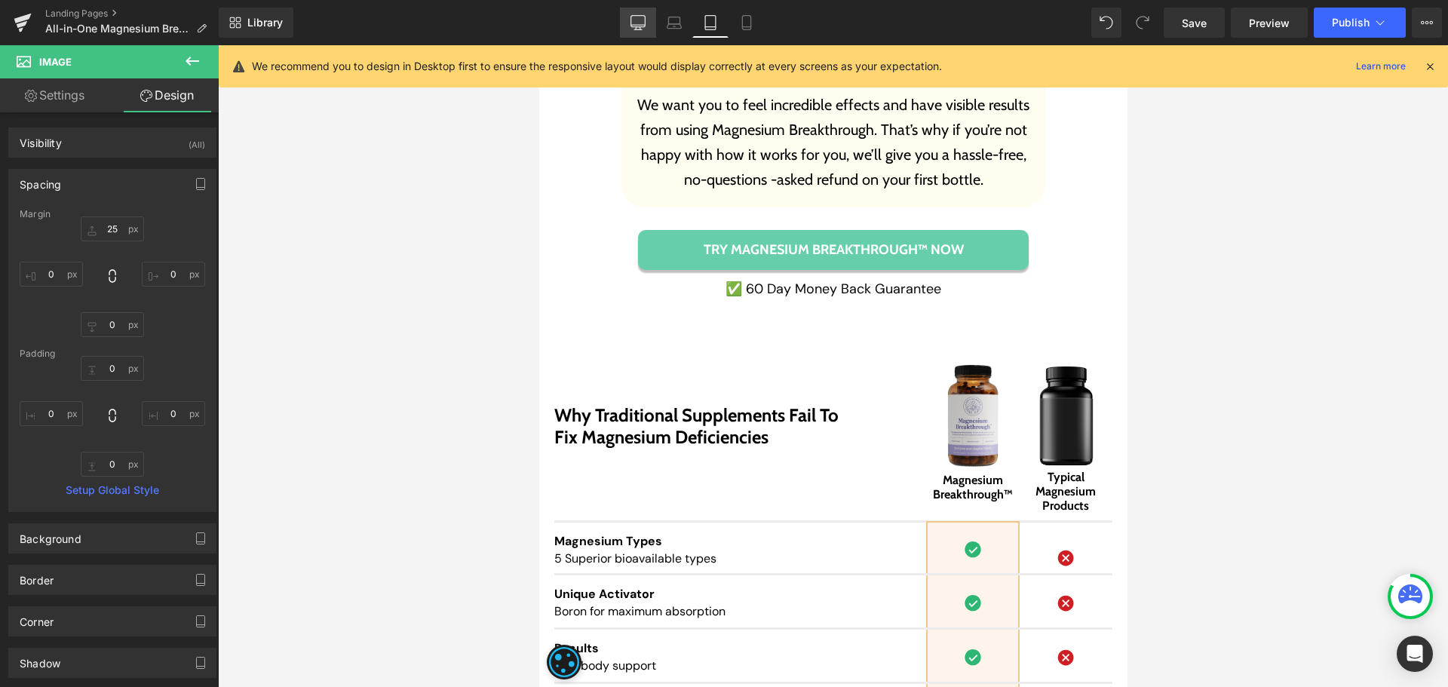
drag, startPoint x: 643, startPoint y: 29, endPoint x: 1012, endPoint y: 248, distance: 428.2
click at [643, 29] on icon at bounding box center [638, 22] width 15 height 15
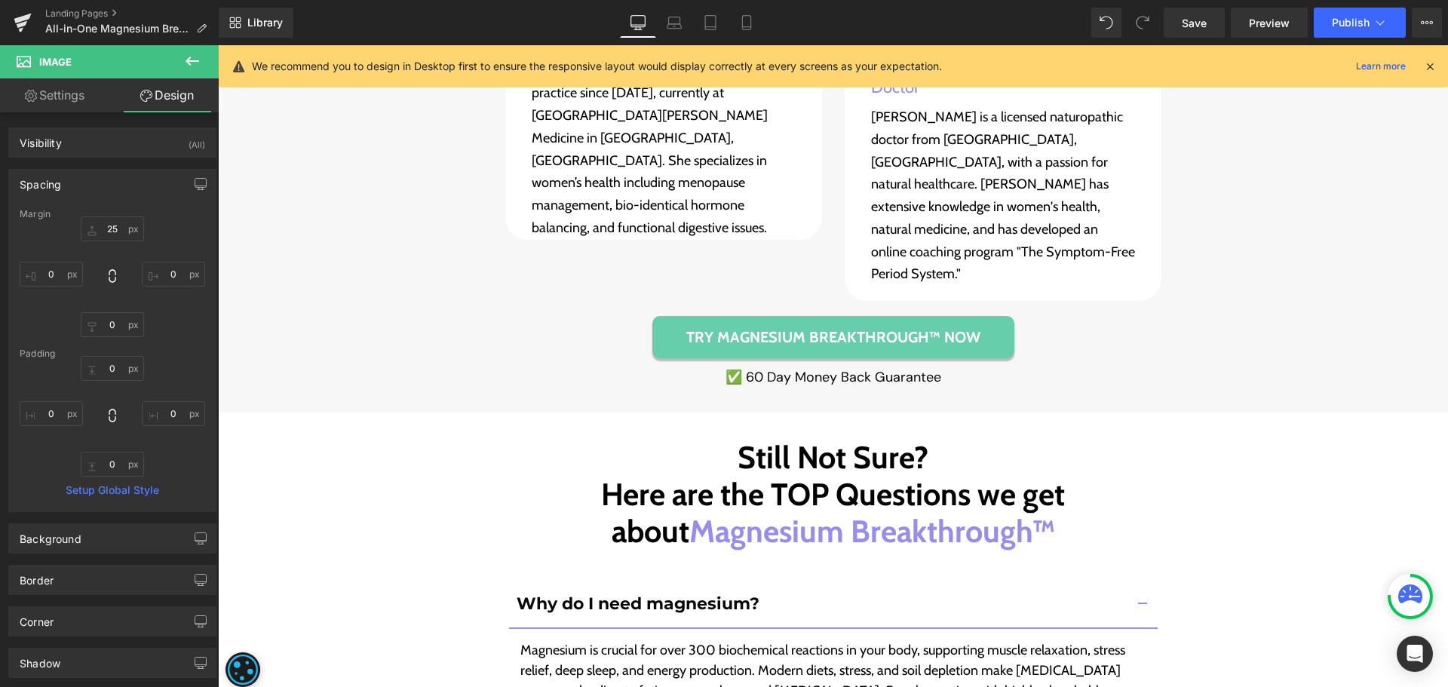
scroll to position [10486, 0]
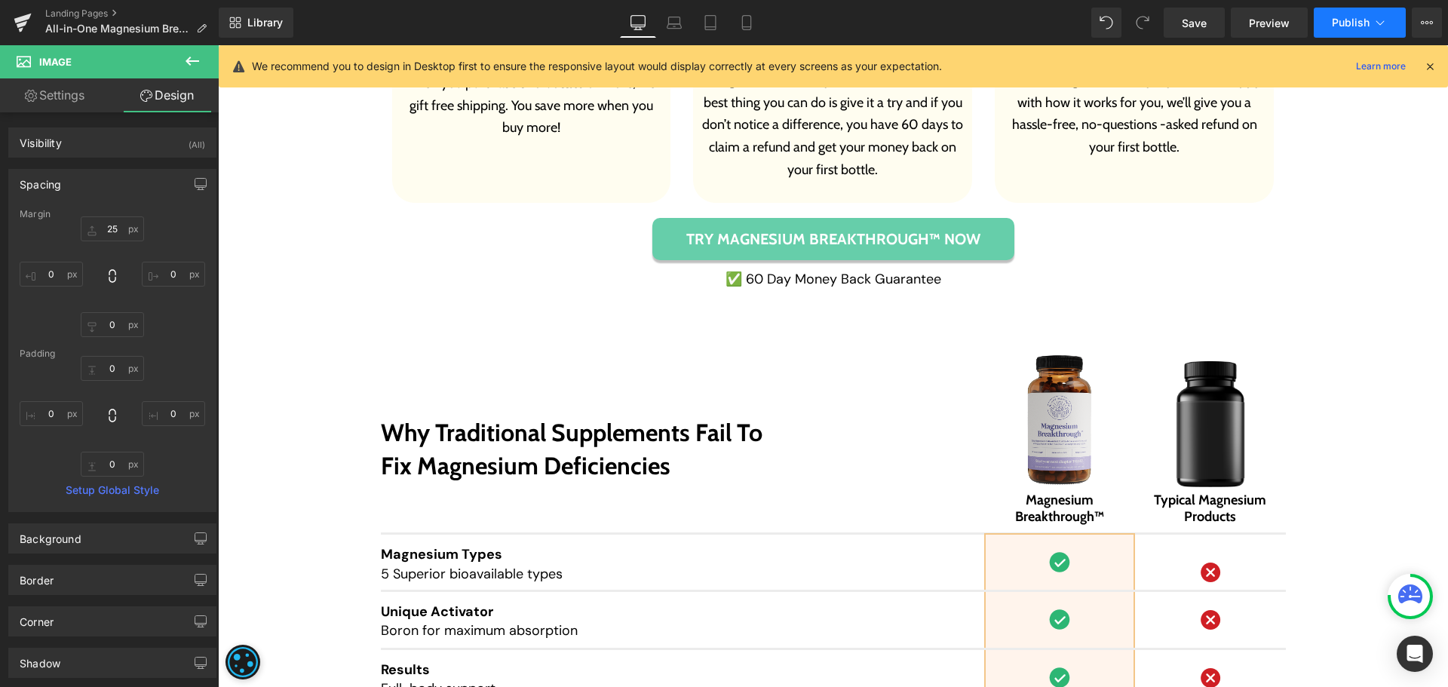
click at [1350, 28] on span "Publish" at bounding box center [1351, 23] width 38 height 12
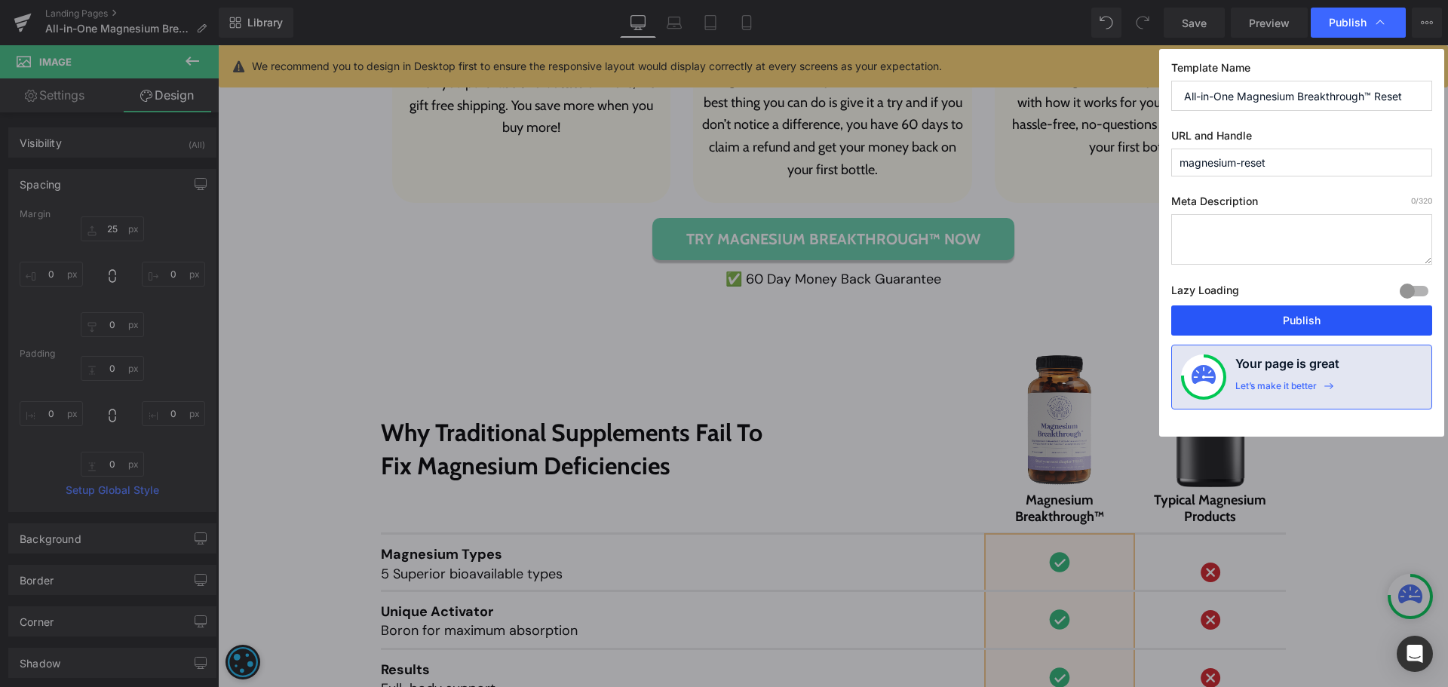
click at [1325, 331] on button "Publish" at bounding box center [1301, 320] width 261 height 30
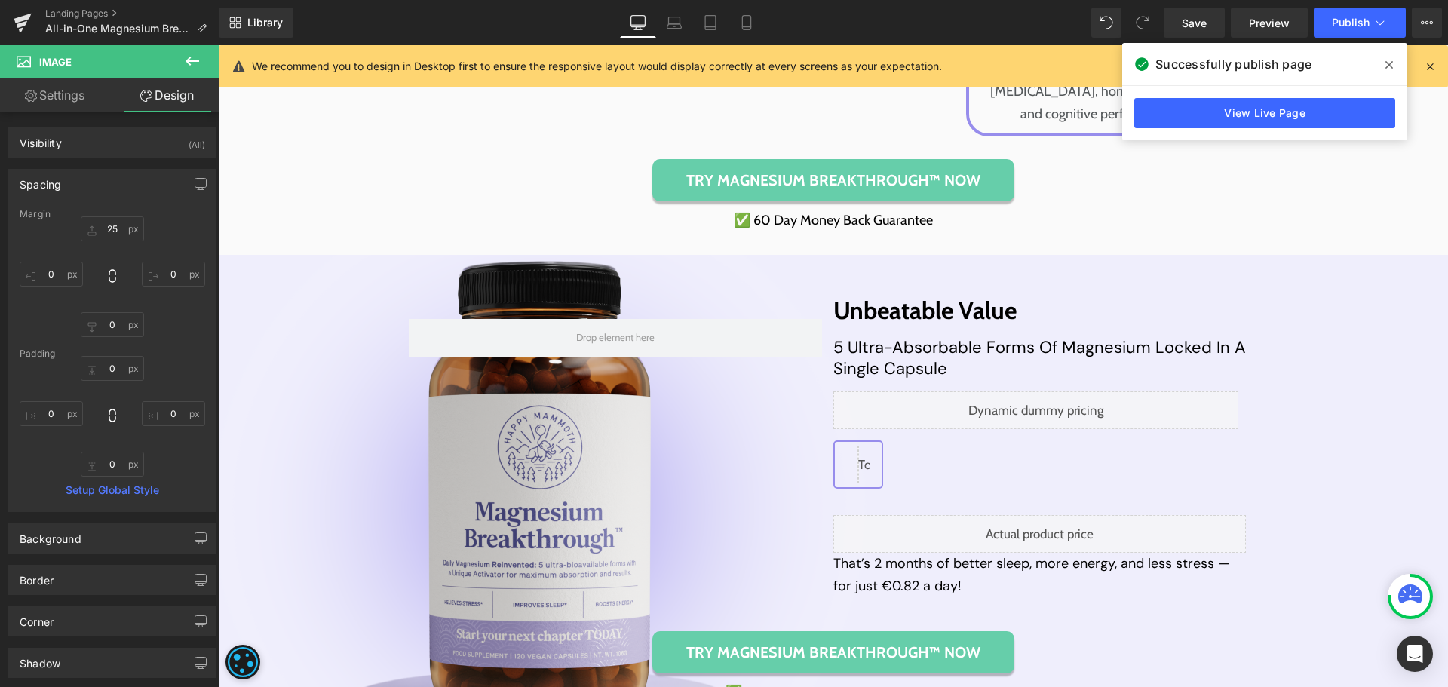
scroll to position [6790, 0]
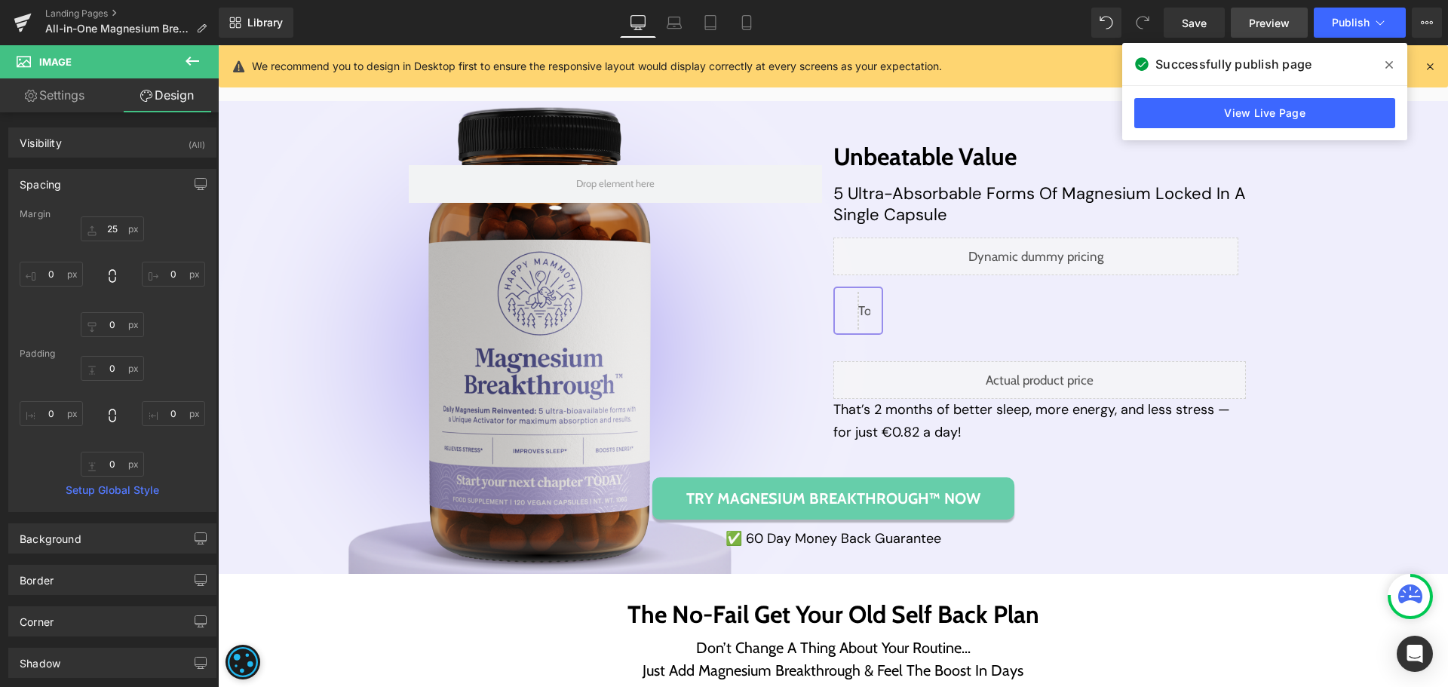
click at [1276, 17] on span "Preview" at bounding box center [1269, 23] width 41 height 16
